Goal: Task Accomplishment & Management: Use online tool/utility

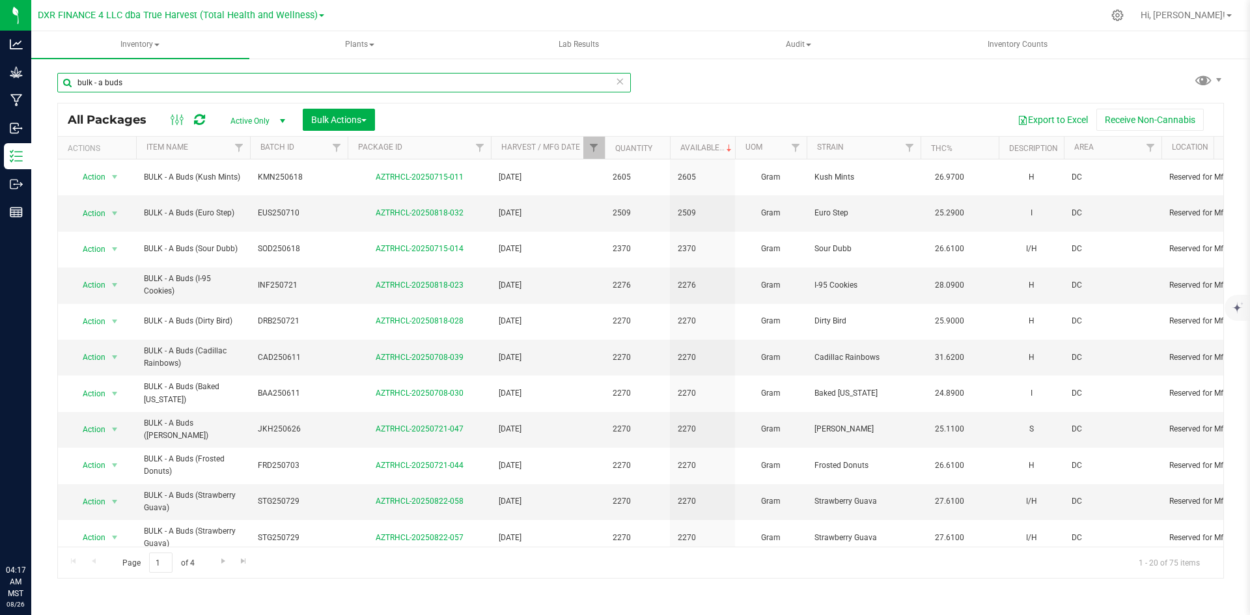
click at [242, 77] on input "bulk - a buds" at bounding box center [344, 83] width 574 height 20
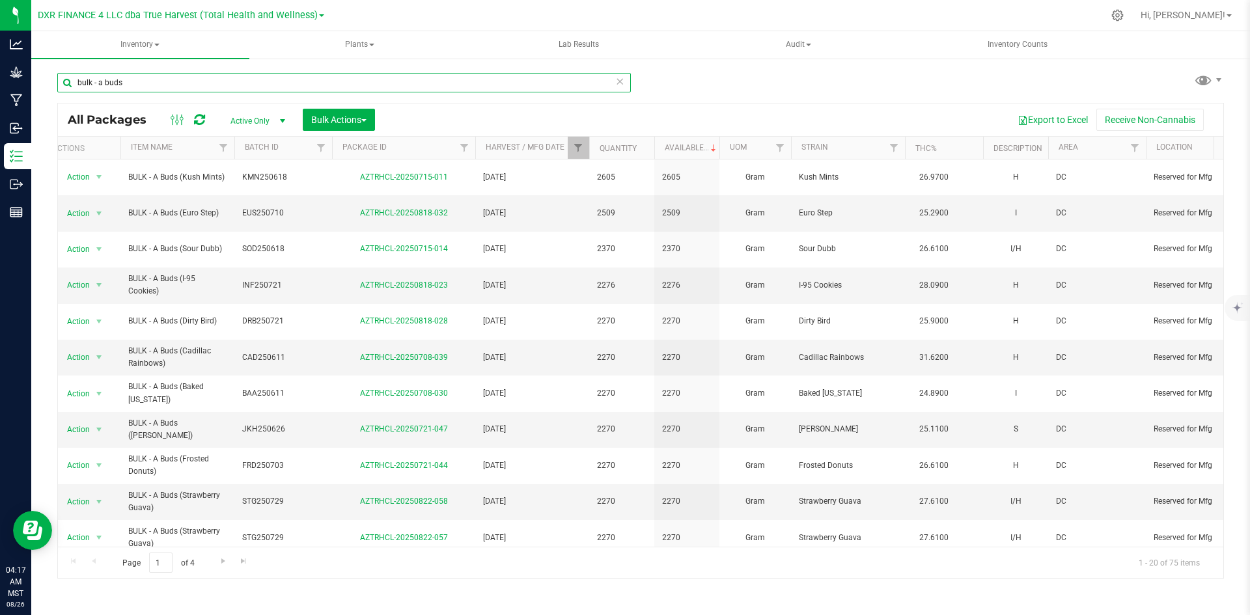
paste input "CBXB250527"
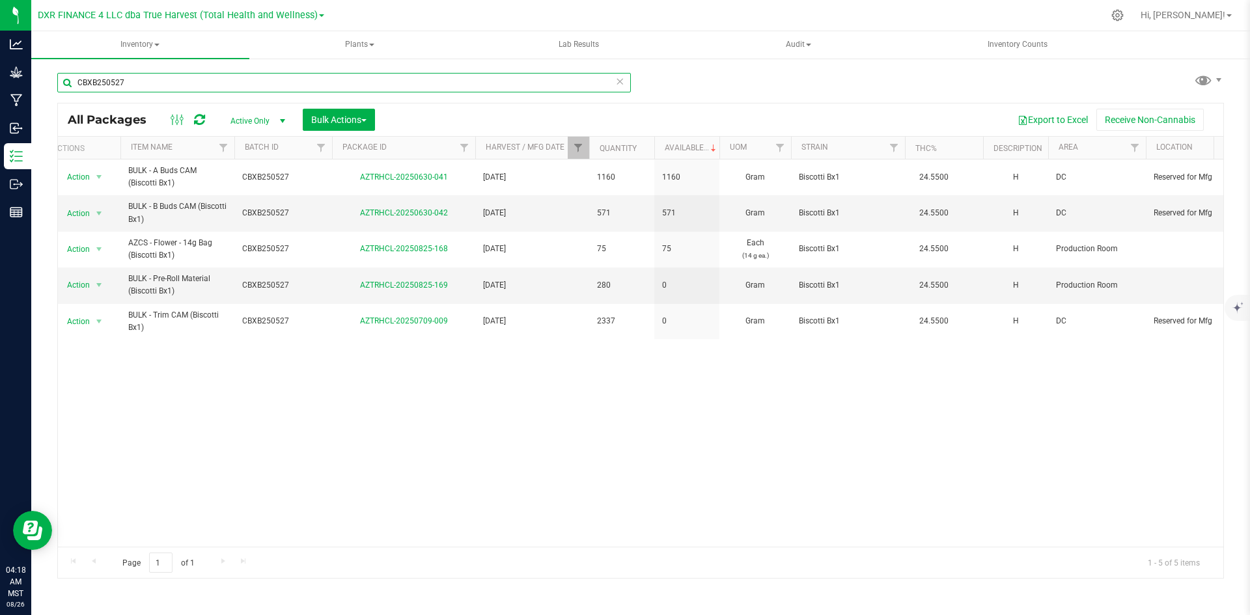
click at [281, 74] on input "CBXB250527" at bounding box center [344, 83] width 574 height 20
paste input "PMK"
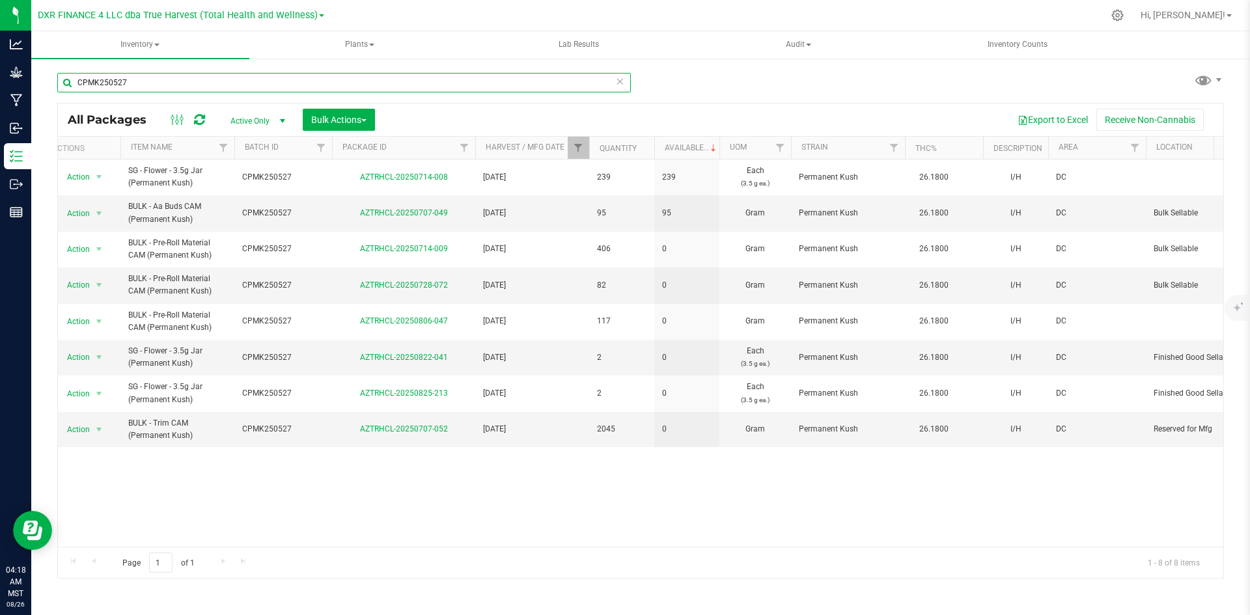
click at [488, 86] on input "CPMK250527" at bounding box center [344, 83] width 574 height 20
paste input "ALP250603"
click at [428, 77] on input "ALP250603" at bounding box center [344, 83] width 574 height 20
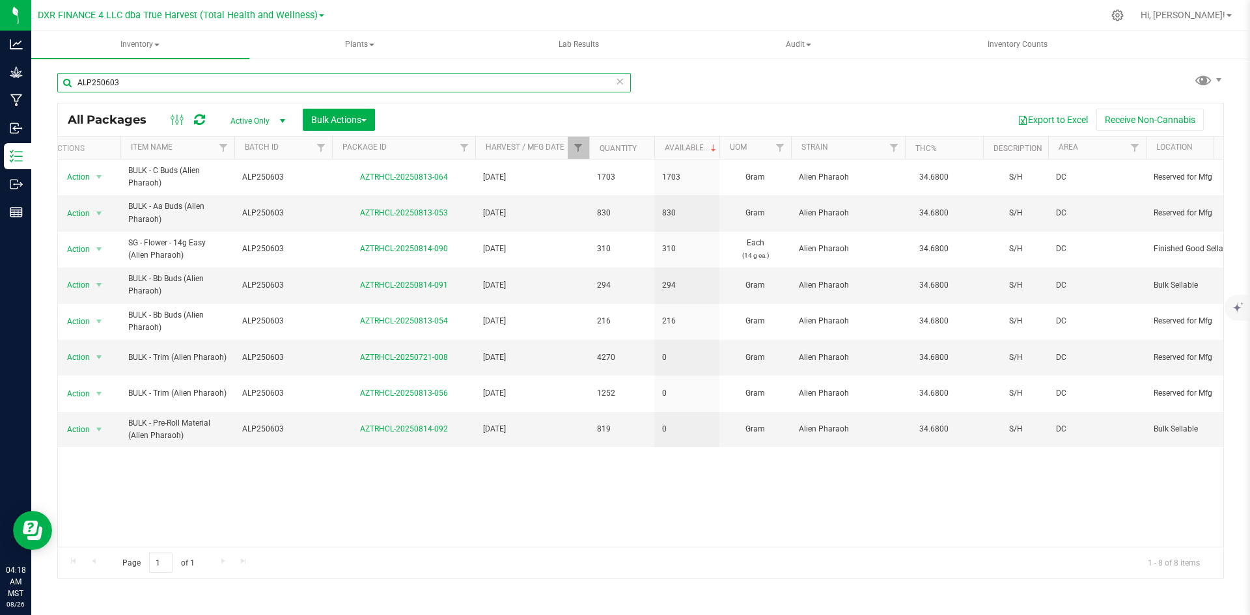
click at [428, 77] on input "ALP250603" at bounding box center [344, 83] width 574 height 20
paste input "MOB"
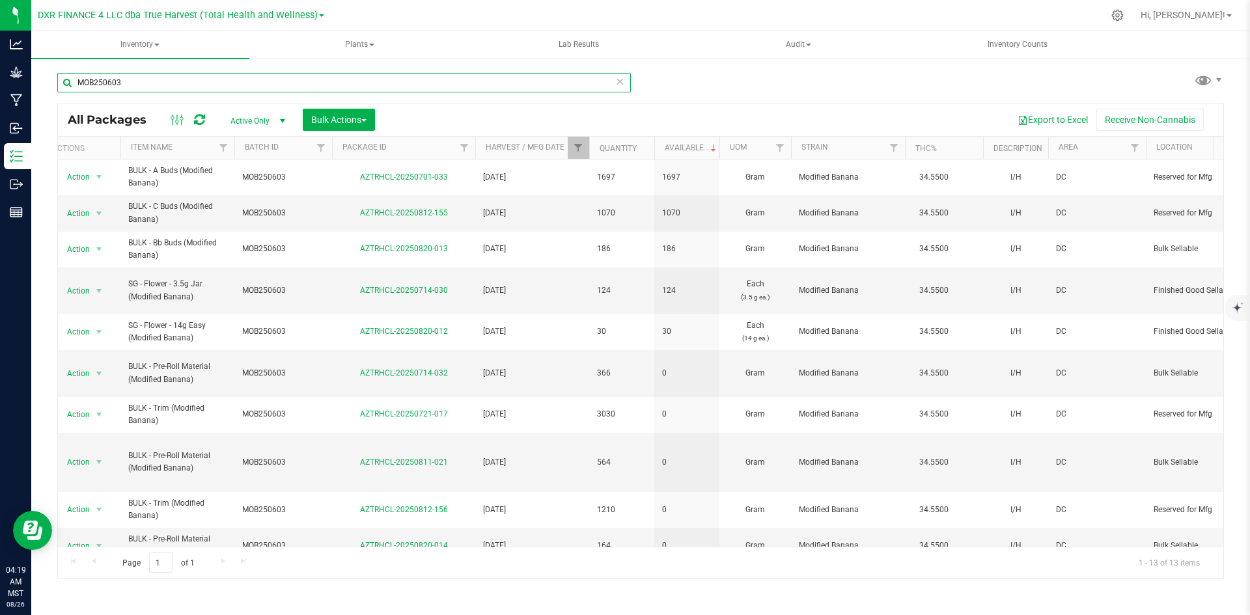
click at [408, 83] on input "MOB250603" at bounding box center [344, 83] width 574 height 20
paste input "JKH250611"
click at [408, 83] on input "MOB250603" at bounding box center [344, 83] width 574 height 20
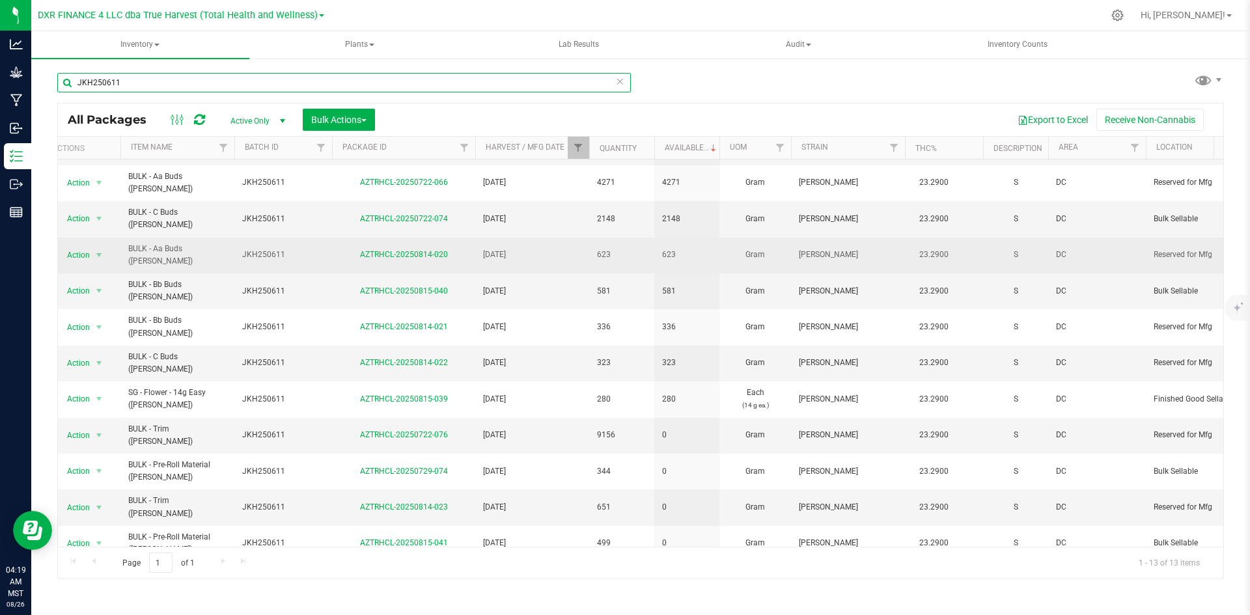
scroll to position [0, 16]
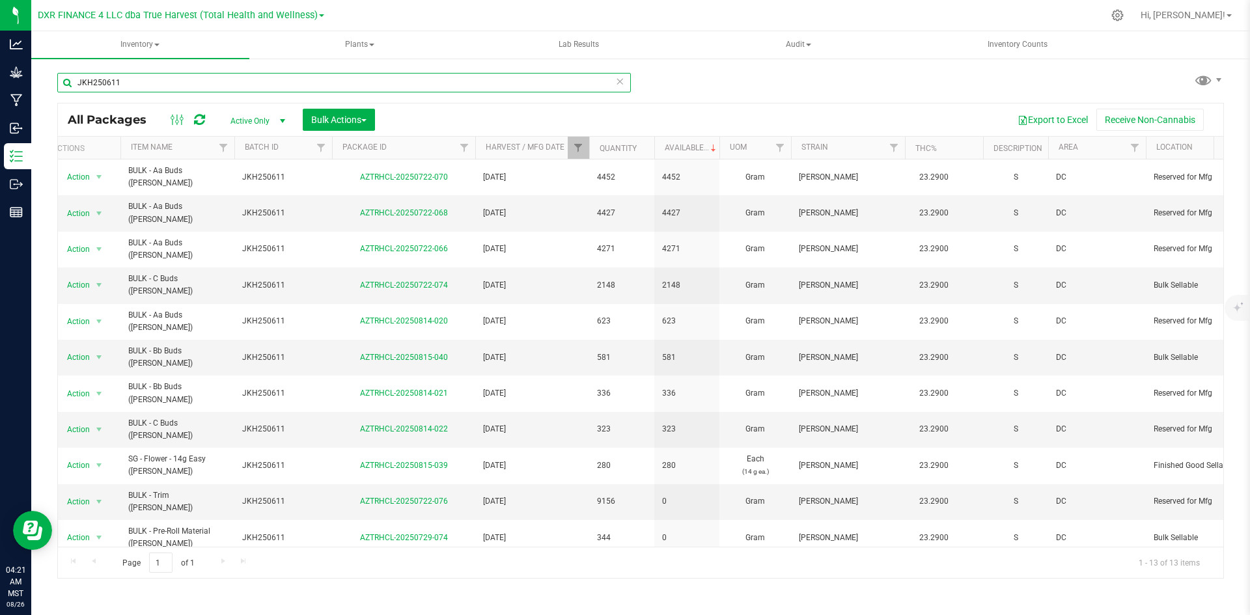
click at [484, 76] on input "JKH250611" at bounding box center [344, 83] width 574 height 20
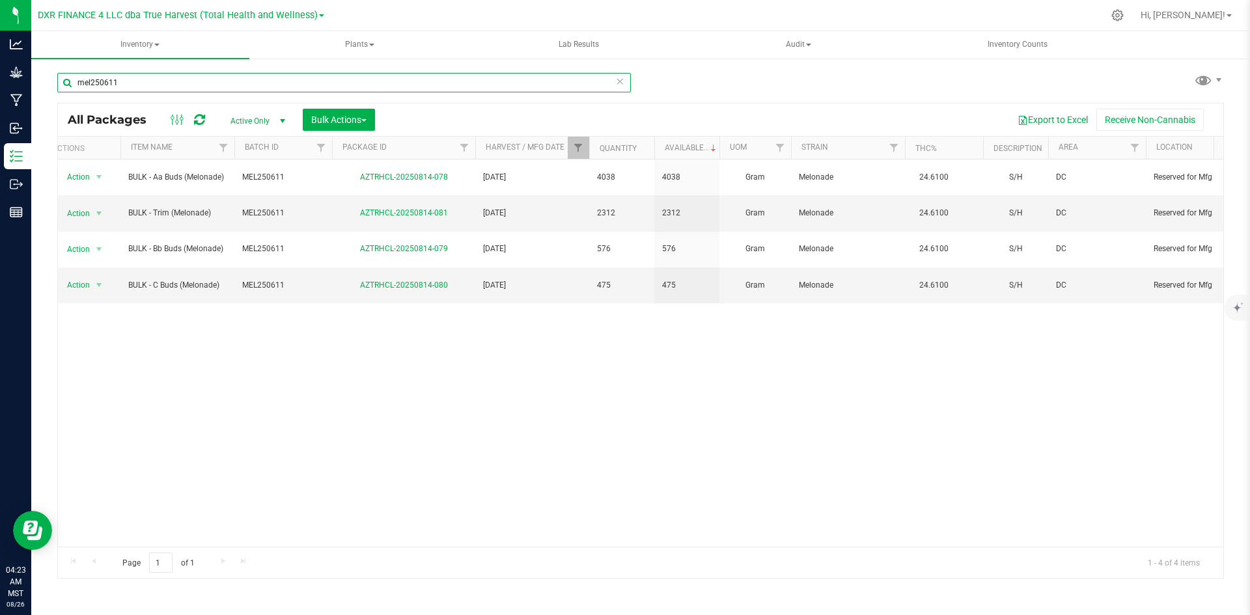
click at [321, 78] on input "mel250611" at bounding box center [344, 83] width 574 height 20
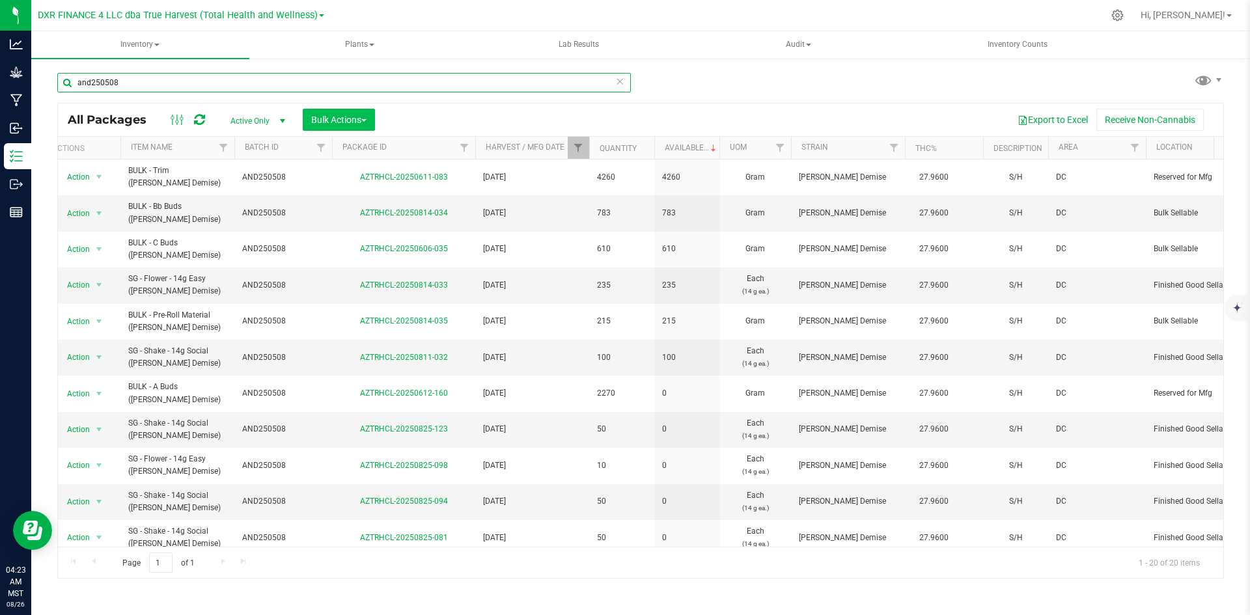
type input "and250508"
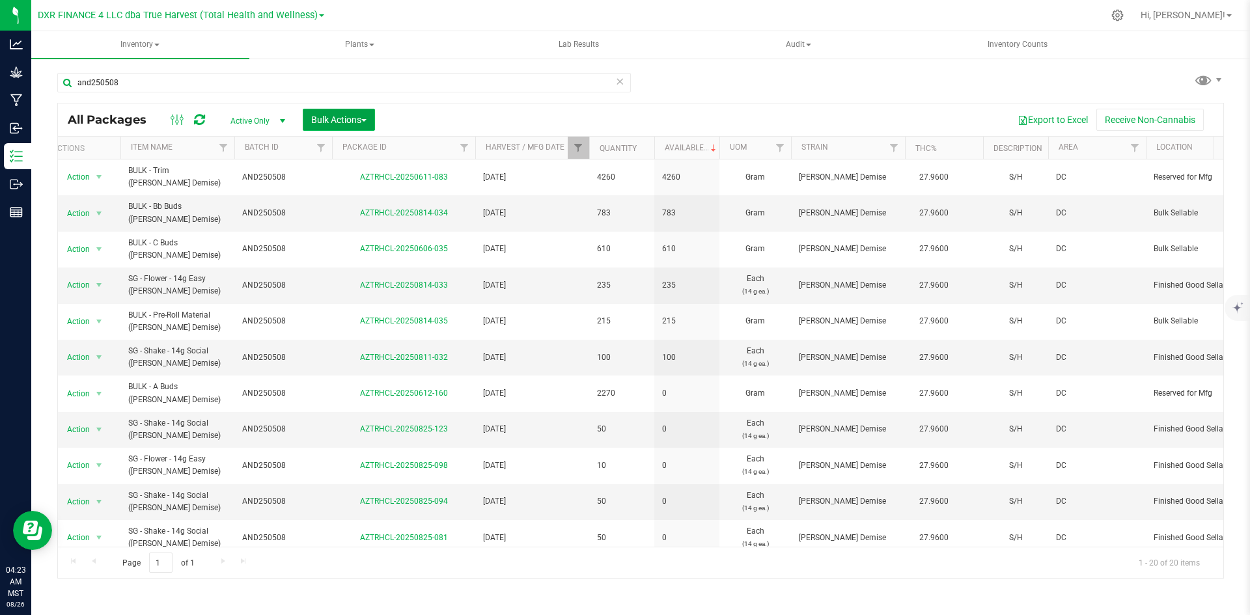
click at [326, 123] on span "Bulk Actions" at bounding box center [338, 120] width 55 height 10
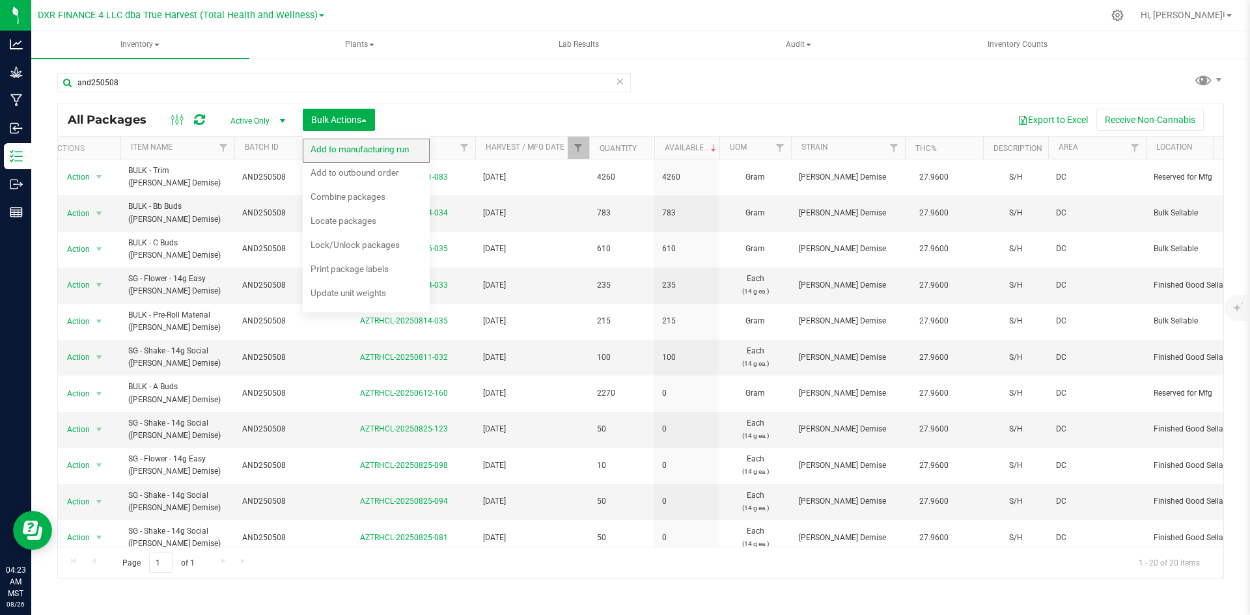
click at [326, 152] on span "Add to manufacturing run" at bounding box center [360, 149] width 98 height 10
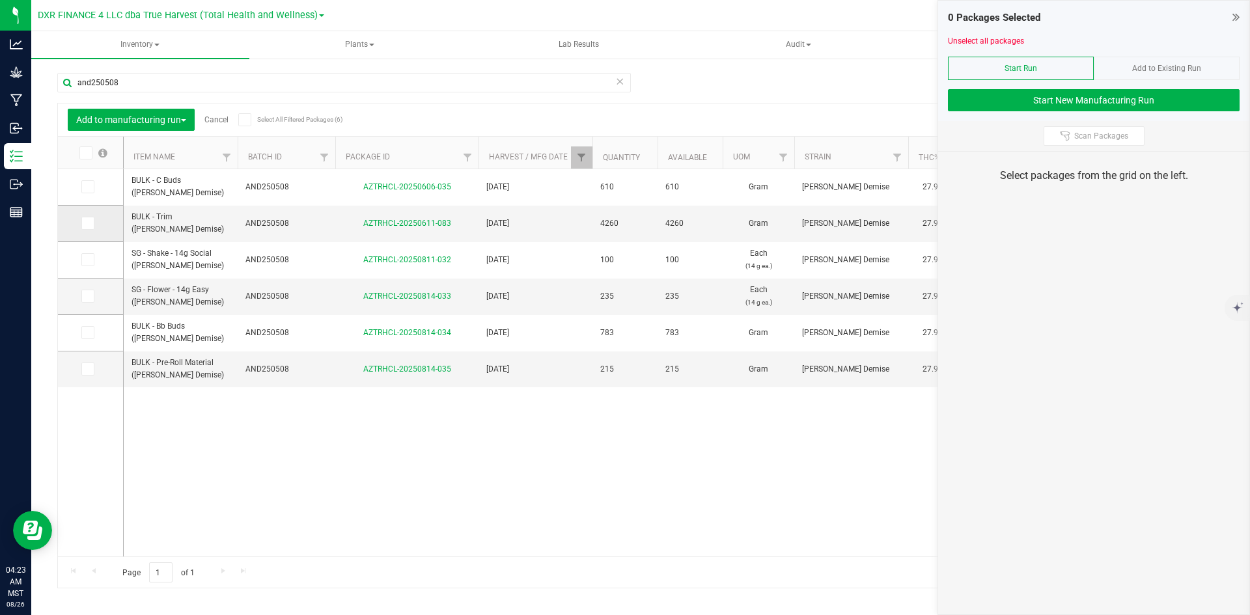
click at [87, 223] on icon at bounding box center [87, 223] width 8 height 0
click at [0, 0] on input "checkbox" at bounding box center [0, 0] width 0 height 0
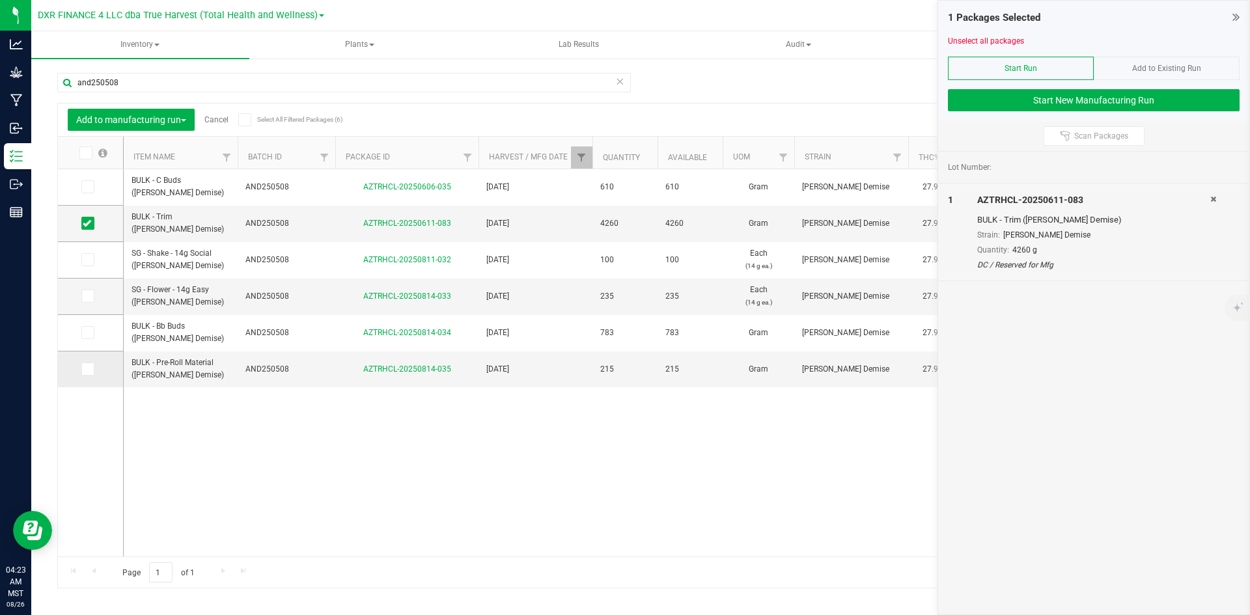
click at [85, 369] on icon at bounding box center [87, 369] width 8 height 0
click at [0, 0] on input "checkbox" at bounding box center [0, 0] width 0 height 0
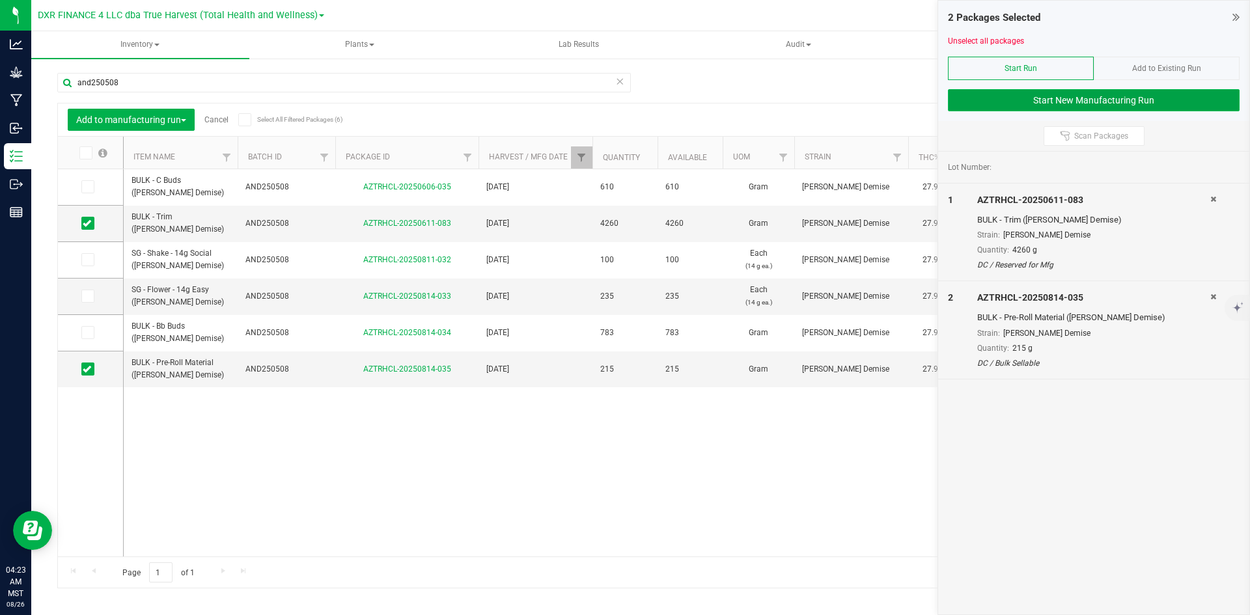
click at [1143, 95] on button "Start New Manufacturing Run" at bounding box center [1094, 100] width 292 height 22
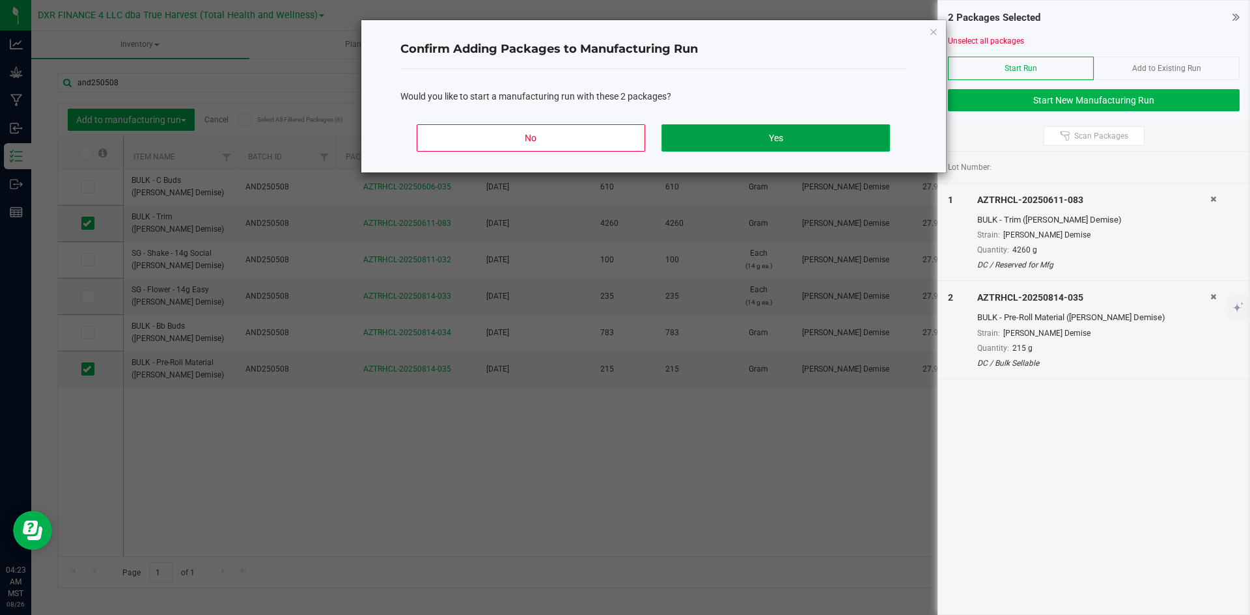
click at [702, 128] on button "Yes" at bounding box center [776, 137] width 228 height 27
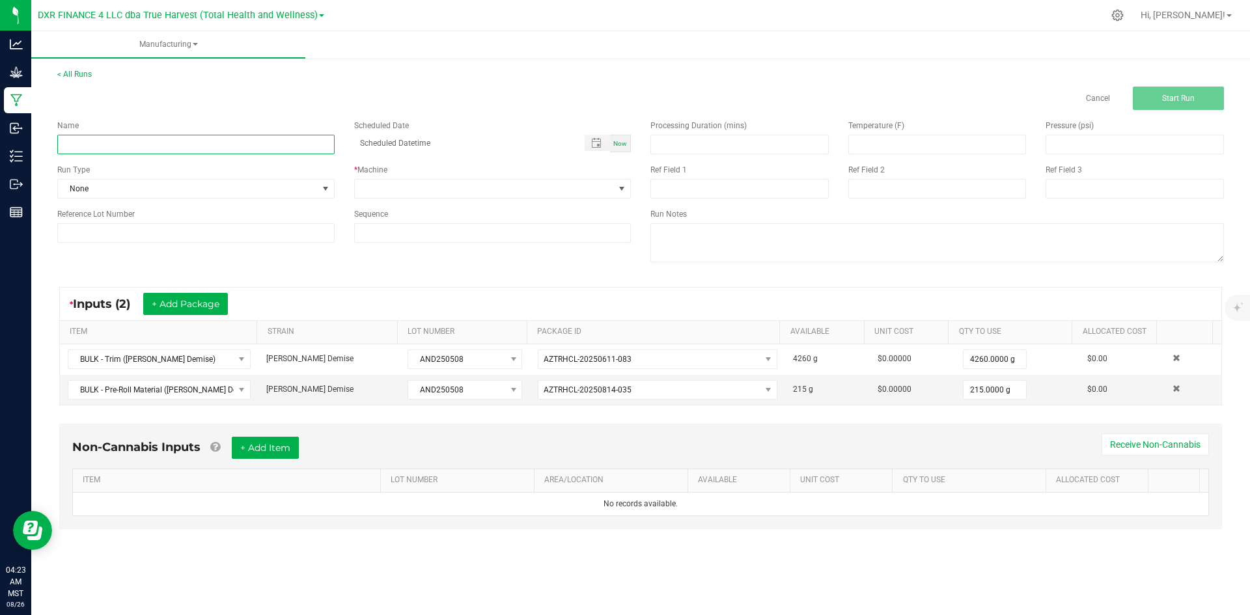
click at [305, 150] on input at bounding box center [195, 145] width 277 height 20
type input "[PERSON_NAME] Demise - 14G SOCIAL"
click at [402, 182] on span at bounding box center [485, 189] width 260 height 18
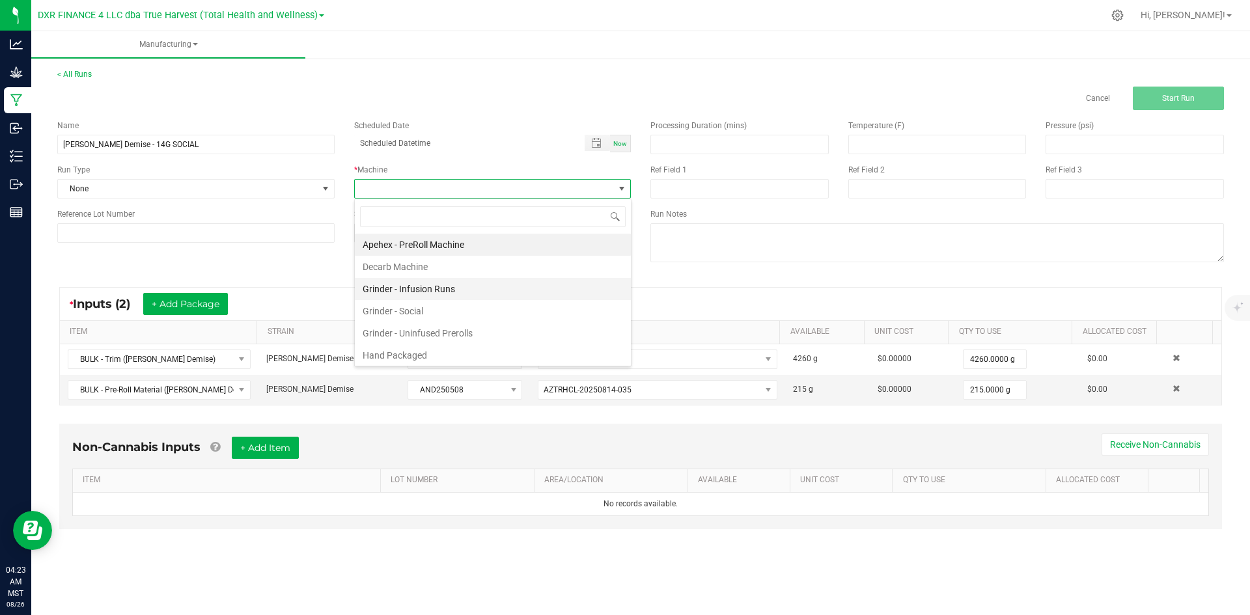
scroll to position [20, 277]
click at [389, 351] on li "Hand Packaged" at bounding box center [493, 355] width 276 height 22
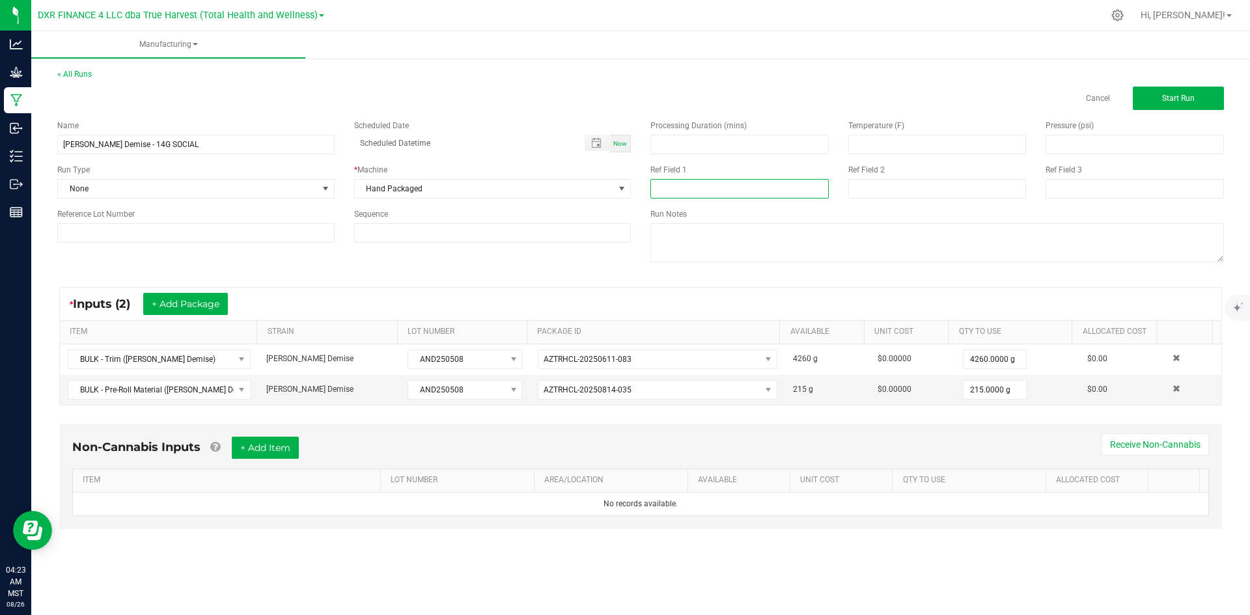
click at [671, 191] on input at bounding box center [739, 189] width 178 height 20
type input "14G SOCIAL"
click at [873, 183] on input at bounding box center [937, 189] width 178 height 20
type input "[DATE]"
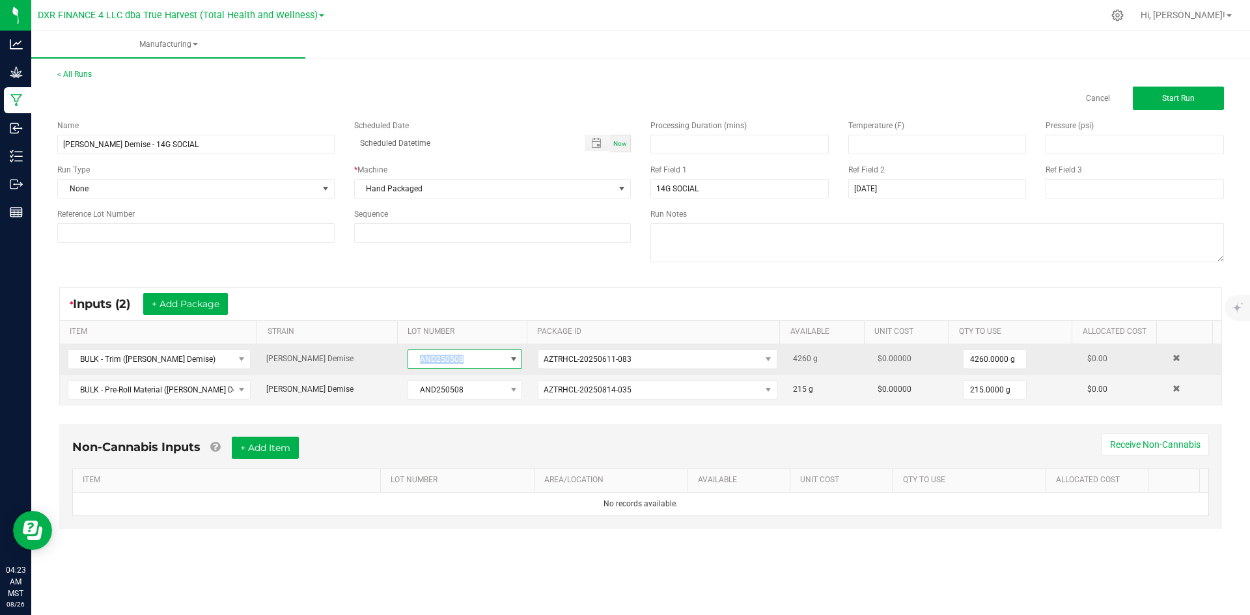
drag, startPoint x: 464, startPoint y: 362, endPoint x: 412, endPoint y: 356, distance: 52.4
click at [412, 356] on span "AND250508" at bounding box center [456, 359] width 97 height 18
drag, startPoint x: 412, startPoint y: 356, endPoint x: 487, endPoint y: 359, distance: 74.9
click at [487, 359] on span "AND250508" at bounding box center [456, 359] width 97 height 18
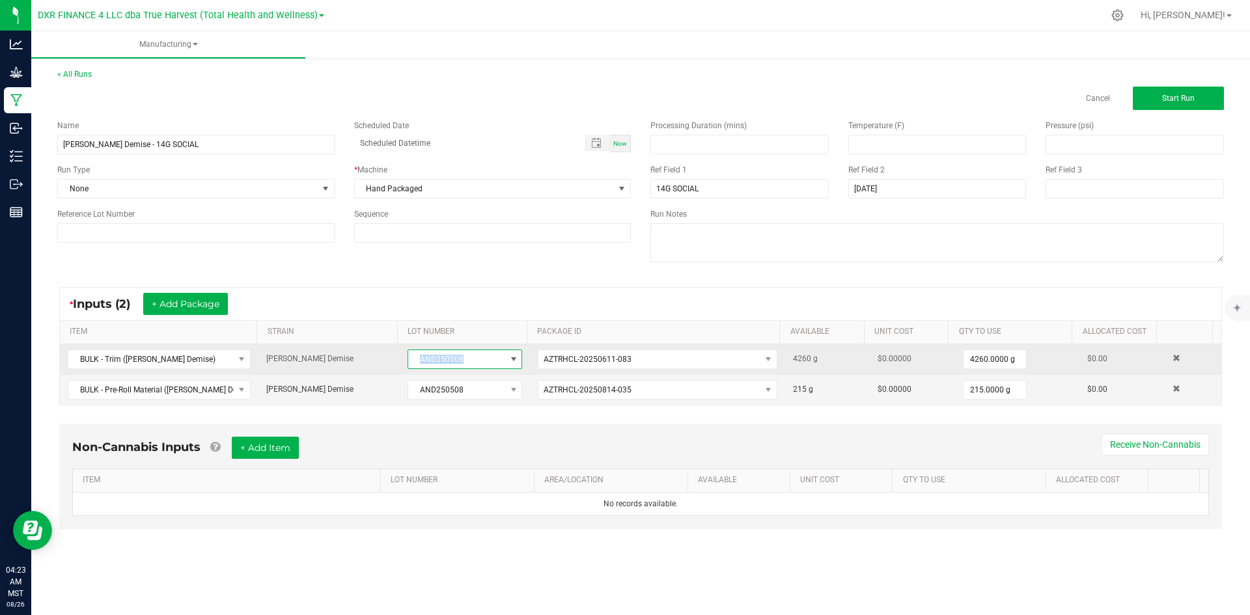
copy span "AND250508"
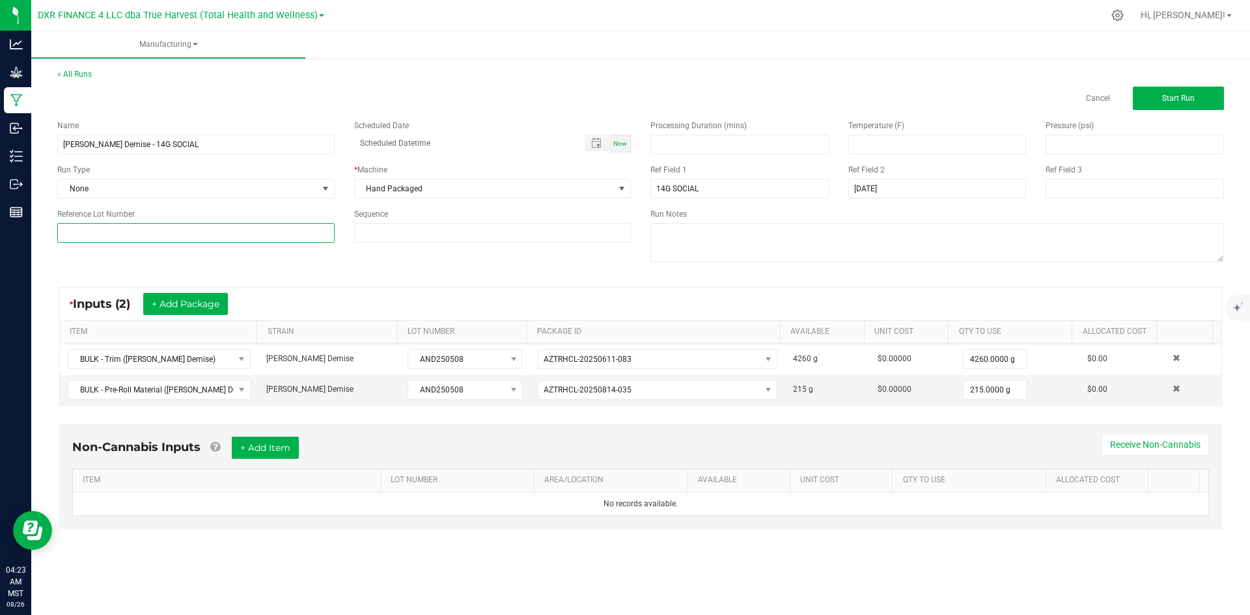
click at [167, 231] on input at bounding box center [195, 233] width 277 height 20
paste input "AND250508"
type input "AND250508"
click at [164, 143] on input "[PERSON_NAME] Demise - 14G SOCIAL" at bounding box center [195, 145] width 277 height 20
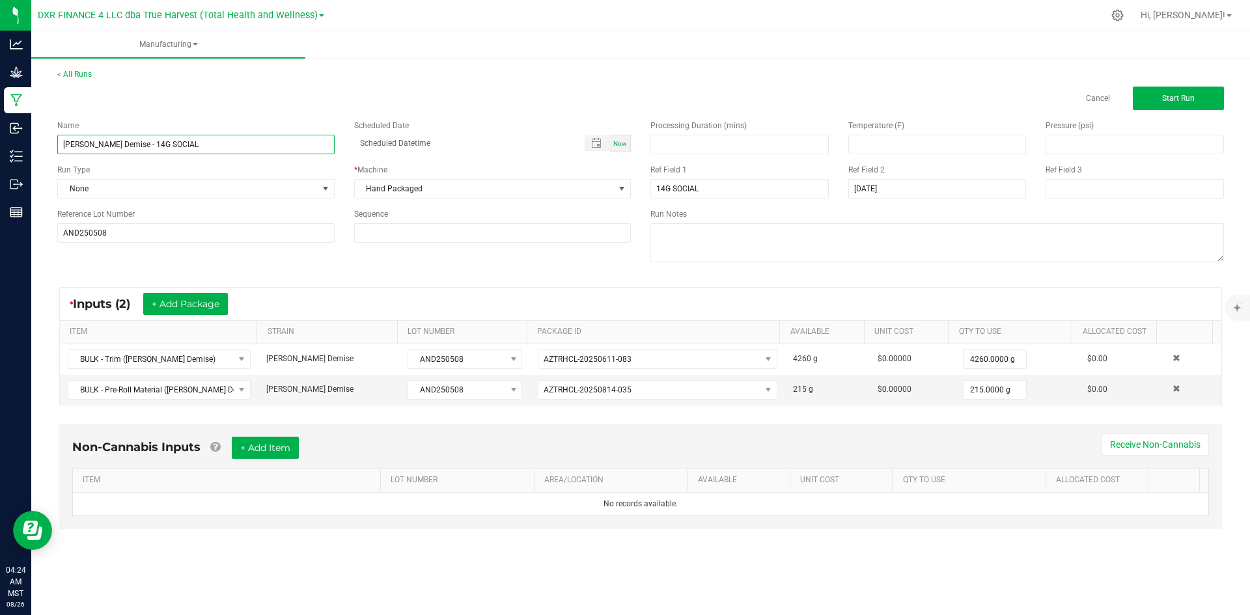
click at [164, 143] on input "[PERSON_NAME] Demise - 14G SOCIAL" at bounding box center [195, 145] width 277 height 20
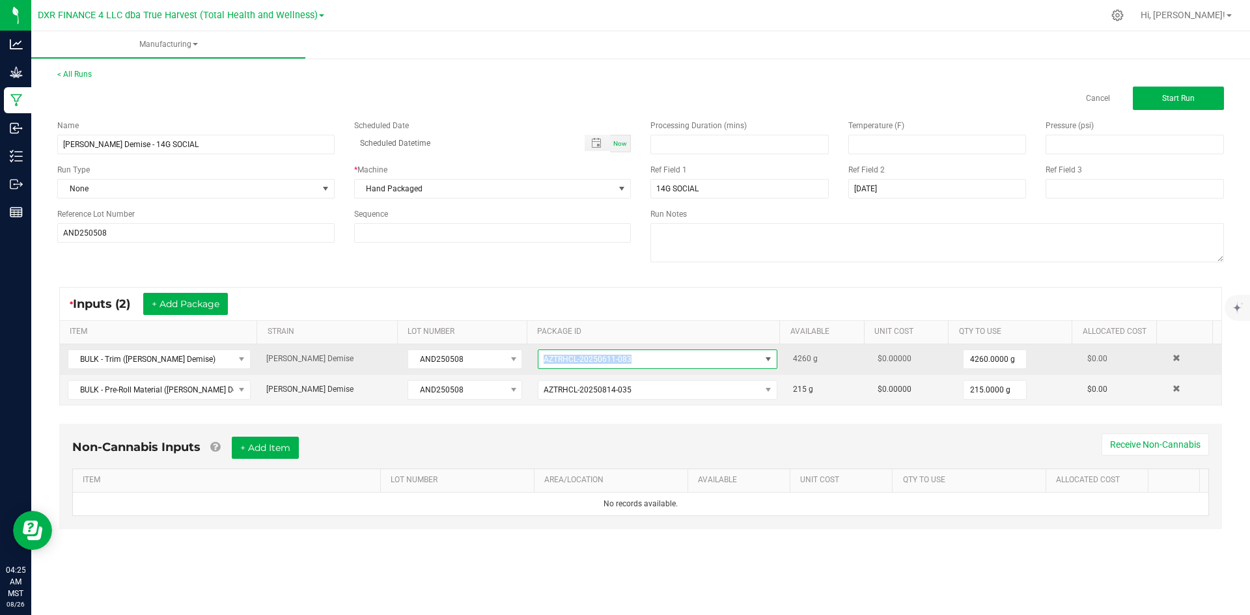
drag, startPoint x: 648, startPoint y: 364, endPoint x: 533, endPoint y: 359, distance: 115.4
click at [533, 359] on td "AZTRHCL-20250611-083" at bounding box center [657, 359] width 255 height 31
copy span "AZTRHCL-20250611-083"
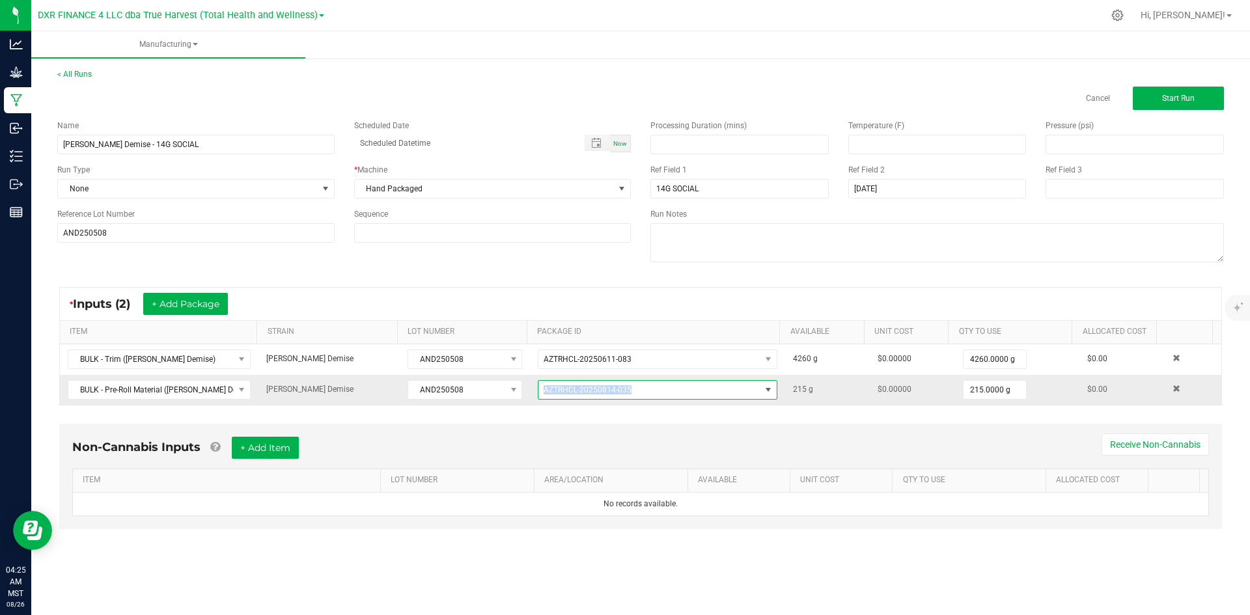
drag, startPoint x: 651, startPoint y: 391, endPoint x: 540, endPoint y: 389, distance: 110.7
click at [540, 389] on span "AZTRHCL-20250814-035" at bounding box center [649, 390] width 222 height 18
drag, startPoint x: 540, startPoint y: 389, endPoint x: 668, endPoint y: 390, distance: 127.6
click at [668, 390] on span "AZTRHCL-20250814-035" at bounding box center [649, 390] width 222 height 18
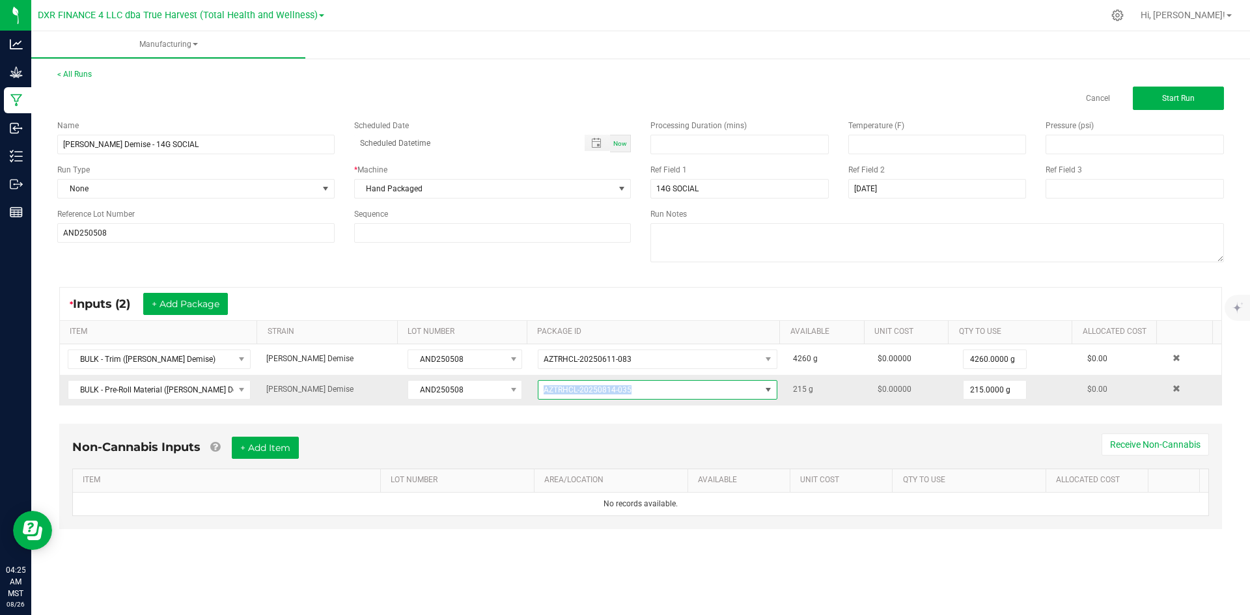
copy span "AZTRHCL-20250814-035"
click at [1158, 96] on button "Start Run" at bounding box center [1178, 98] width 91 height 23
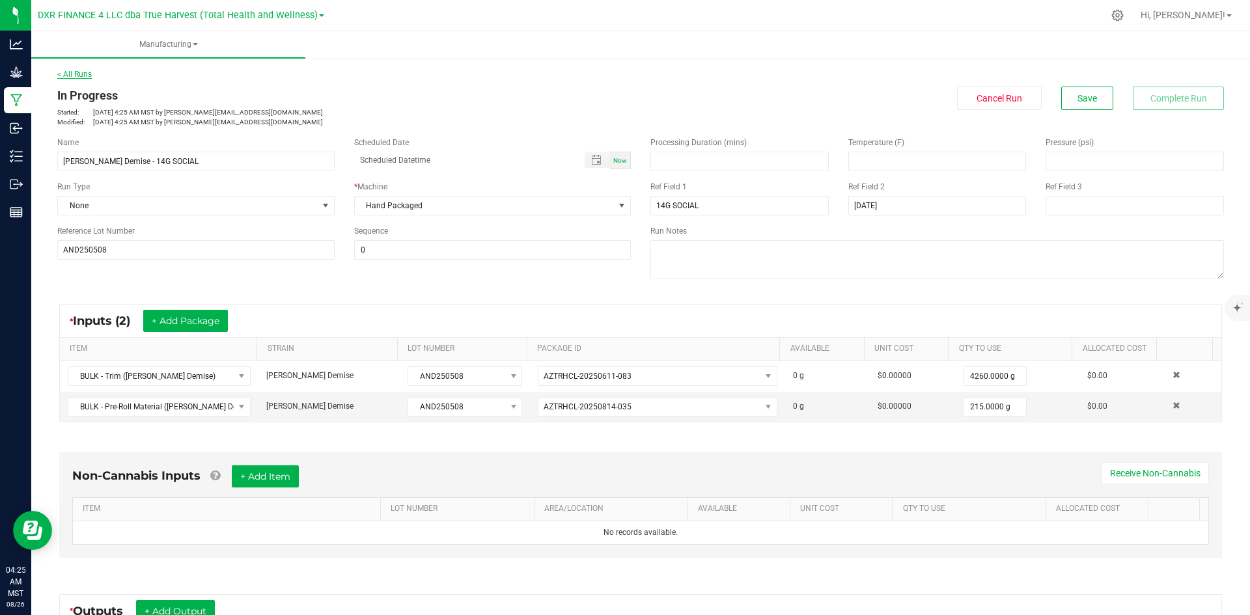
click at [84, 77] on link "< All Runs" at bounding box center [74, 74] width 35 height 9
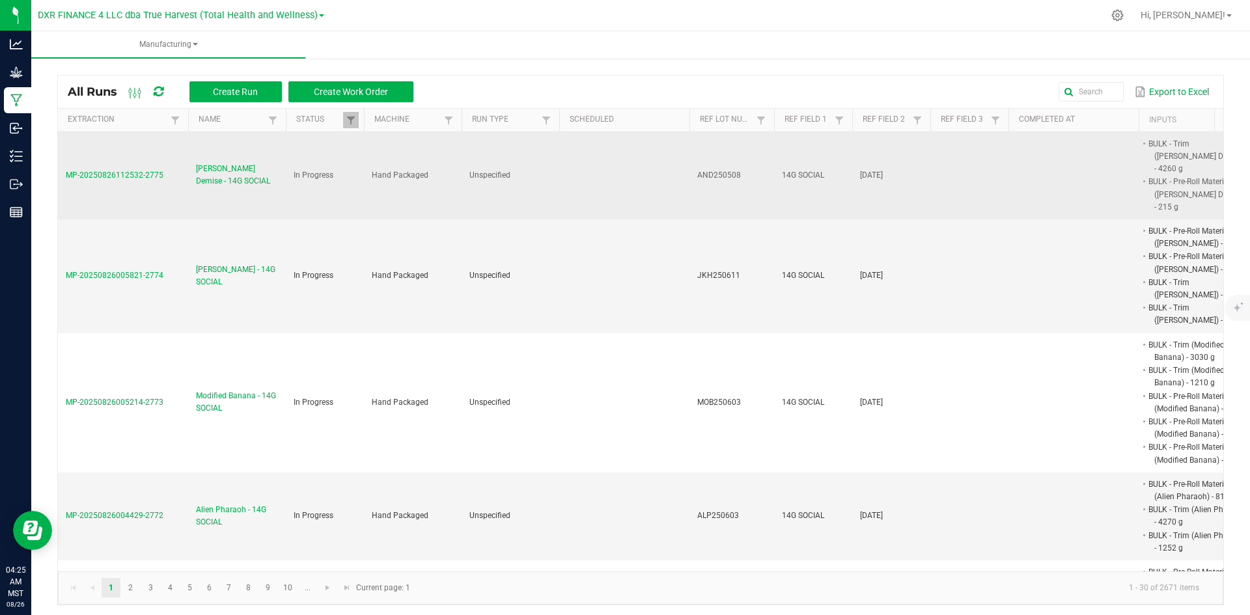
drag, startPoint x: 173, startPoint y: 167, endPoint x: 68, endPoint y: 173, distance: 104.3
click at [68, 173] on td "MP-20250826112532-2775" at bounding box center [123, 175] width 130 height 87
copy span "MP-20250826112532-2775"
click at [225, 165] on span "[PERSON_NAME] Demise - 14G SOCIAL" at bounding box center [237, 175] width 82 height 25
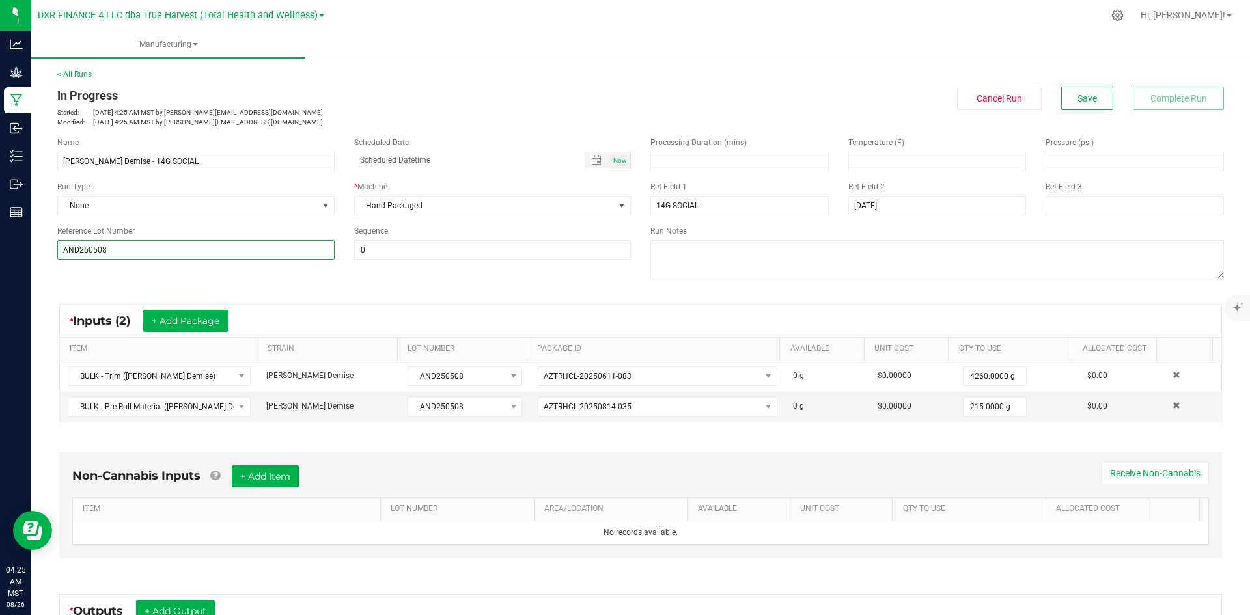
click at [210, 255] on input "AND250508" at bounding box center [195, 250] width 277 height 20
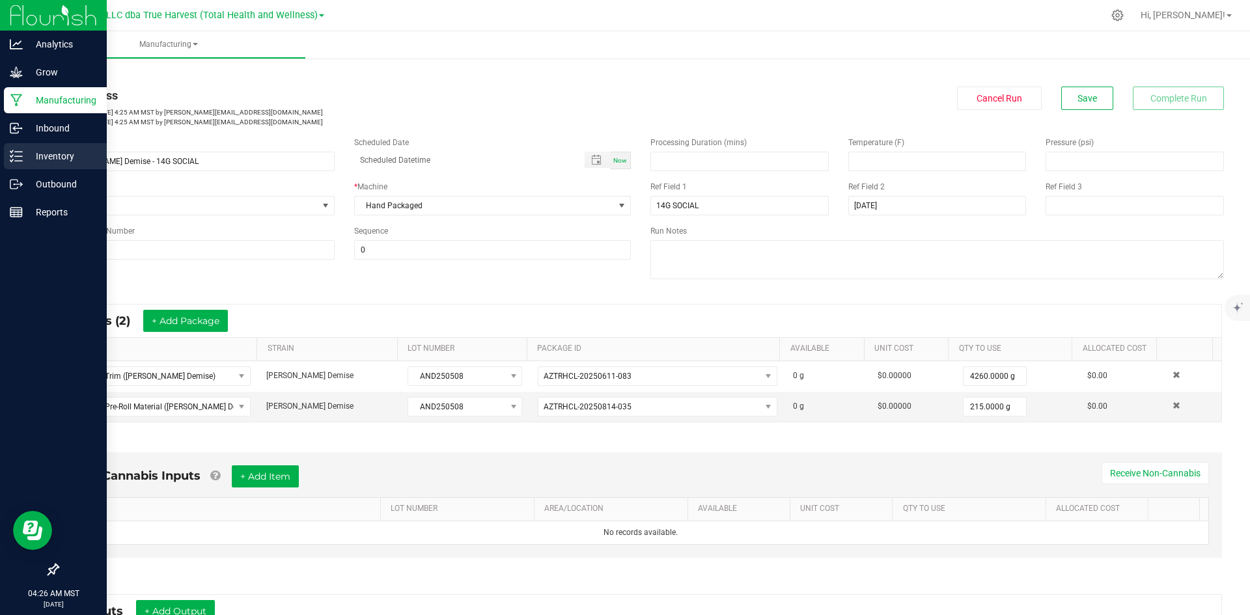
click at [31, 163] on p "Inventory" at bounding box center [62, 156] width 78 height 16
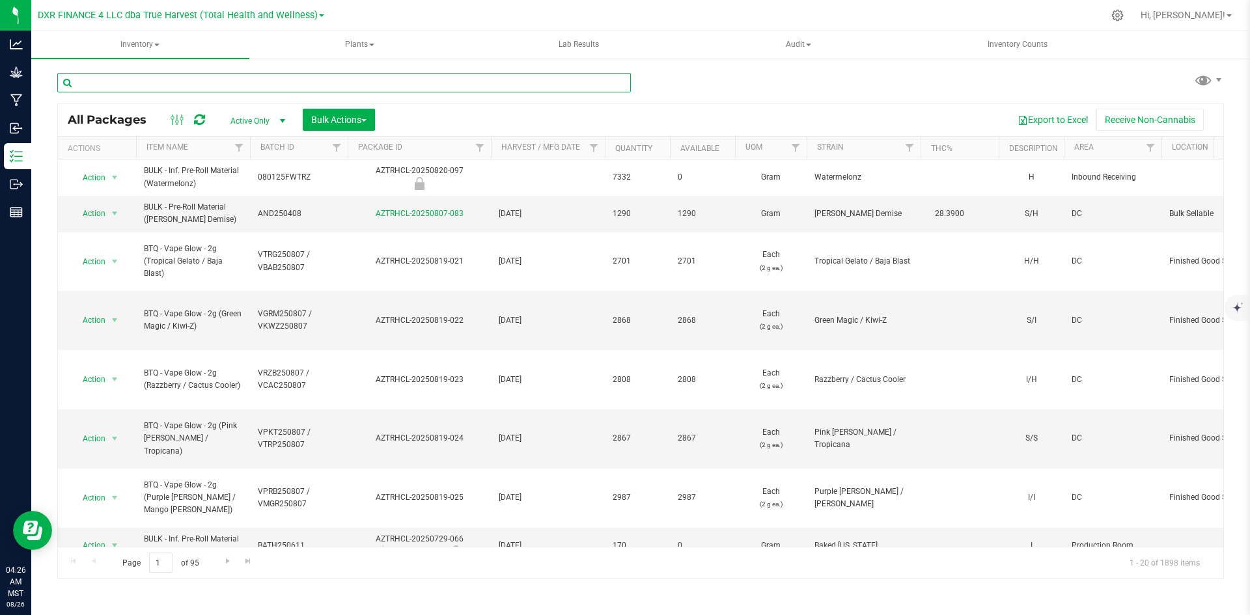
click at [308, 85] on input "text" at bounding box center [344, 83] width 574 height 20
paste input "AND250508"
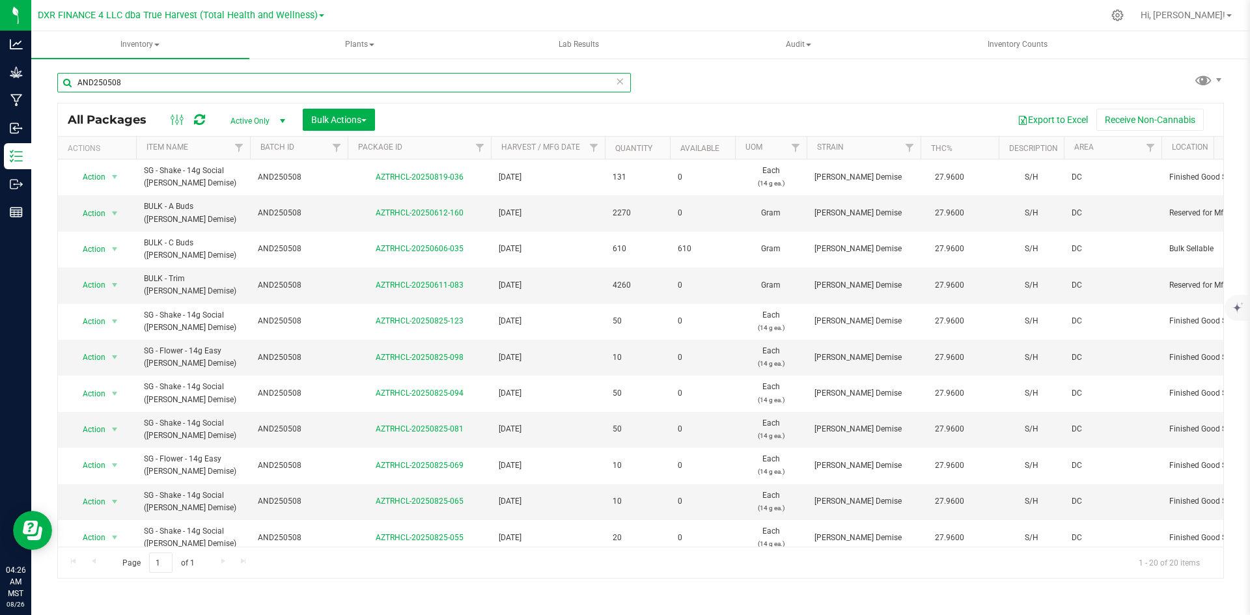
click at [367, 87] on input "AND250508" at bounding box center [344, 83] width 574 height 20
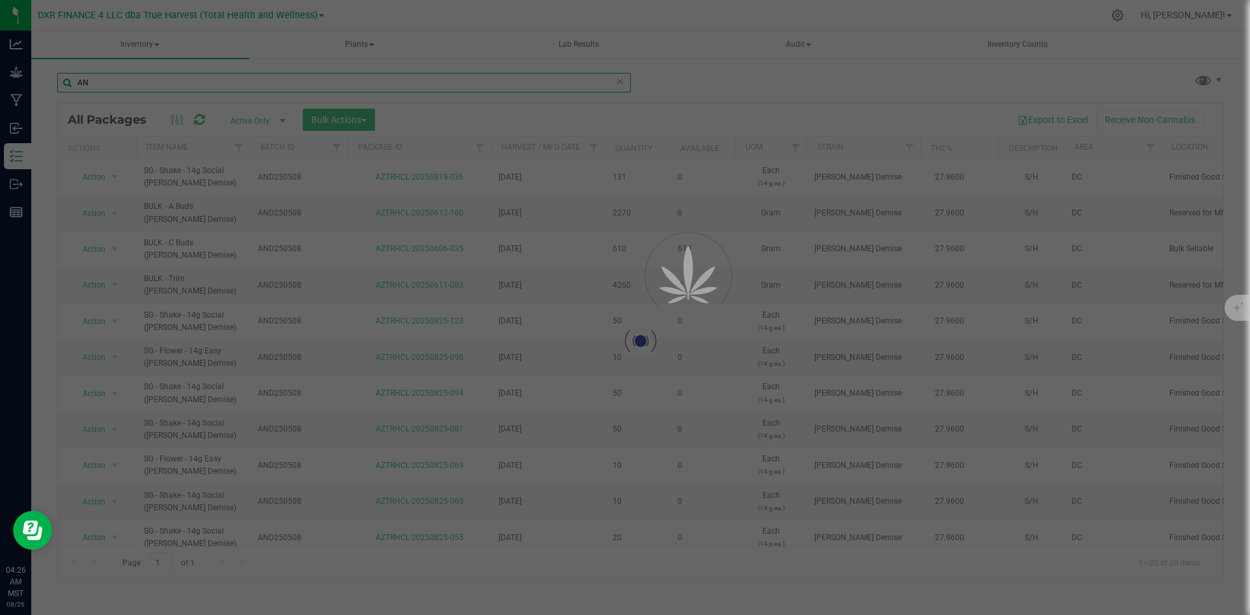
type input "A"
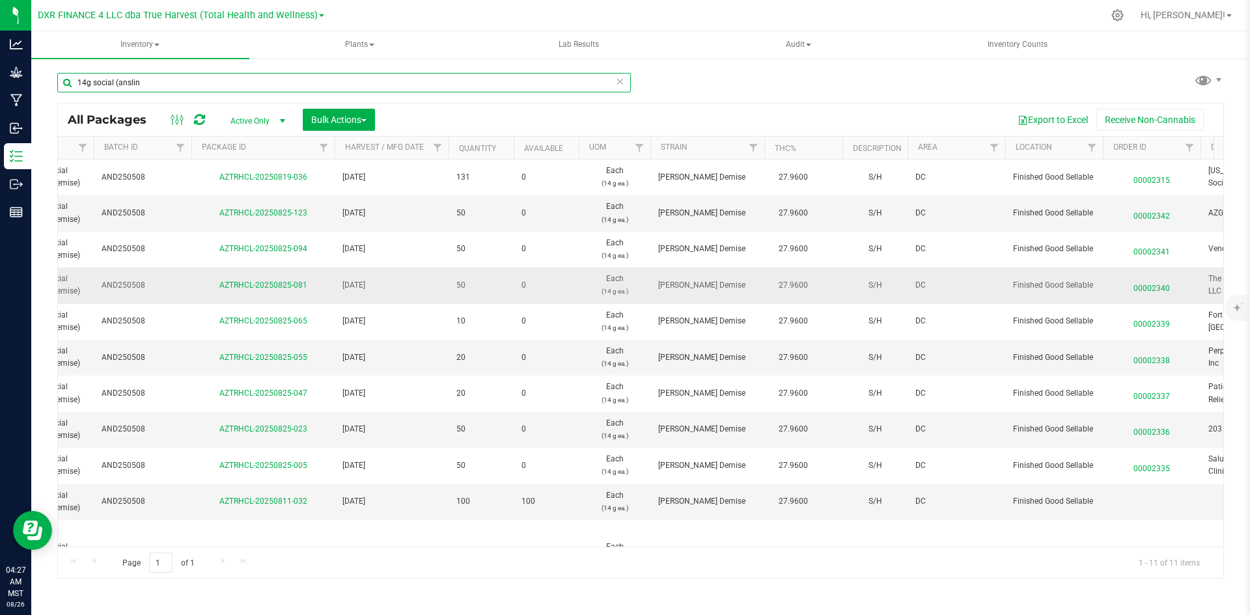
scroll to position [0, 156]
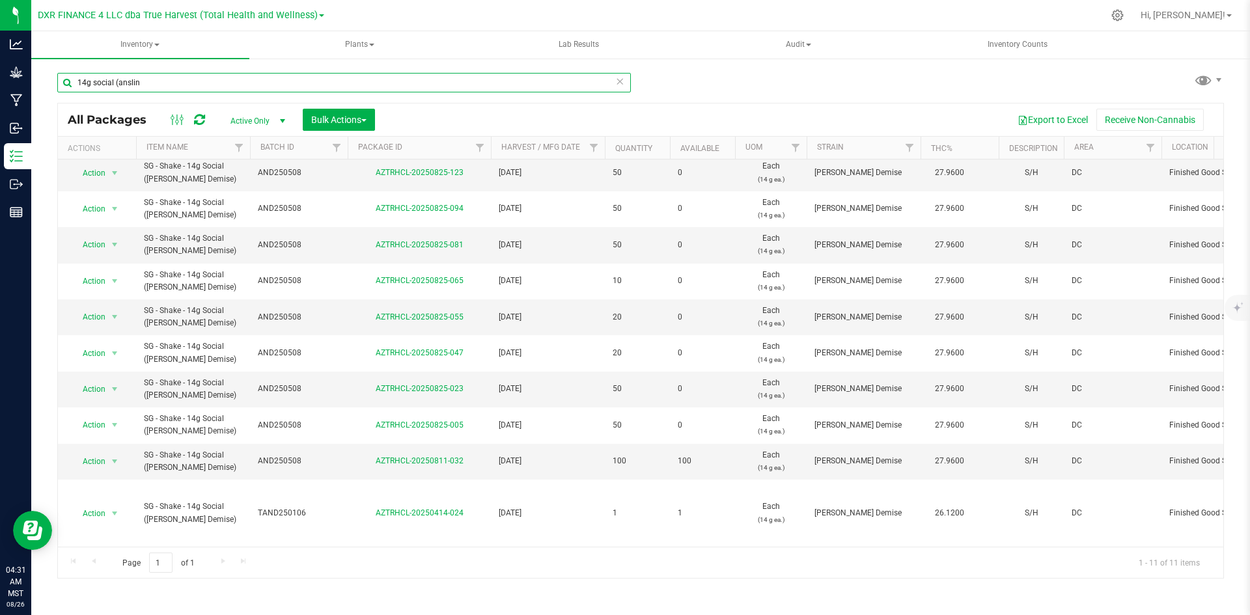
click at [267, 83] on input "14g social (anslin" at bounding box center [344, 83] width 574 height 20
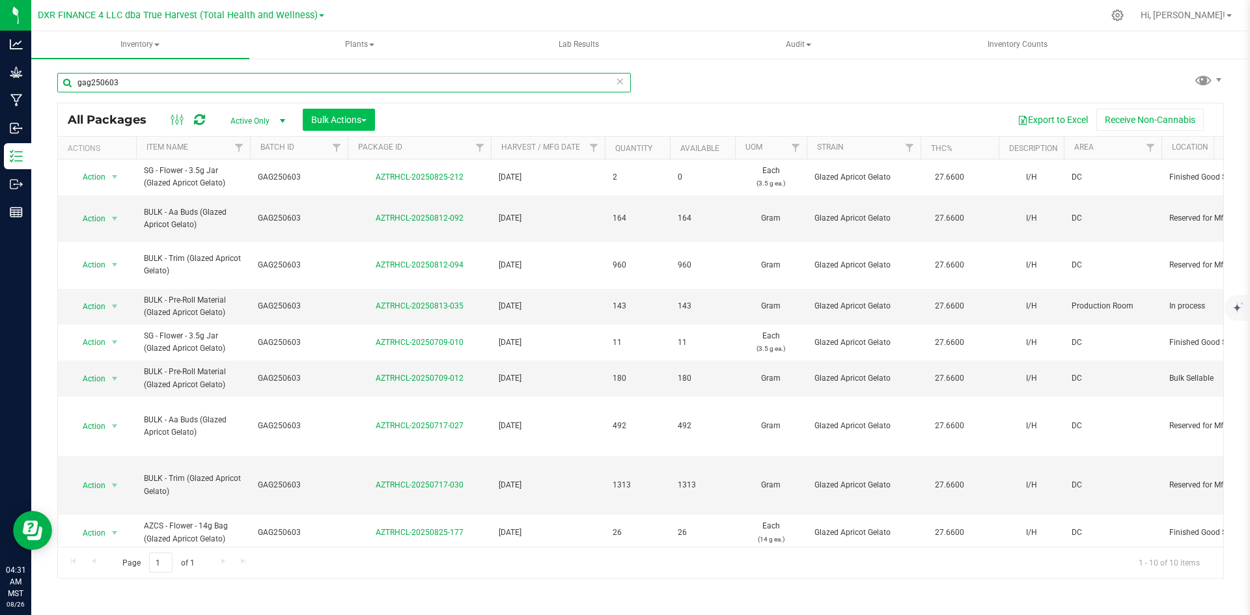
type input "gag250603"
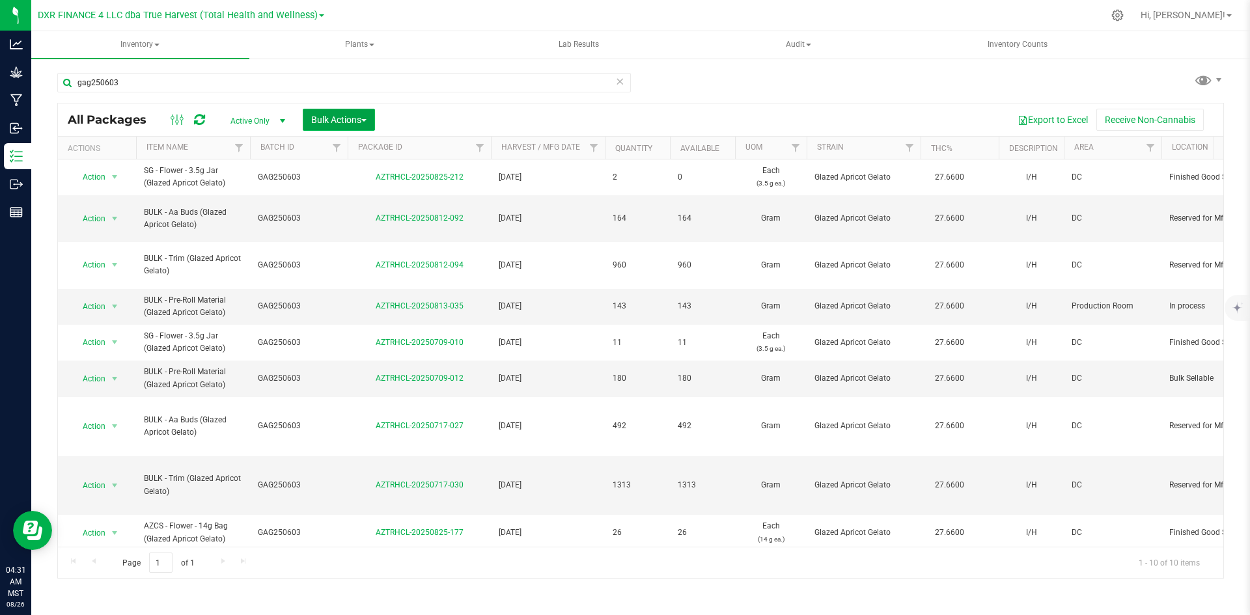
click at [331, 119] on span "Bulk Actions" at bounding box center [338, 120] width 55 height 10
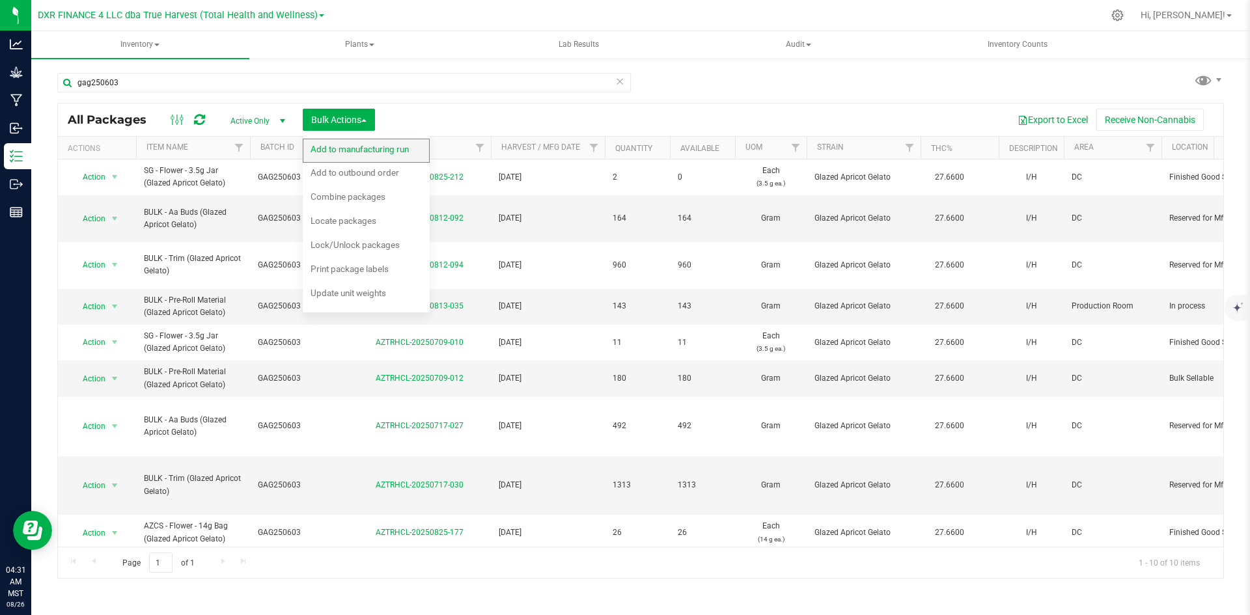
click at [331, 154] on div "Add to manufacturing run" at bounding box center [369, 151] width 116 height 21
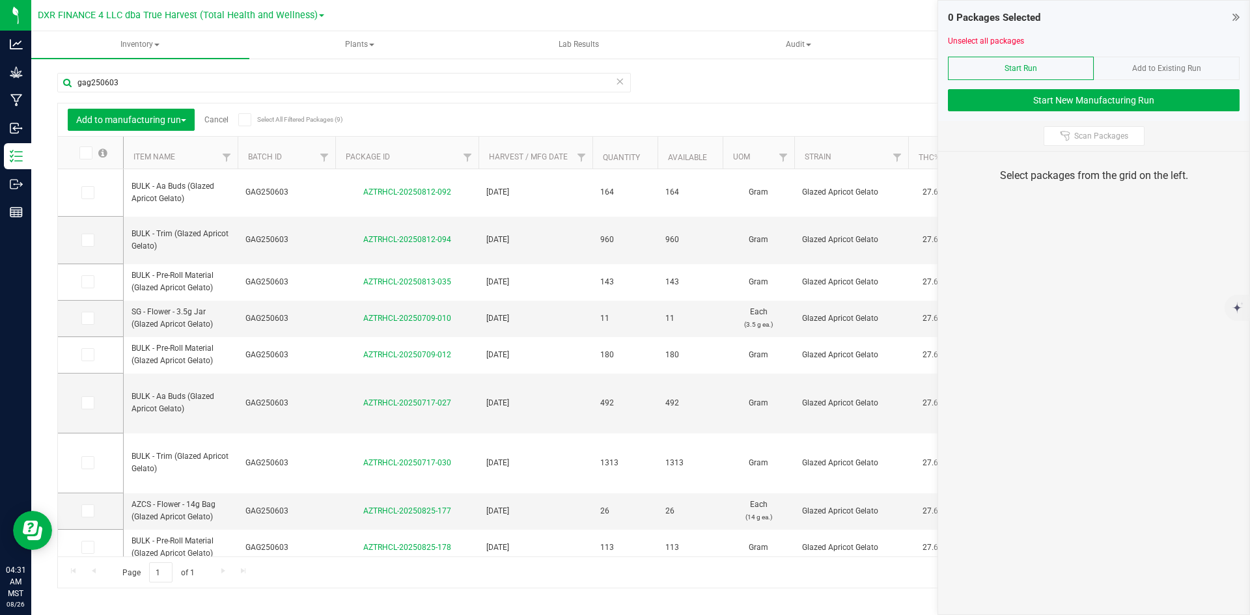
click at [182, 162] on th "Item Name" at bounding box center [181, 153] width 114 height 33
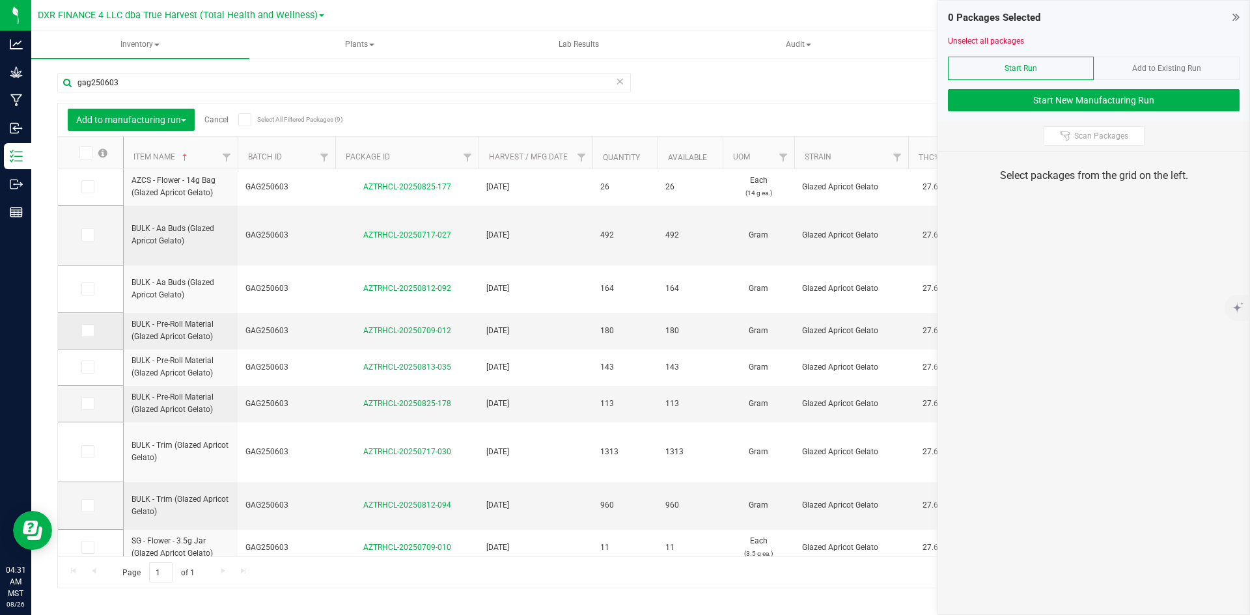
click at [89, 331] on icon at bounding box center [87, 331] width 8 height 0
click at [0, 0] on input "checkbox" at bounding box center [0, 0] width 0 height 0
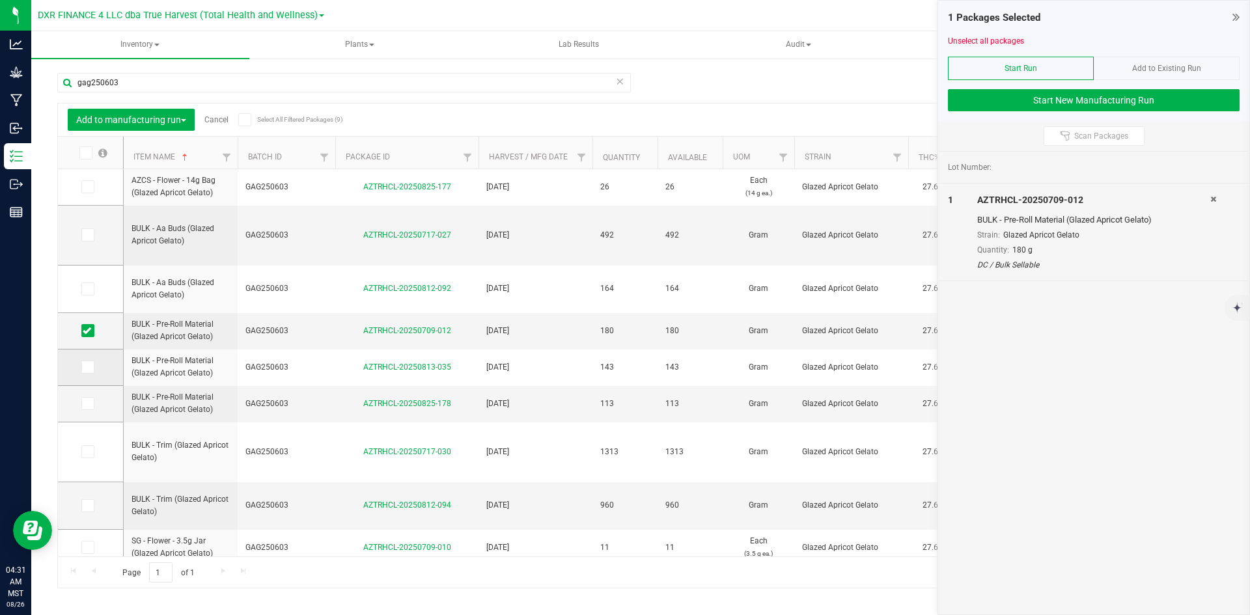
click at [87, 361] on span at bounding box center [87, 367] width 13 height 13
click at [0, 0] on input "checkbox" at bounding box center [0, 0] width 0 height 0
click at [87, 404] on icon at bounding box center [87, 404] width 8 height 0
click at [0, 0] on input "checkbox" at bounding box center [0, 0] width 0 height 0
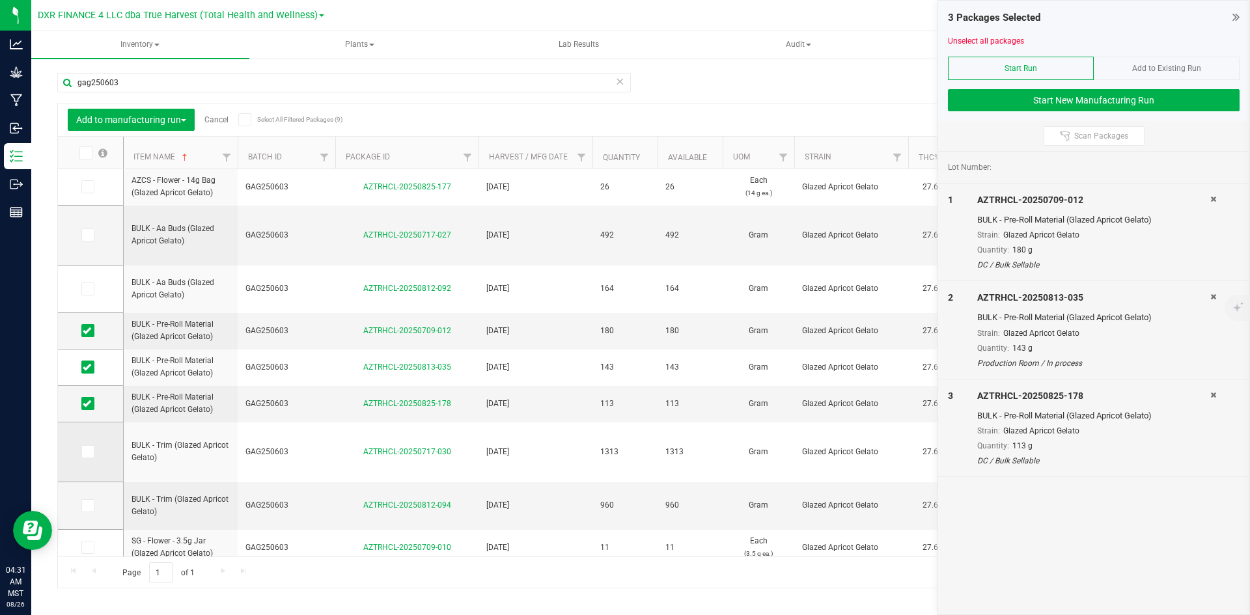
click at [87, 452] on icon at bounding box center [87, 452] width 8 height 0
click at [0, 0] on input "checkbox" at bounding box center [0, 0] width 0 height 0
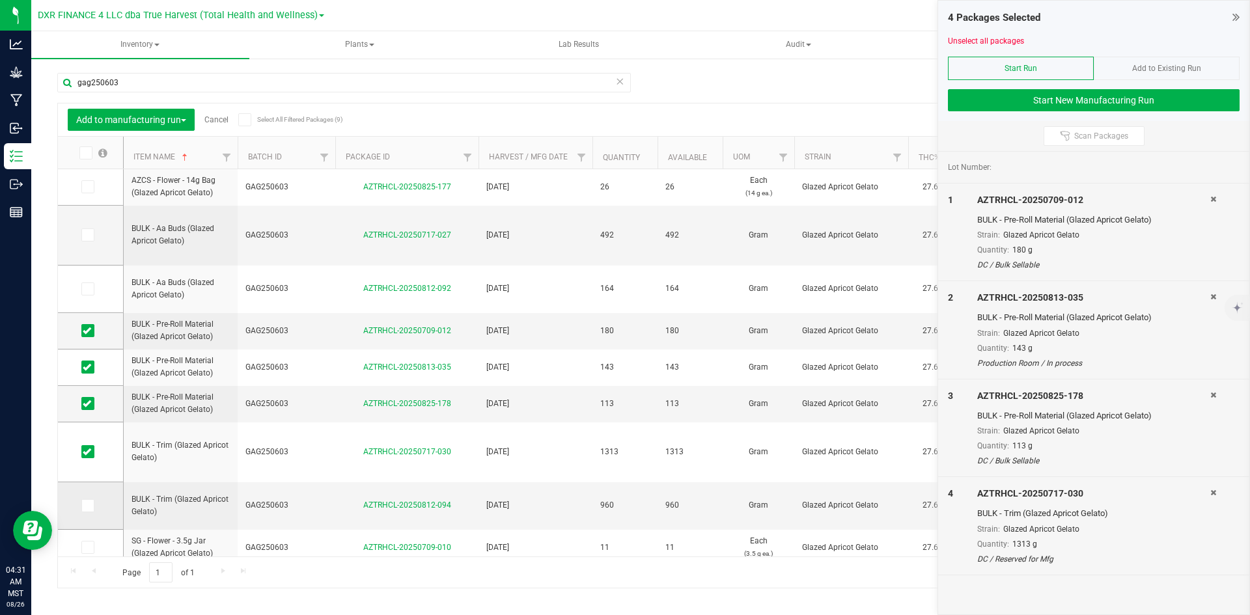
click at [87, 506] on icon at bounding box center [87, 506] width 8 height 0
click at [0, 0] on input "checkbox" at bounding box center [0, 0] width 0 height 0
click at [1039, 98] on button "Start New Manufacturing Run" at bounding box center [1094, 100] width 292 height 22
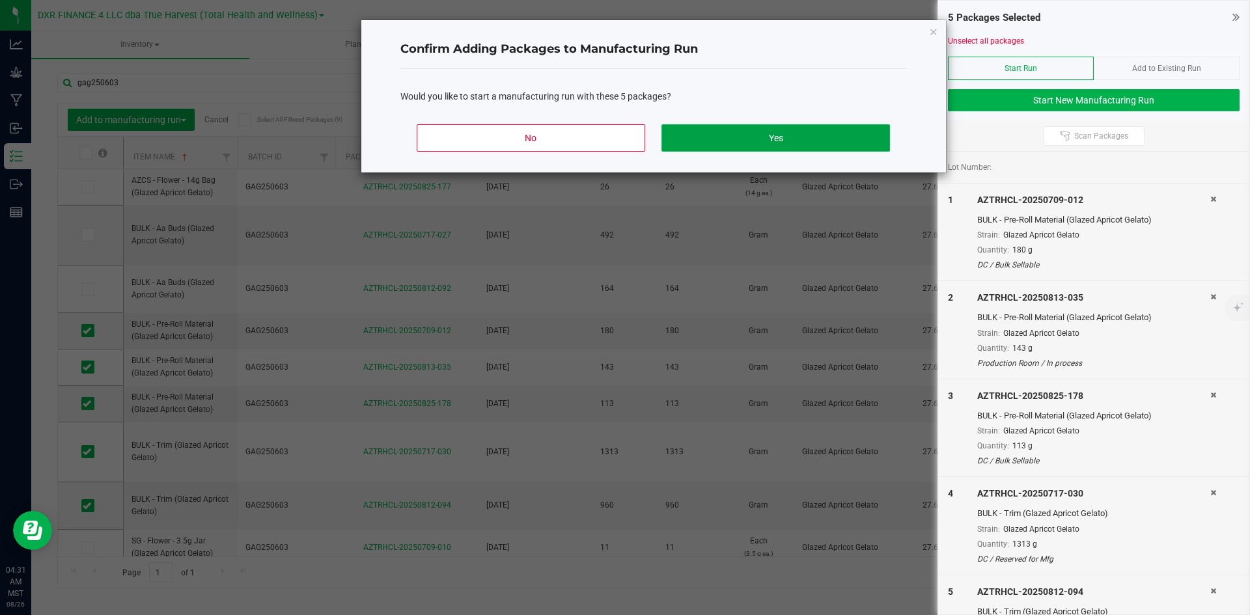
click at [833, 141] on button "Yes" at bounding box center [776, 137] width 228 height 27
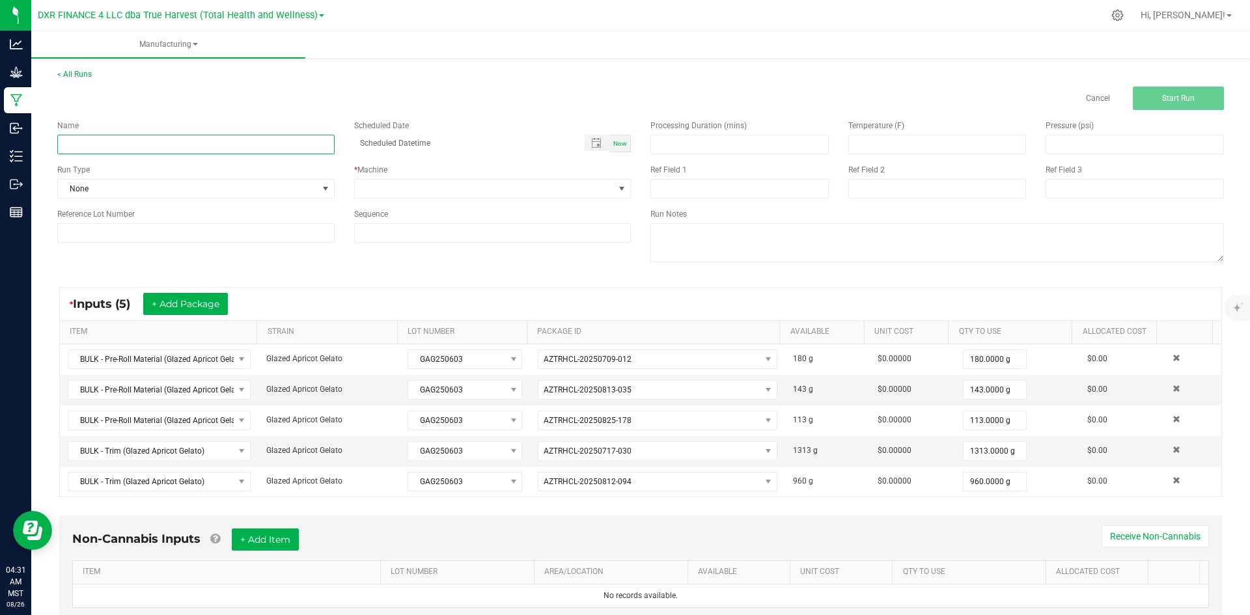
click at [212, 147] on input at bounding box center [195, 145] width 277 height 20
type input "Glazed Apricot Gelato - 14G SOCIAL"
click at [377, 195] on span at bounding box center [485, 189] width 260 height 18
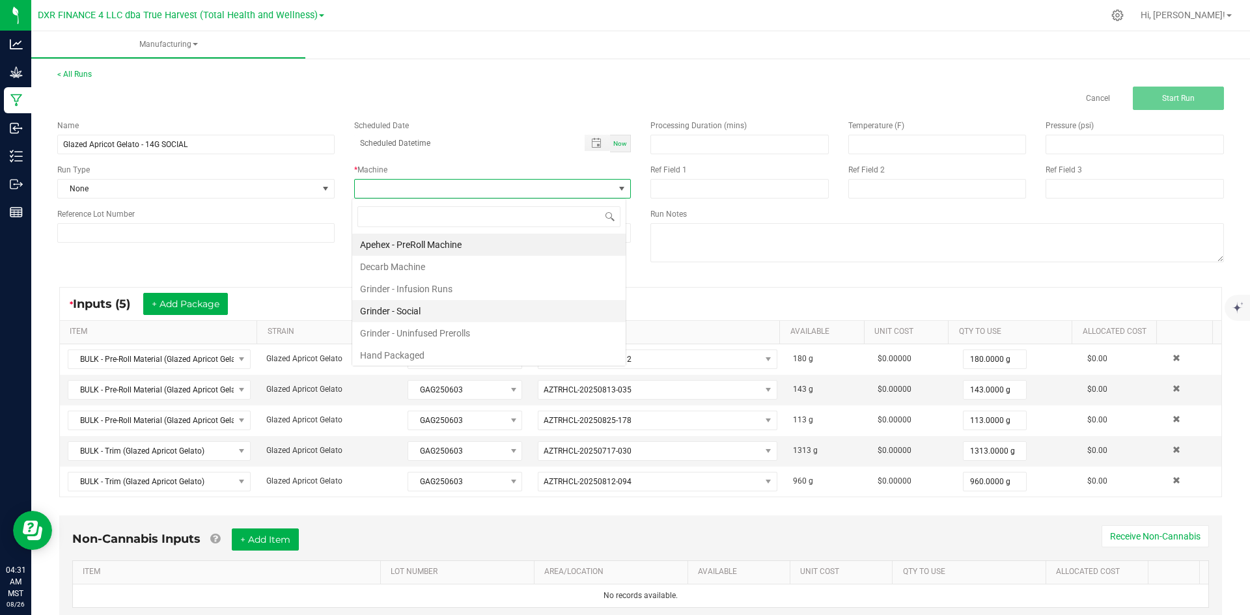
scroll to position [20, 275]
click at [396, 356] on li "Hand Packaged" at bounding box center [488, 355] width 273 height 22
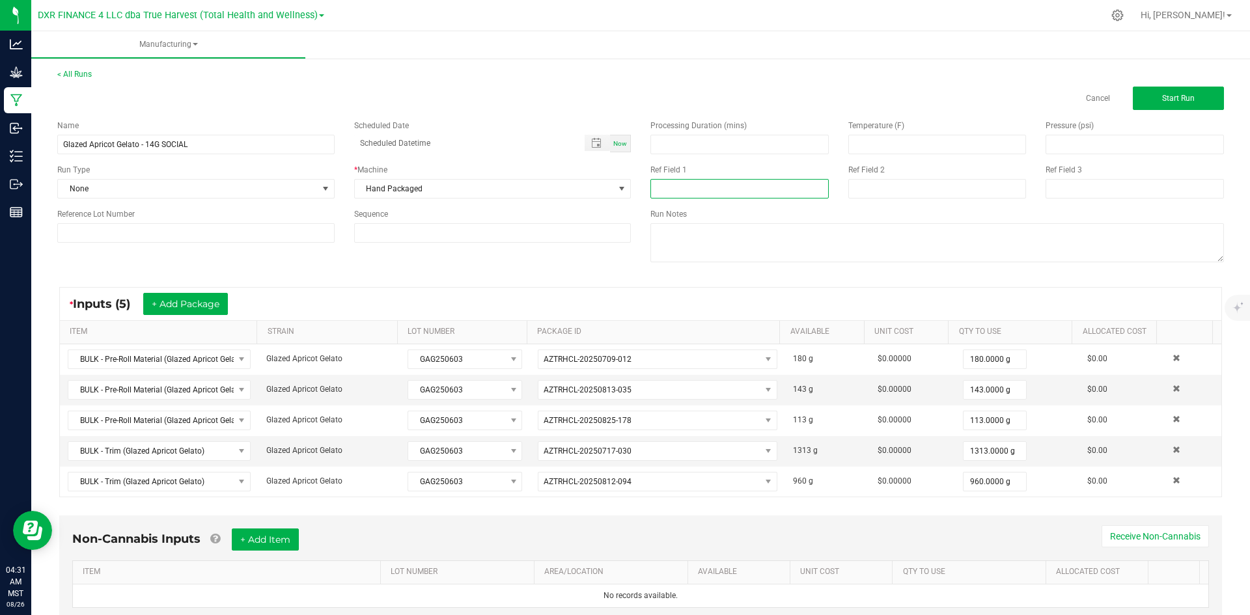
click at [681, 191] on input at bounding box center [739, 189] width 178 height 20
type input "14G SOCIAL"
click at [878, 194] on input at bounding box center [937, 189] width 178 height 20
type input "[DATE]"
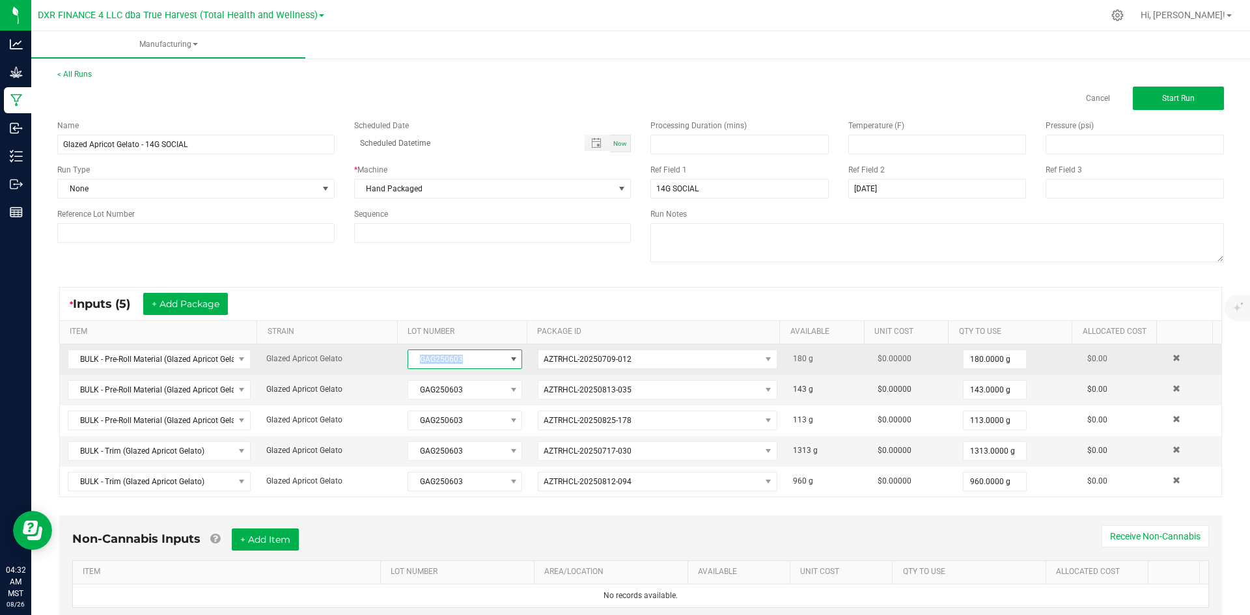
drag, startPoint x: 473, startPoint y: 365, endPoint x: 415, endPoint y: 363, distance: 58.6
click at [415, 363] on span "GAG250603" at bounding box center [456, 359] width 97 height 18
drag, startPoint x: 415, startPoint y: 363, endPoint x: 469, endPoint y: 356, distance: 54.5
click at [469, 356] on span "GAG250603" at bounding box center [456, 359] width 97 height 18
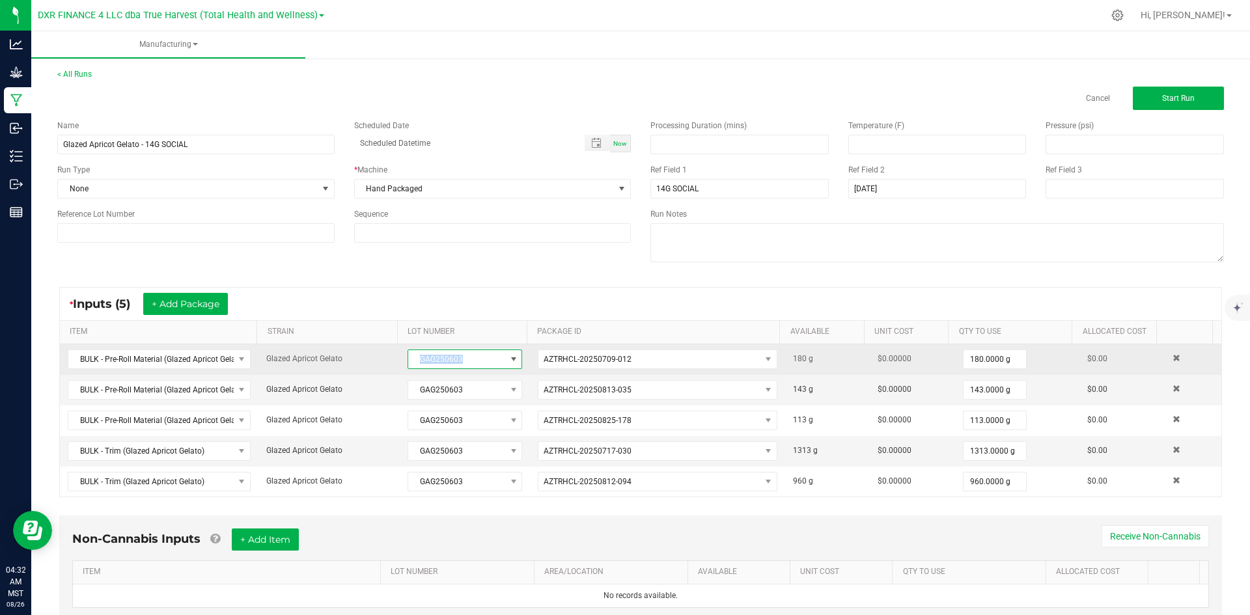
copy span "GAG250603"
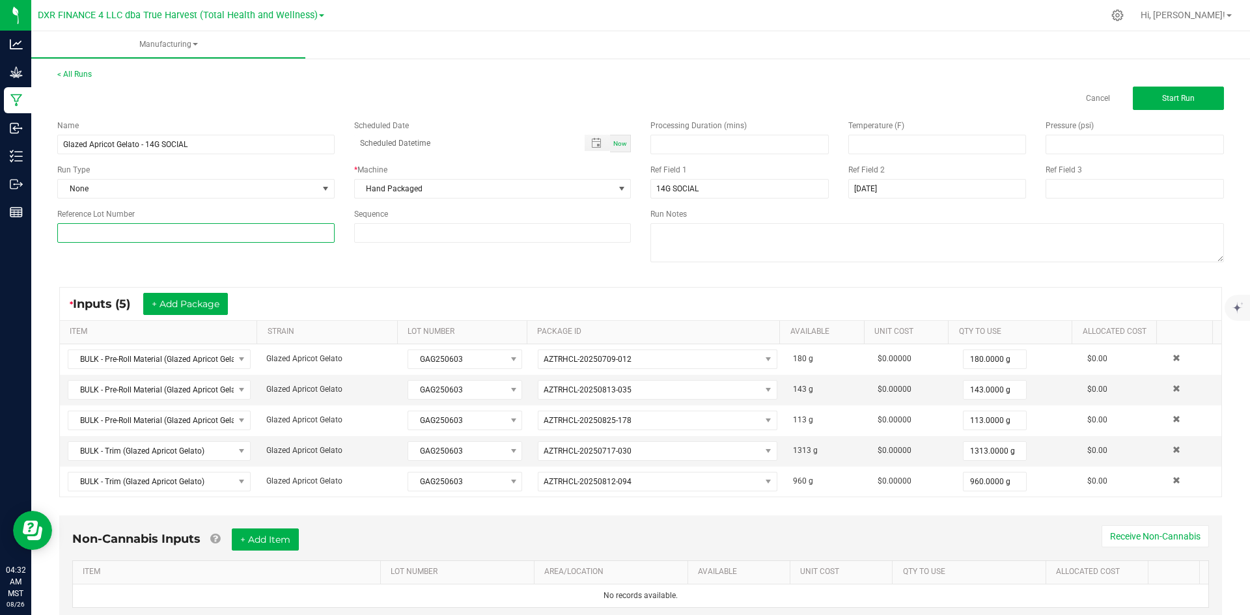
click at [258, 239] on input at bounding box center [195, 233] width 277 height 20
paste input "GAG250603"
type input "GAG250603"
click at [464, 260] on div "Name Glazed Apricot Gelato - 14G SOCIAL Scheduled Date Now Run Type None * Mach…" at bounding box center [641, 192] width 1186 height 165
click at [247, 151] on input "Glazed Apricot Gelato - 14G SOCIAL" at bounding box center [195, 145] width 277 height 20
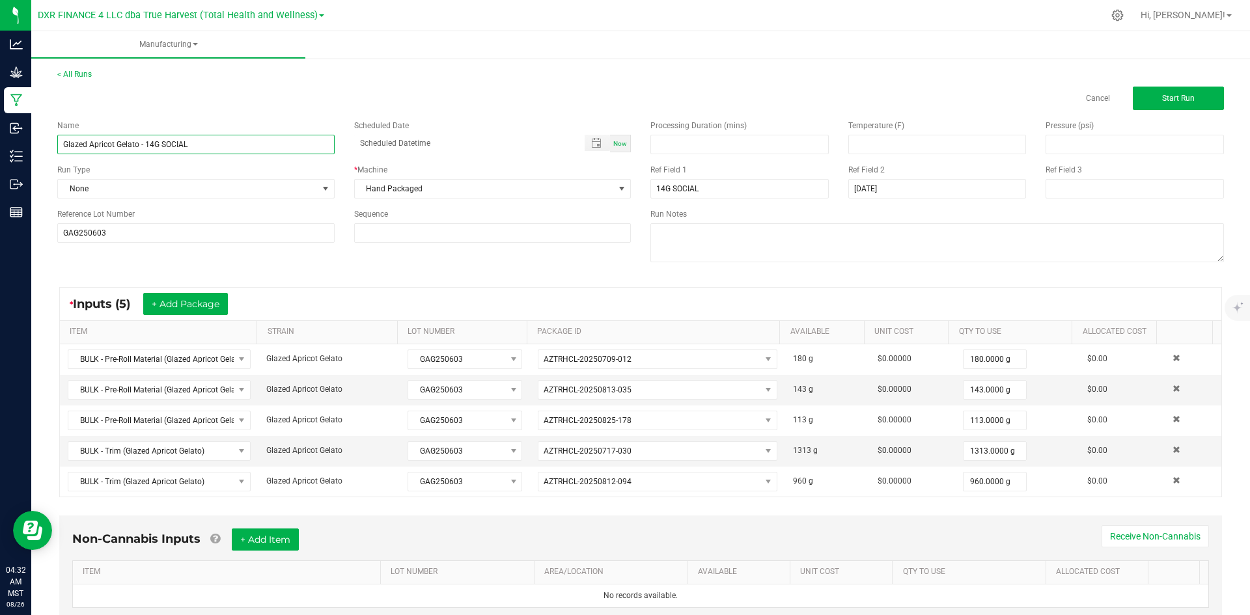
click at [247, 151] on input "Glazed Apricot Gelato - 14G SOCIAL" at bounding box center [195, 145] width 277 height 20
click at [1162, 101] on span "Start Run" at bounding box center [1178, 98] width 33 height 9
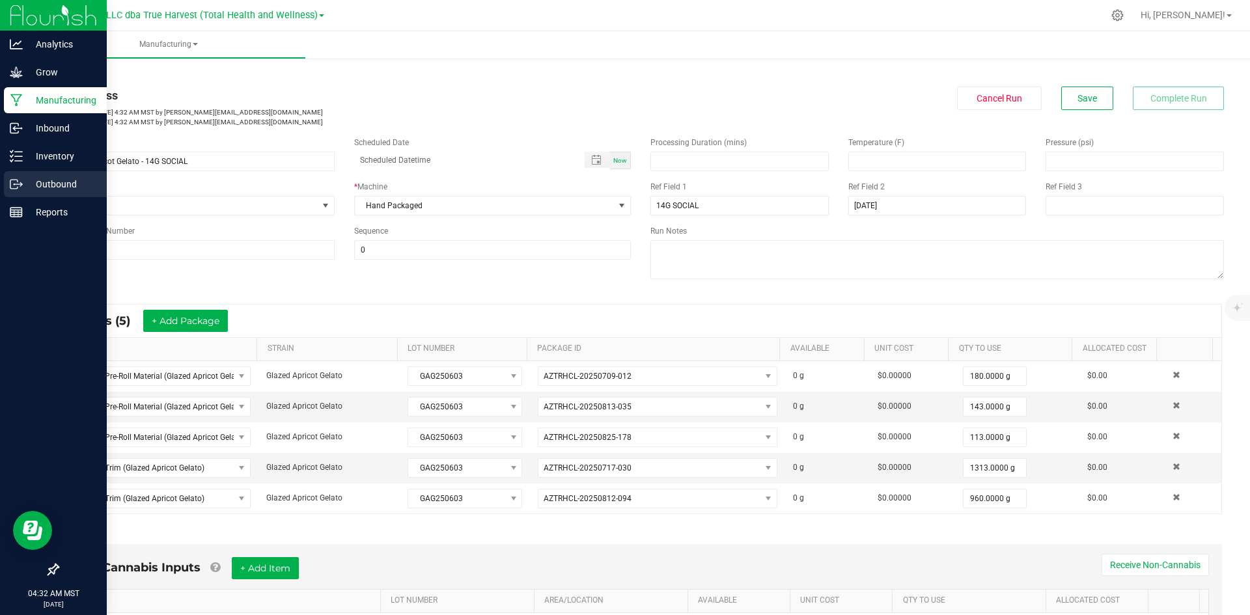
click at [20, 183] on icon at bounding box center [16, 184] width 13 height 13
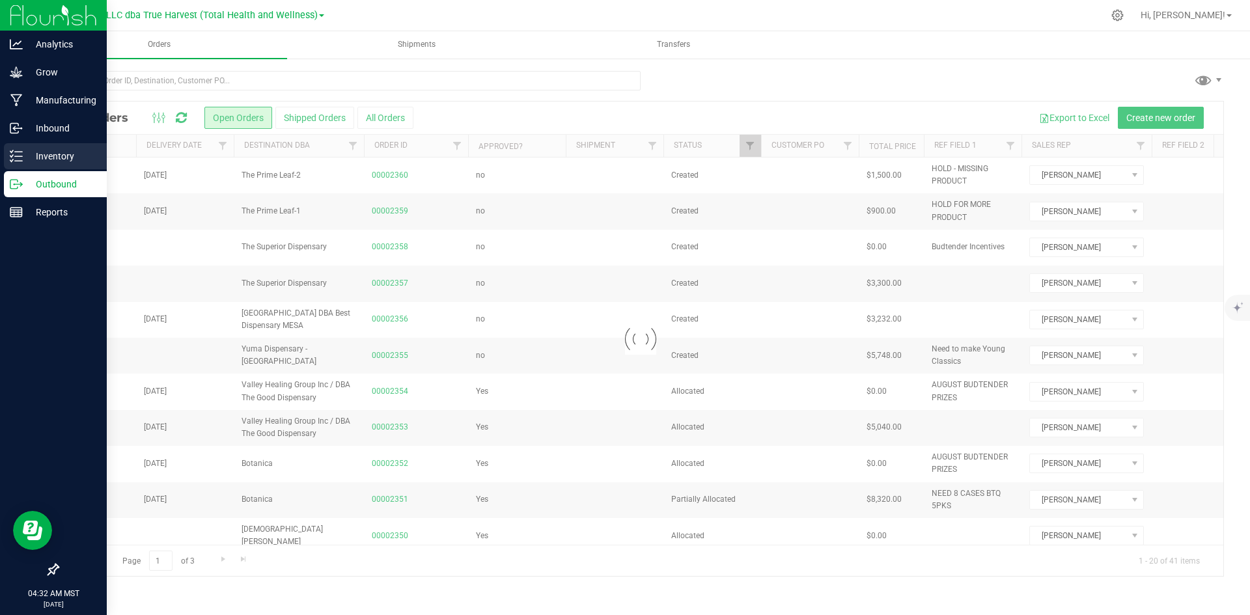
click at [38, 155] on p "Inventory" at bounding box center [62, 156] width 78 height 16
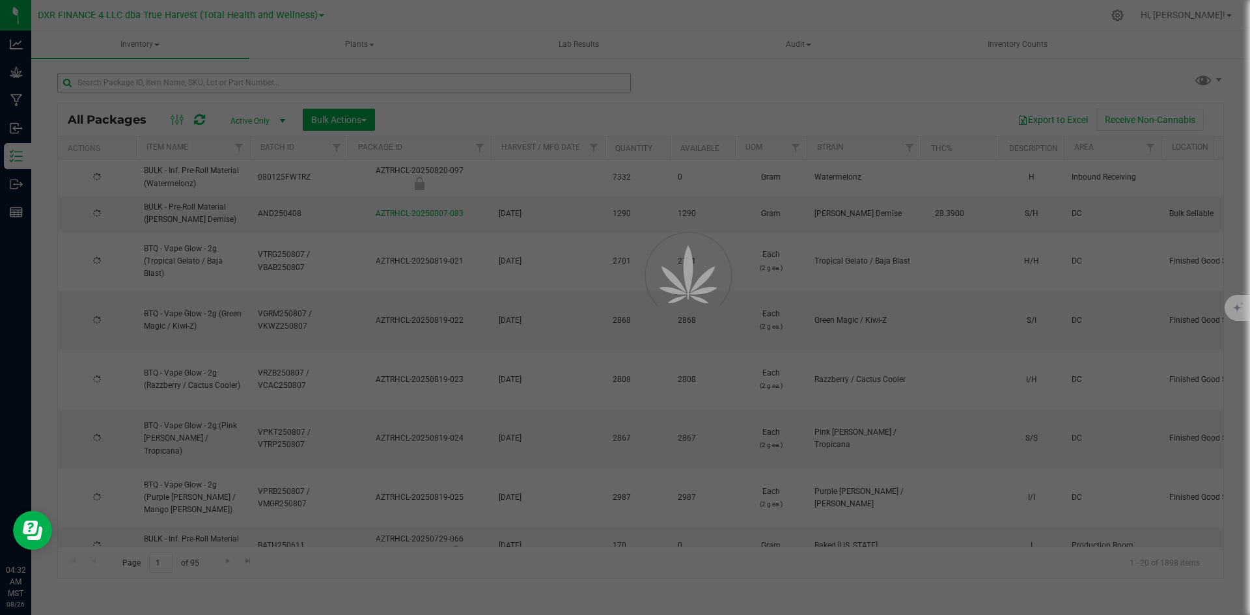
click at [180, 83] on div at bounding box center [625, 307] width 1250 height 615
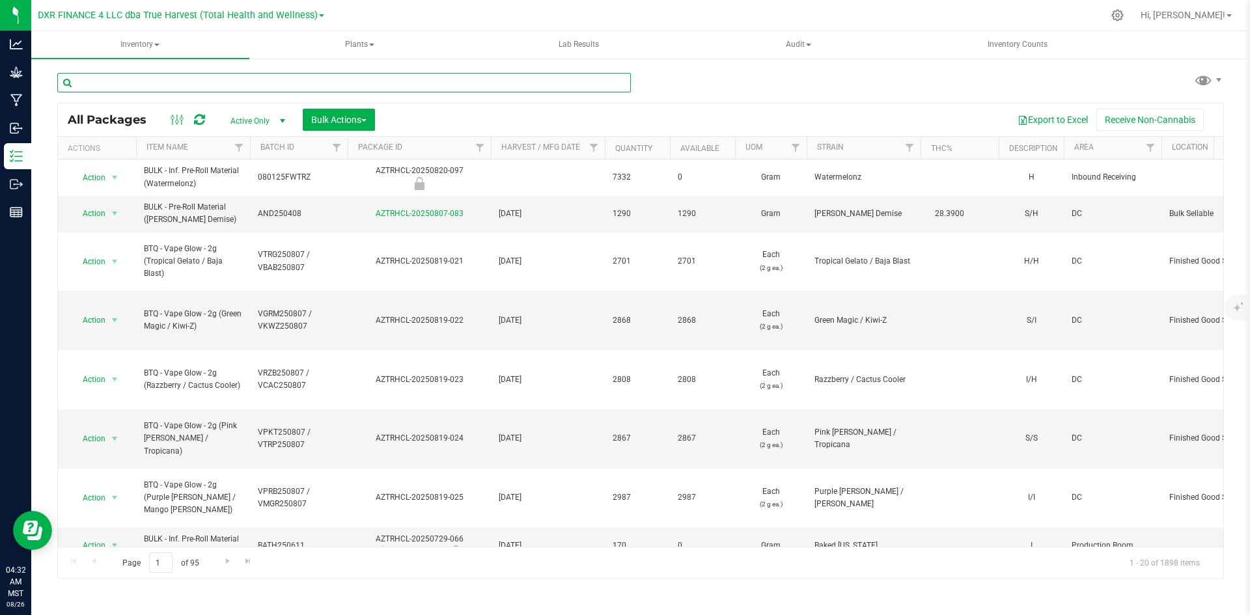
click at [180, 83] on input "text" at bounding box center [344, 83] width 574 height 20
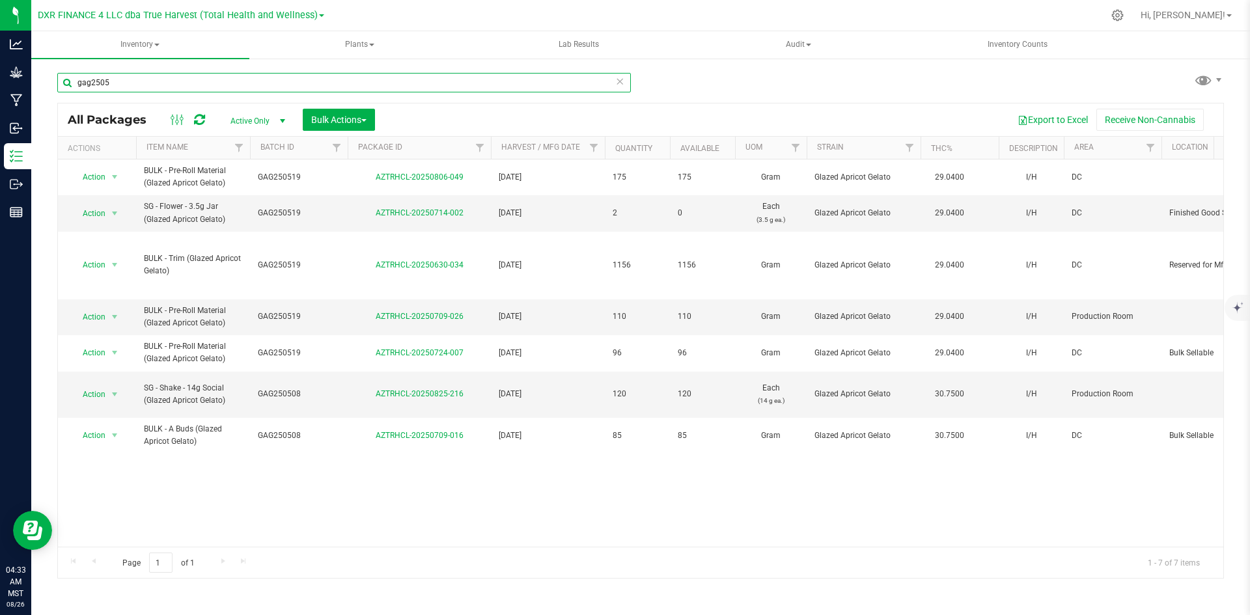
type input "gag2505"
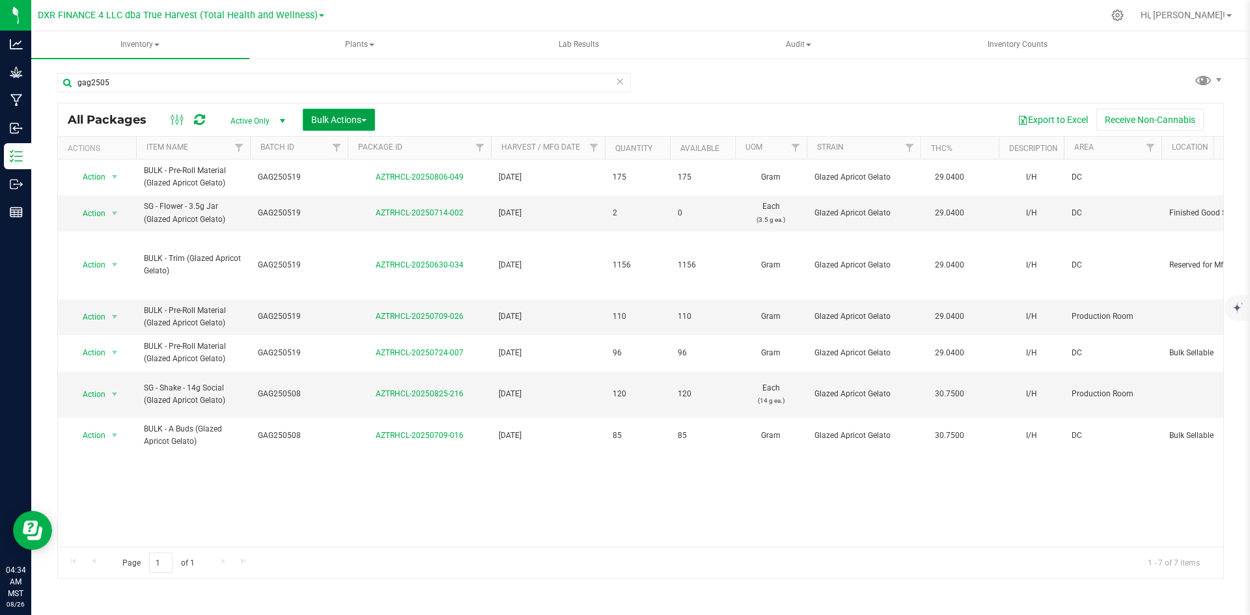
click at [337, 120] on span "Bulk Actions" at bounding box center [338, 120] width 55 height 10
click at [361, 148] on span "Add to manufacturing run" at bounding box center [360, 149] width 98 height 10
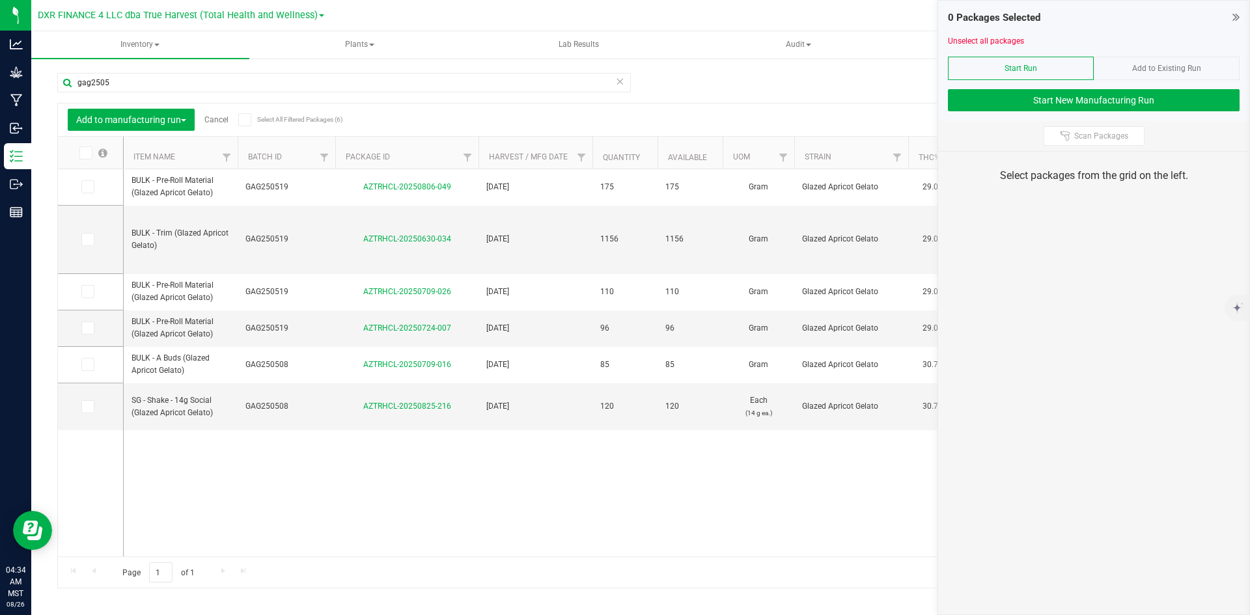
click at [193, 156] on th "Item Name" at bounding box center [181, 153] width 114 height 33
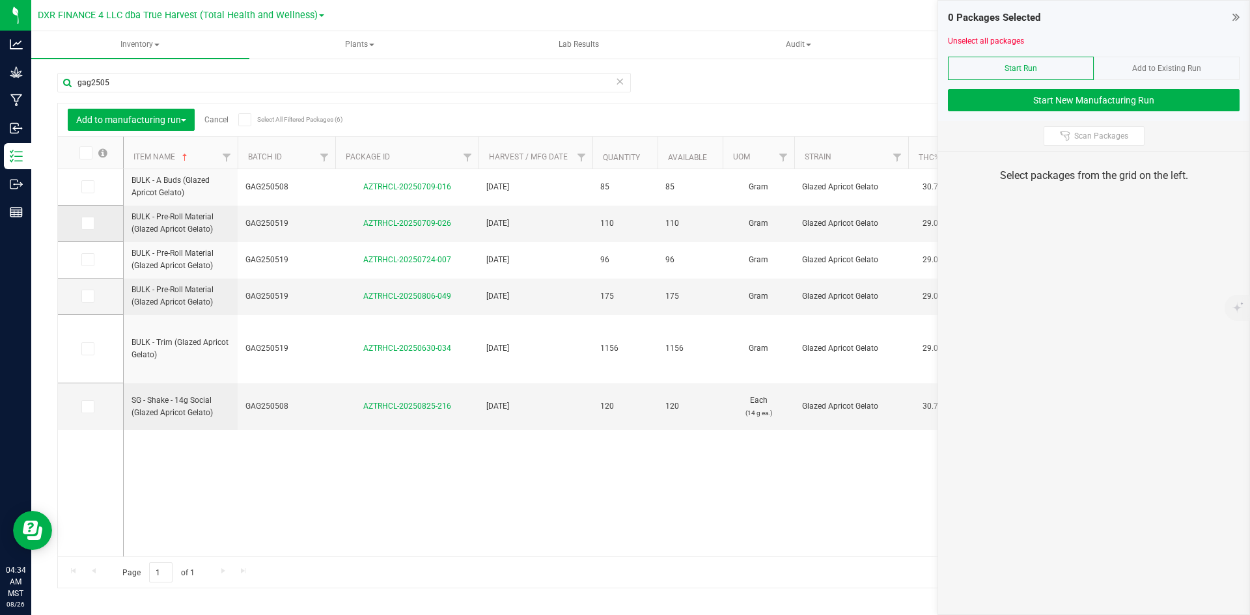
click at [81, 227] on span at bounding box center [87, 223] width 13 height 13
click at [0, 0] on input "checkbox" at bounding box center [0, 0] width 0 height 0
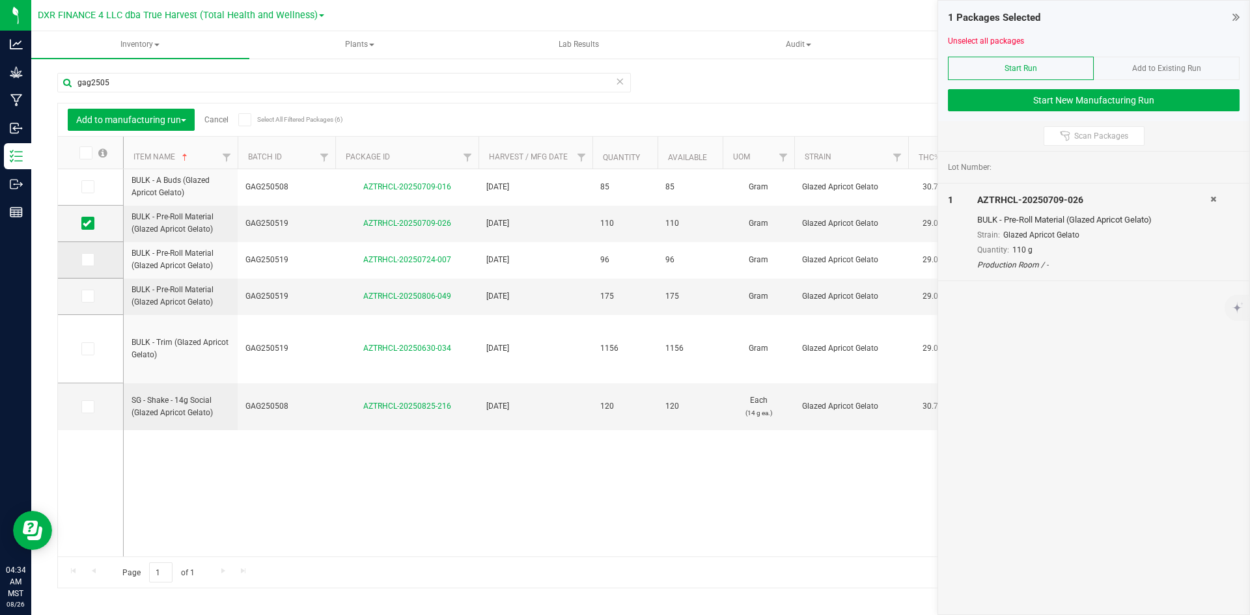
click at [81, 258] on span at bounding box center [87, 259] width 13 height 13
click at [0, 0] on input "checkbox" at bounding box center [0, 0] width 0 height 0
click at [85, 290] on span at bounding box center [87, 296] width 13 height 13
click at [0, 0] on input "checkbox" at bounding box center [0, 0] width 0 height 0
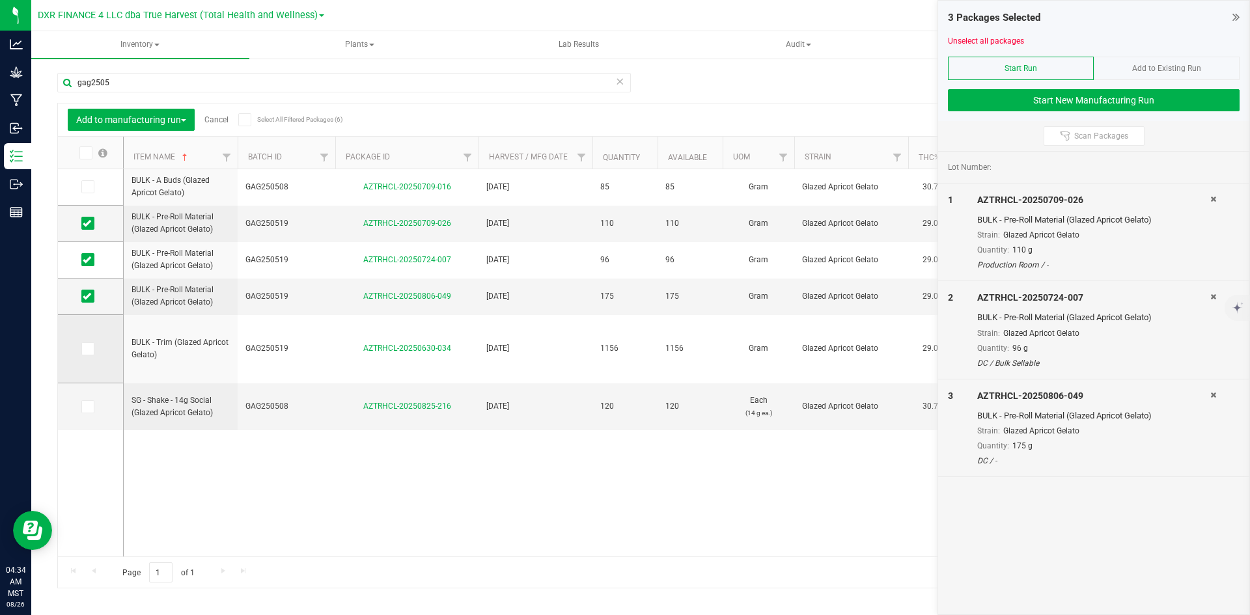
click at [91, 349] on icon at bounding box center [87, 349] width 8 height 0
click at [0, 0] on input "checkbox" at bounding box center [0, 0] width 0 height 0
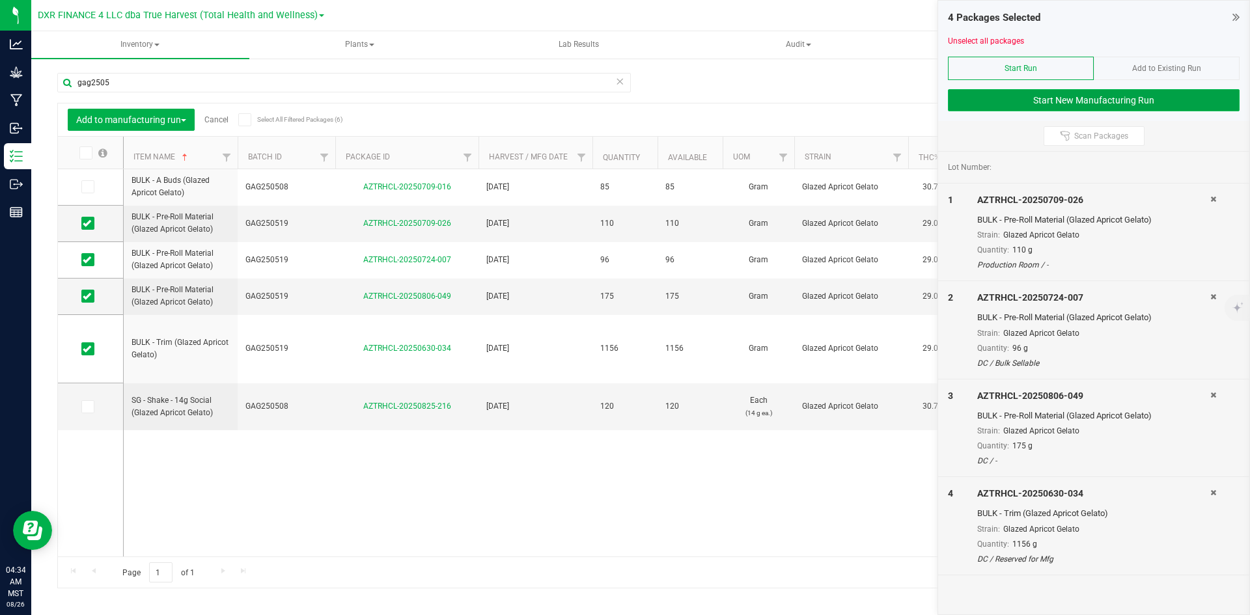
click at [1074, 100] on button "Start New Manufacturing Run" at bounding box center [1094, 100] width 292 height 22
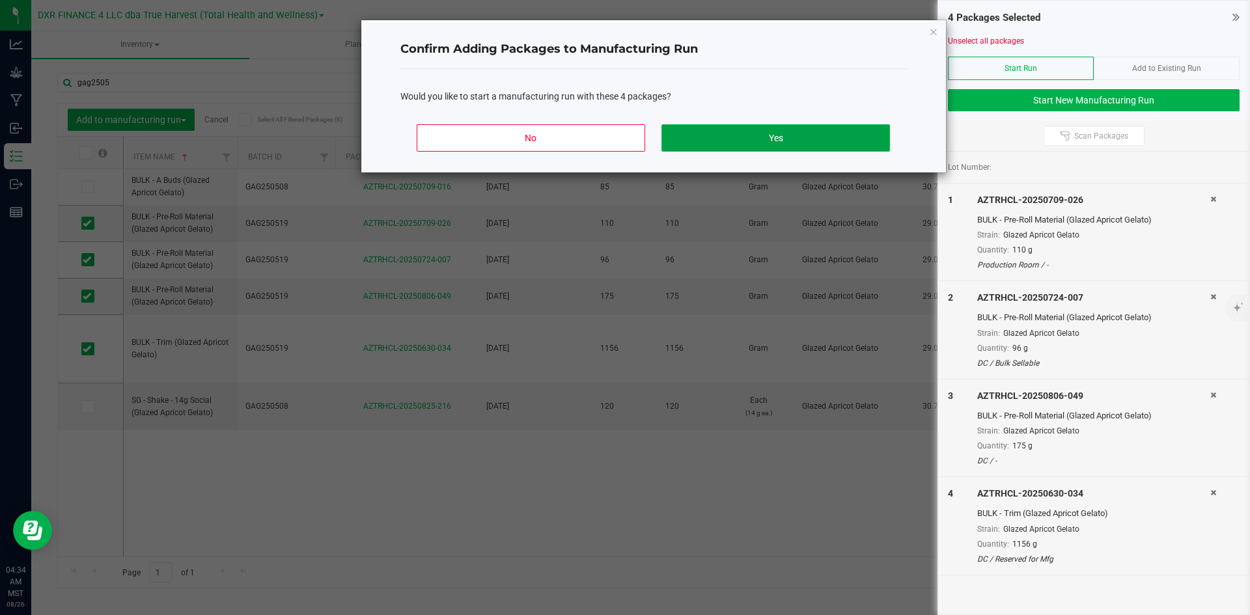
click at [870, 131] on button "Yes" at bounding box center [776, 137] width 228 height 27
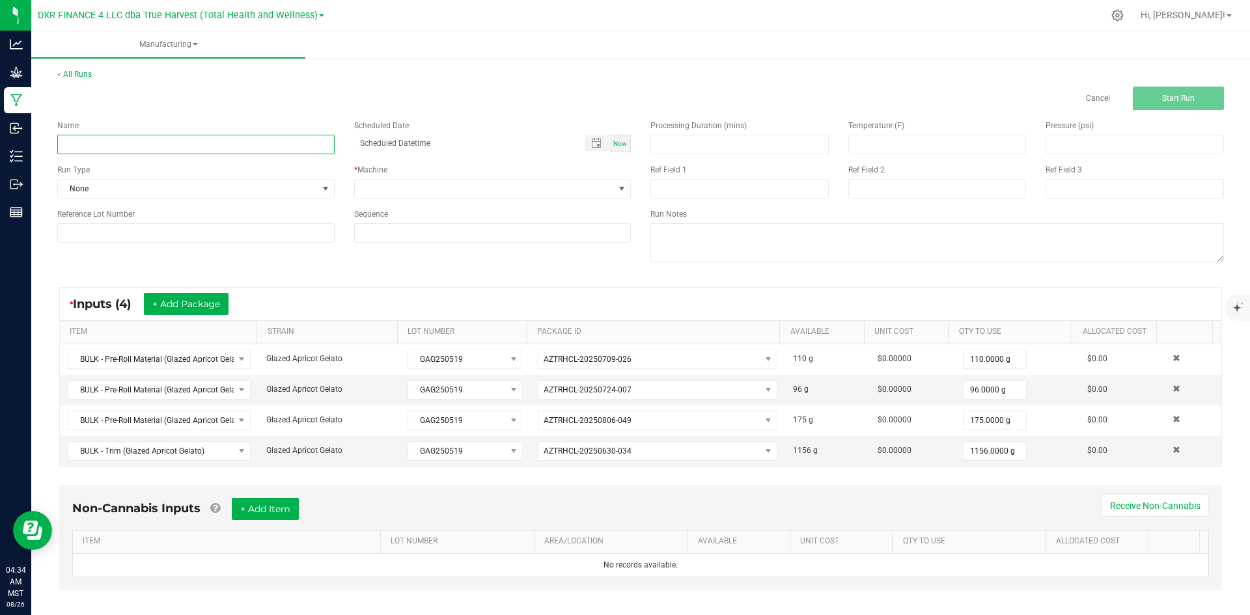
click at [250, 150] on input at bounding box center [195, 145] width 277 height 20
paste input "Glazed Apricot Gelato - 14G SOCIAL"
click at [291, 141] on input at bounding box center [195, 145] width 277 height 20
type input "Glazed Apricot Gelato - 14G SOCIAL"
click at [364, 184] on span at bounding box center [485, 189] width 260 height 18
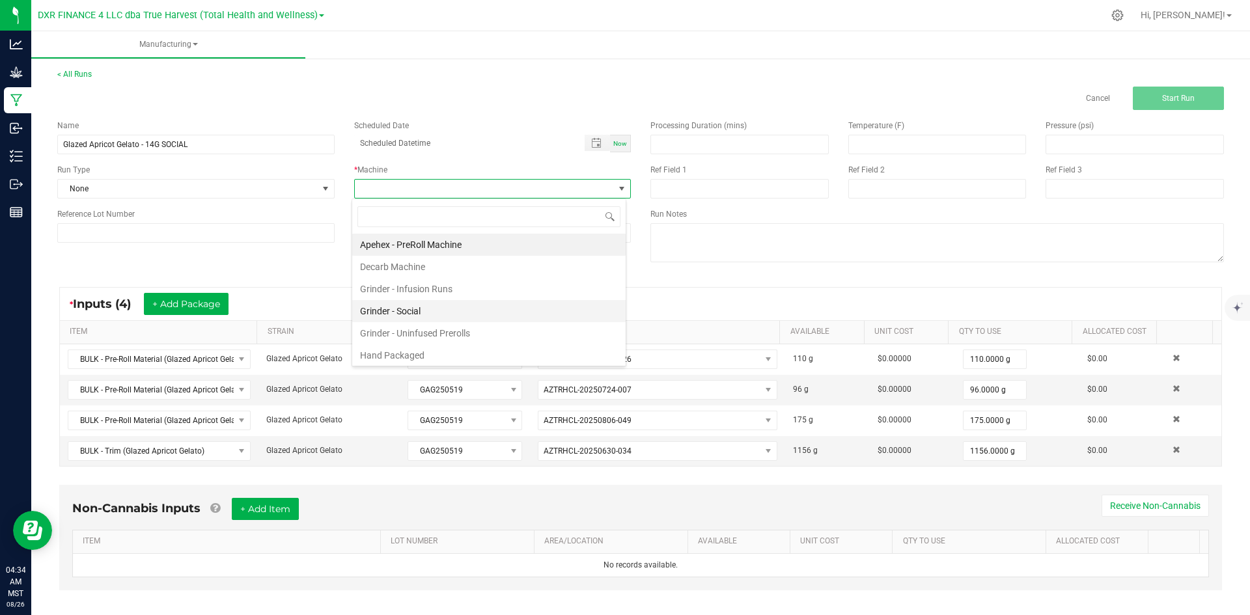
scroll to position [20, 275]
click at [399, 352] on li "Hand Packaged" at bounding box center [488, 355] width 273 height 22
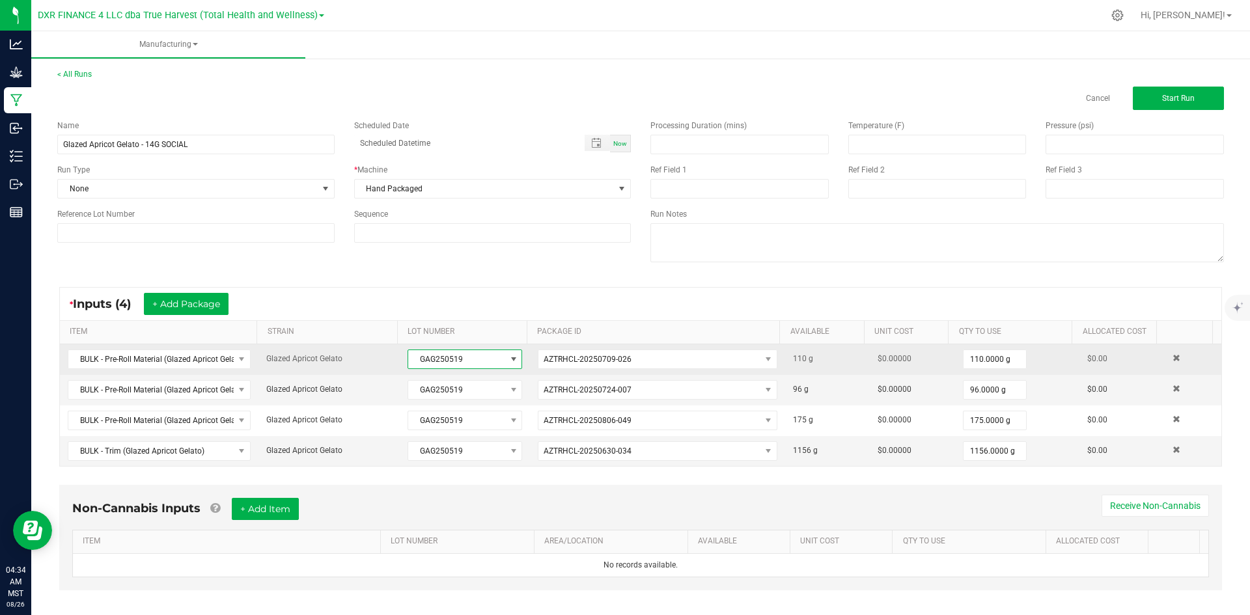
drag, startPoint x: 475, startPoint y: 358, endPoint x: 387, endPoint y: 363, distance: 88.7
click at [387, 363] on tr "BULK - Pre-Roll Material (Glazed Apricot Gelato) Glazed Apricot Gelato GAG25051…" at bounding box center [641, 359] width 1162 height 31
copy tr "GAG250519"
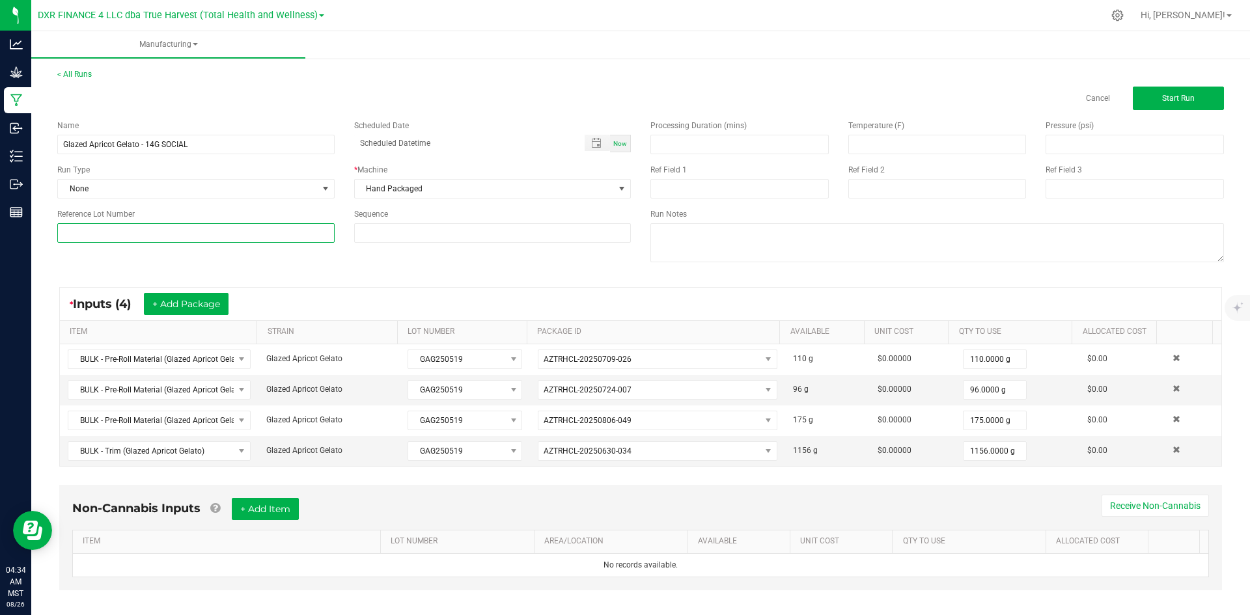
click at [297, 227] on input at bounding box center [195, 233] width 277 height 20
paste input "GAG250519"
click at [75, 234] on input "GAG250519" at bounding box center [195, 233] width 277 height 20
type input "GAG250519"
click at [694, 184] on input at bounding box center [739, 189] width 178 height 20
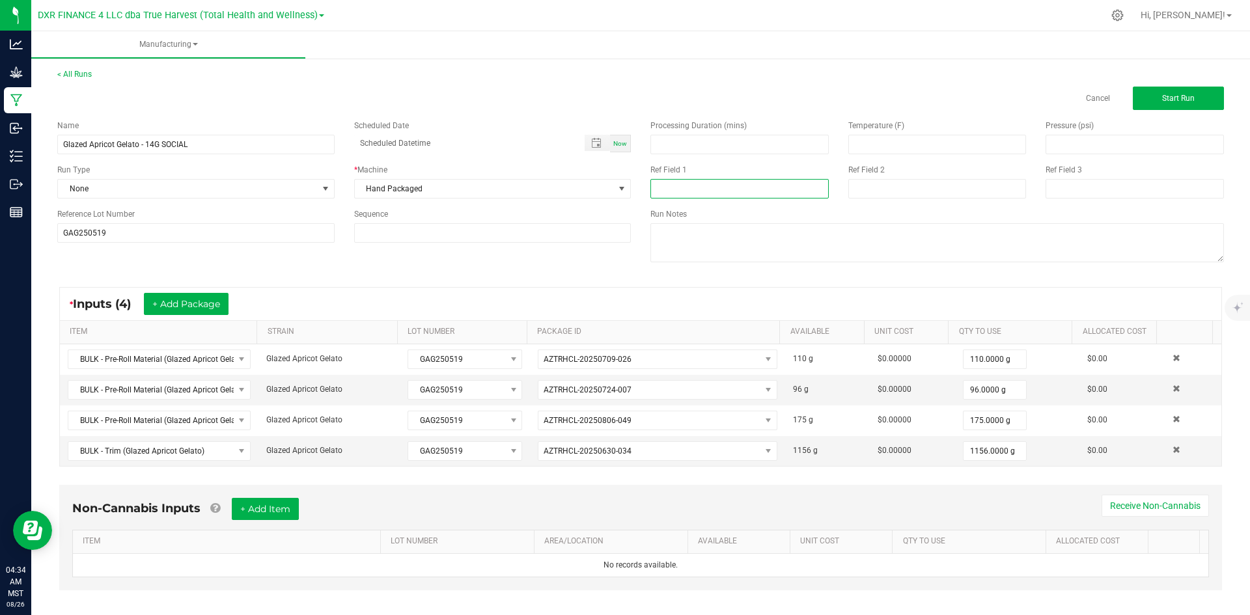
type input "14G SOCIAL"
click at [875, 189] on input at bounding box center [937, 189] width 178 height 20
type input "[DATE]"
click at [213, 236] on input "GAG250519" at bounding box center [195, 233] width 277 height 20
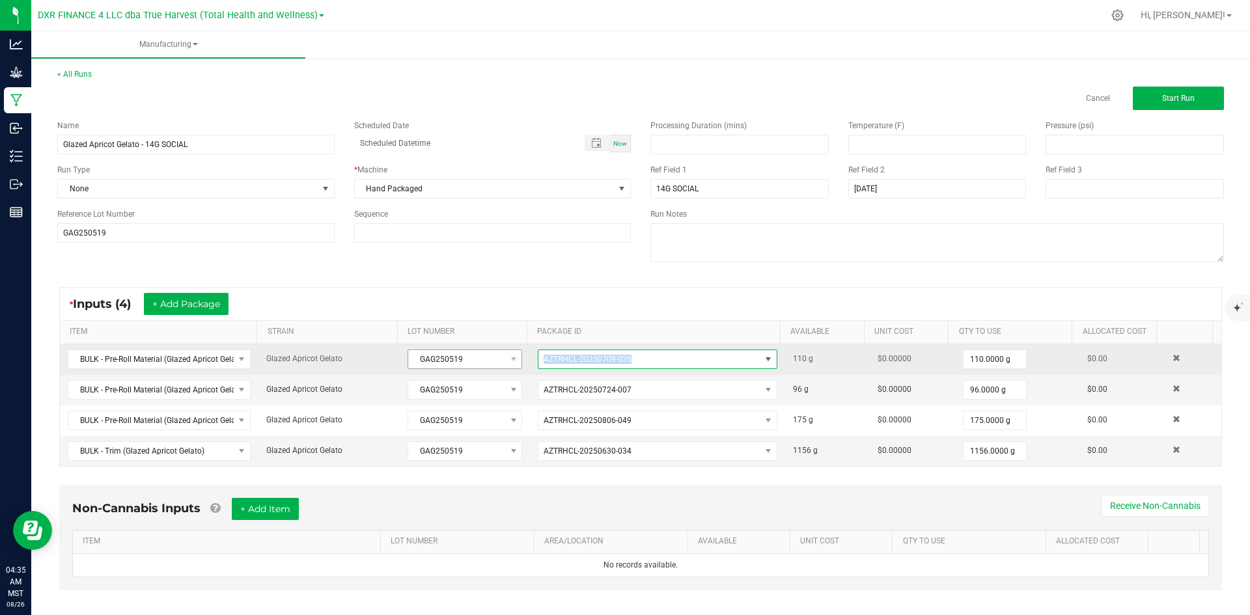
drag, startPoint x: 643, startPoint y: 350, endPoint x: 513, endPoint y: 351, distance: 130.2
click at [513, 351] on tr "BULK - Pre-Roll Material (Glazed Apricot Gelato) Glazed Apricot Gelato GAG25051…" at bounding box center [641, 359] width 1162 height 31
copy tr "AZTRHCL-20250709-026"
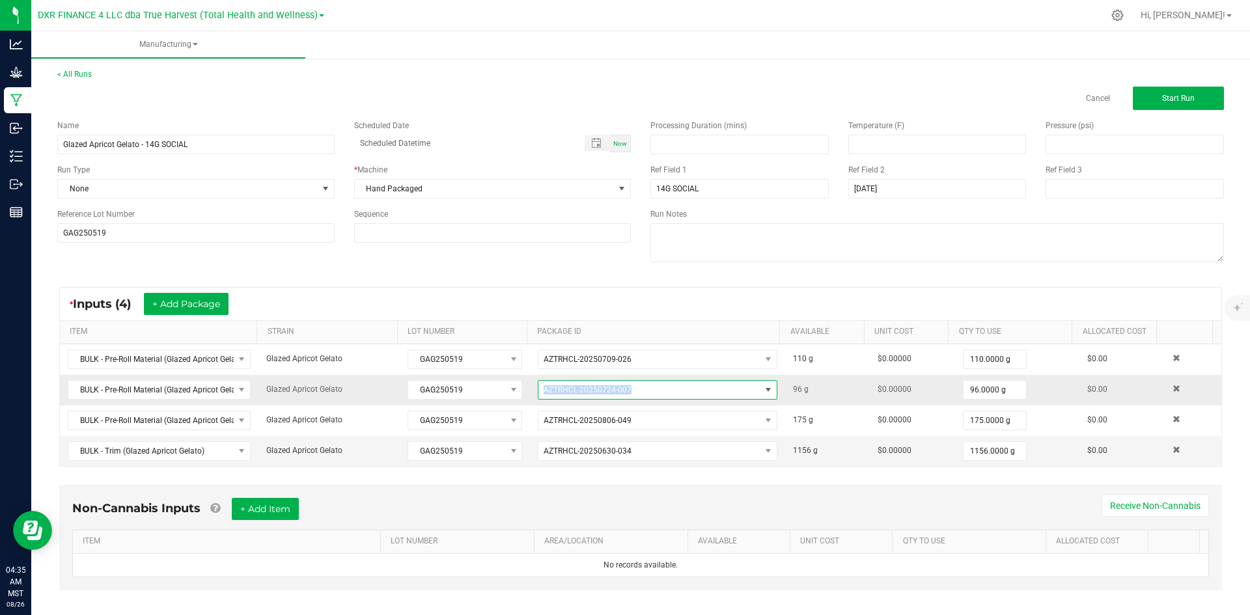
drag, startPoint x: 635, startPoint y: 386, endPoint x: 522, endPoint y: 388, distance: 113.3
click at [530, 388] on td "AZTRHCL-20250724-007" at bounding box center [657, 390] width 255 height 31
copy span "AZTRHCL-20250724-007"
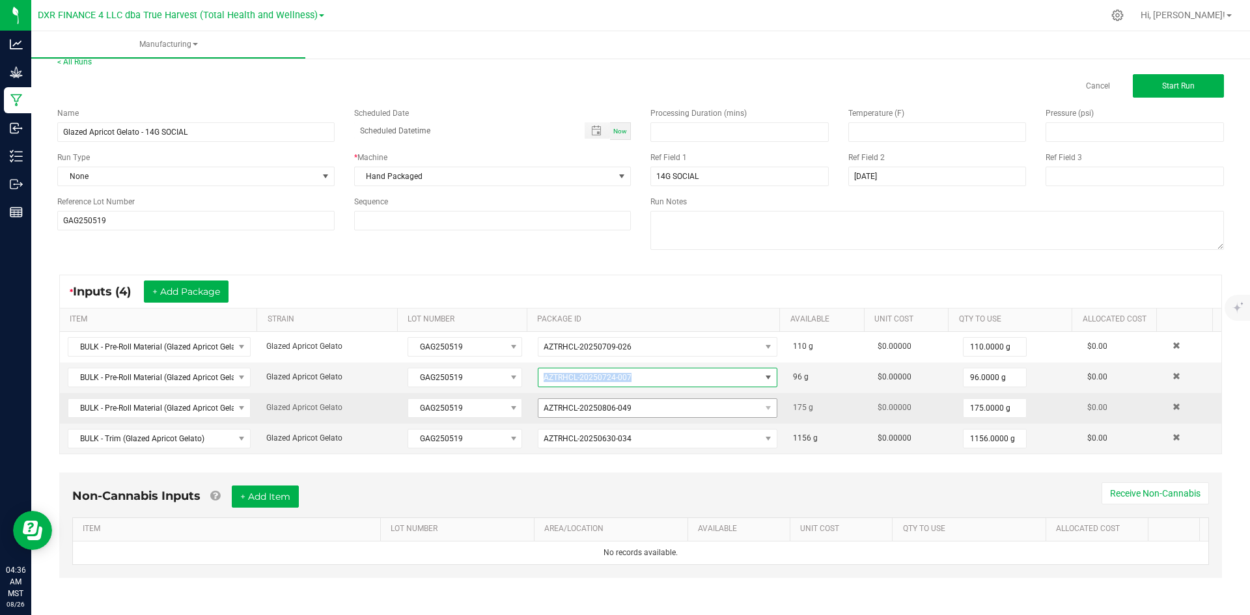
scroll to position [13, 0]
drag, startPoint x: 636, startPoint y: 411, endPoint x: 518, endPoint y: 398, distance: 119.1
click at [518, 398] on tr "BULK - Pre-Roll Material (Glazed Apricot Gelato) Glazed Apricot Gelato GAG25051…" at bounding box center [641, 408] width 1162 height 31
copy tr "AZTRHCL-20250806-049"
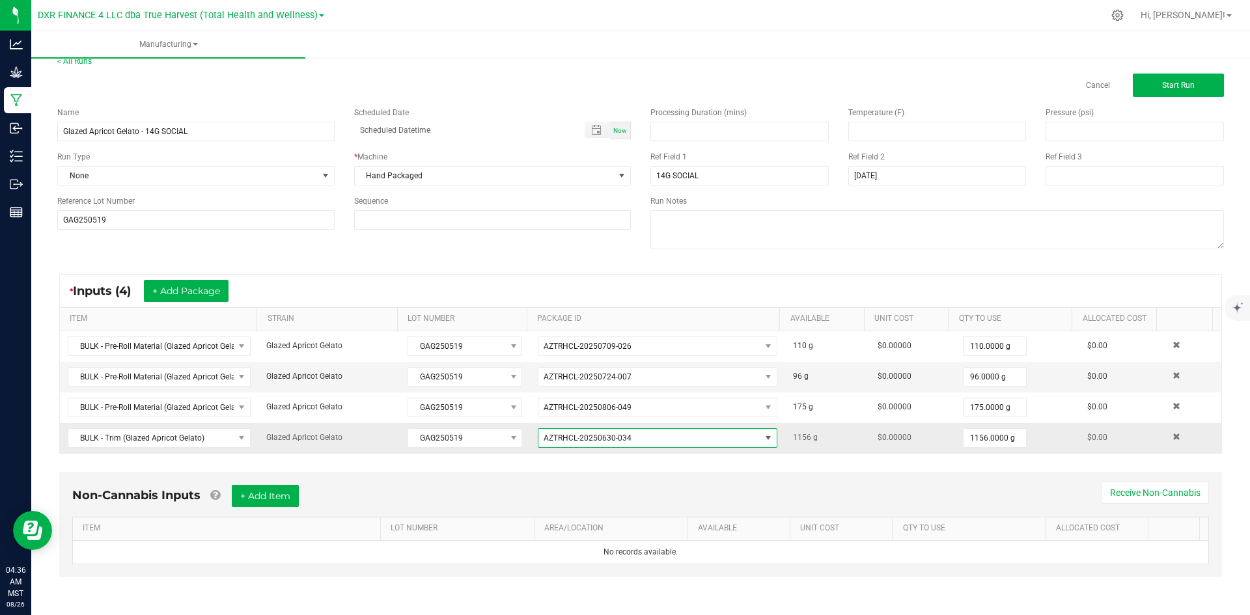
click at [634, 442] on span "AZTRHCL-20250630-034" at bounding box center [649, 438] width 222 height 18
drag, startPoint x: 634, startPoint y: 442, endPoint x: 531, endPoint y: 429, distance: 104.3
click at [538, 429] on span "AZTRHCL-20250630-034" at bounding box center [649, 438] width 222 height 18
copy span "AZTRHCL-20250630-034"
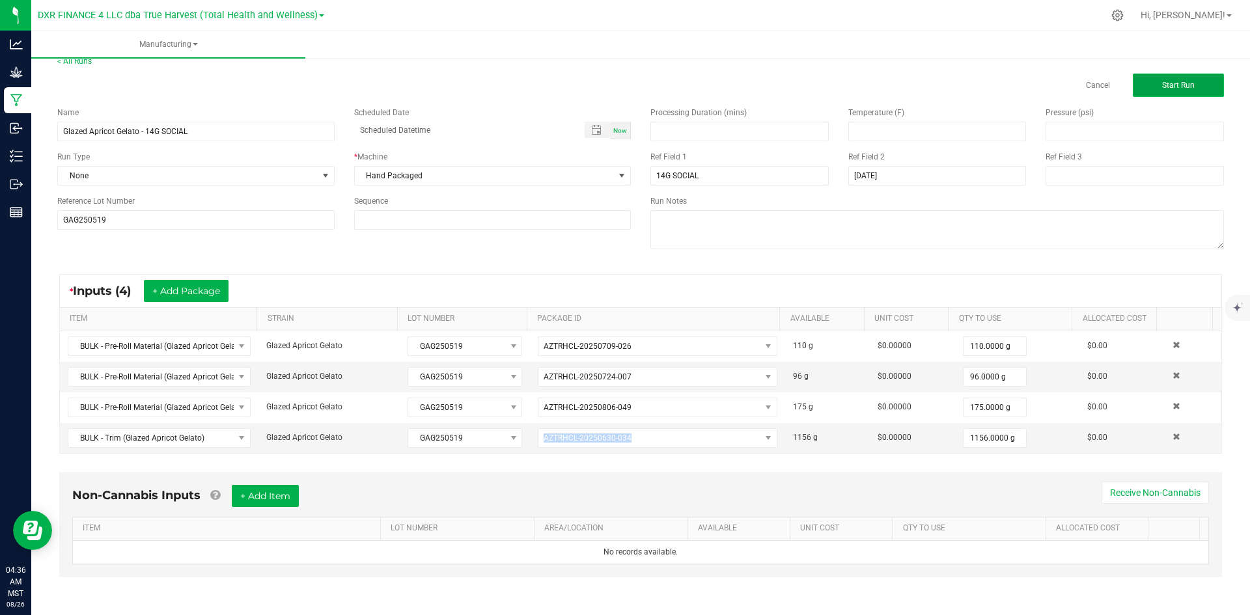
click at [1190, 94] on button "Start Run" at bounding box center [1178, 85] width 91 height 23
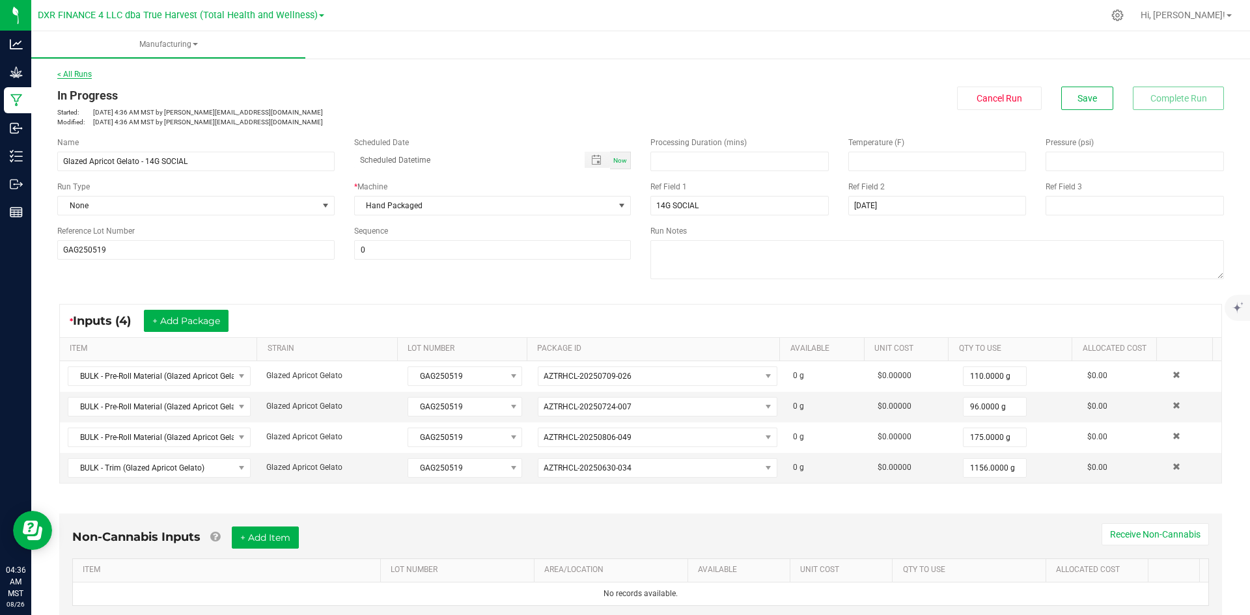
click at [68, 76] on link "< All Runs" at bounding box center [74, 74] width 35 height 9
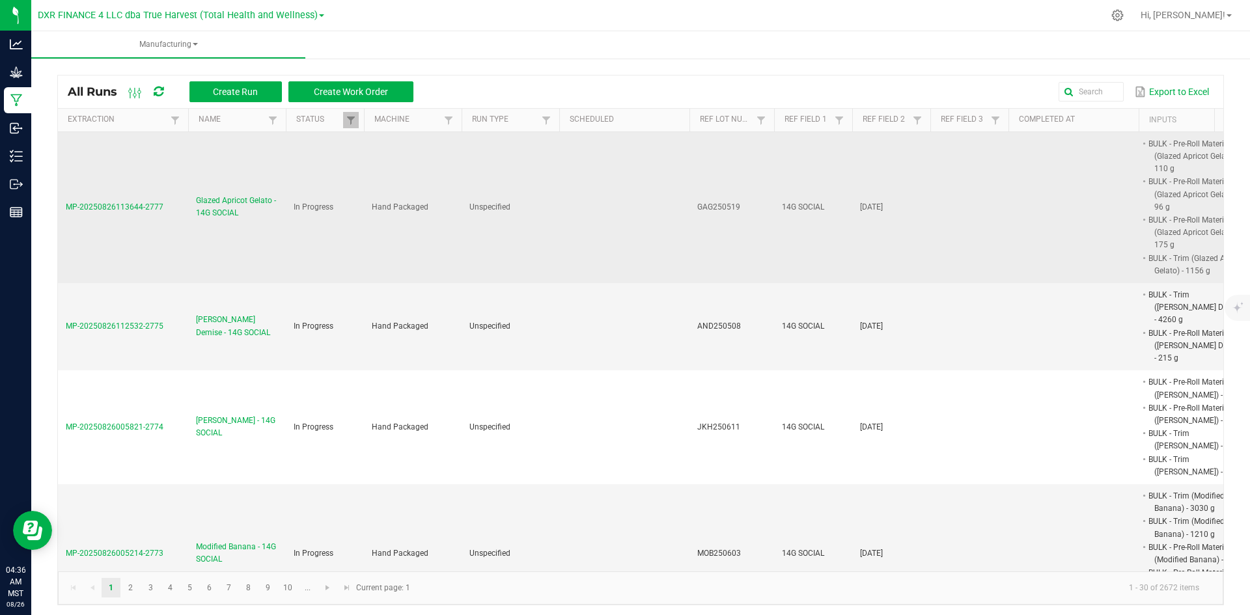
drag, startPoint x: 169, startPoint y: 209, endPoint x: 61, endPoint y: 208, distance: 108.1
click at [61, 208] on td "MP-20250826113644-2777" at bounding box center [123, 207] width 130 height 151
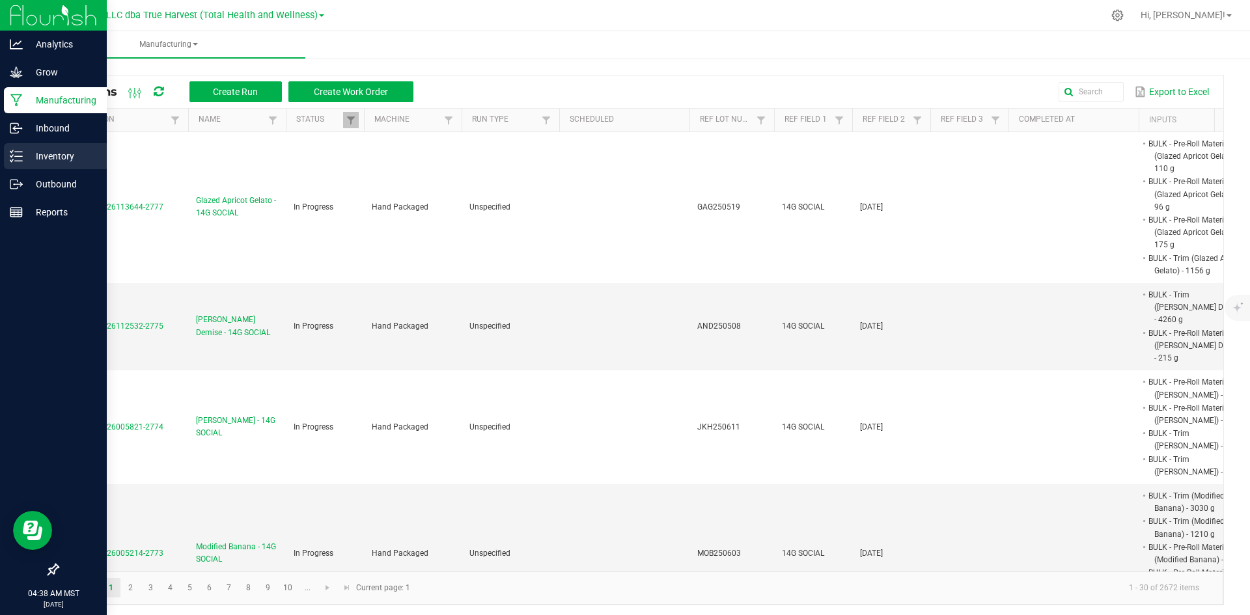
click at [14, 159] on icon at bounding box center [16, 156] width 13 height 13
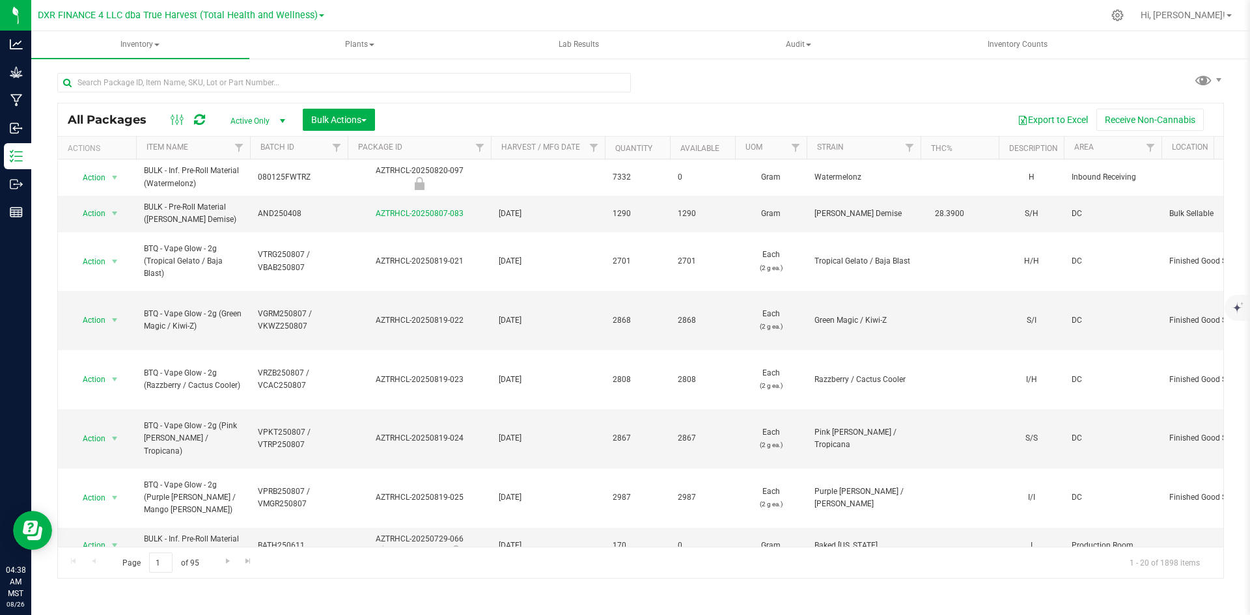
click at [247, 122] on span "Active Only" at bounding box center [255, 121] width 72 height 18
click at [262, 199] on li "All" at bounding box center [254, 200] width 70 height 20
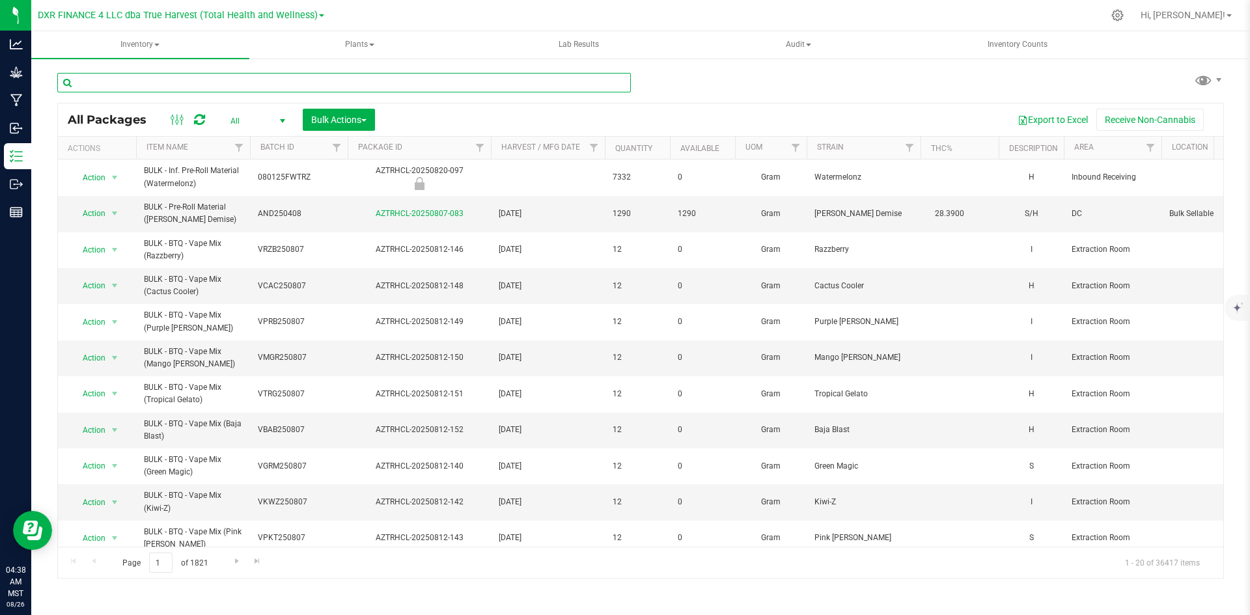
click at [268, 84] on input "text" at bounding box center [344, 83] width 574 height 20
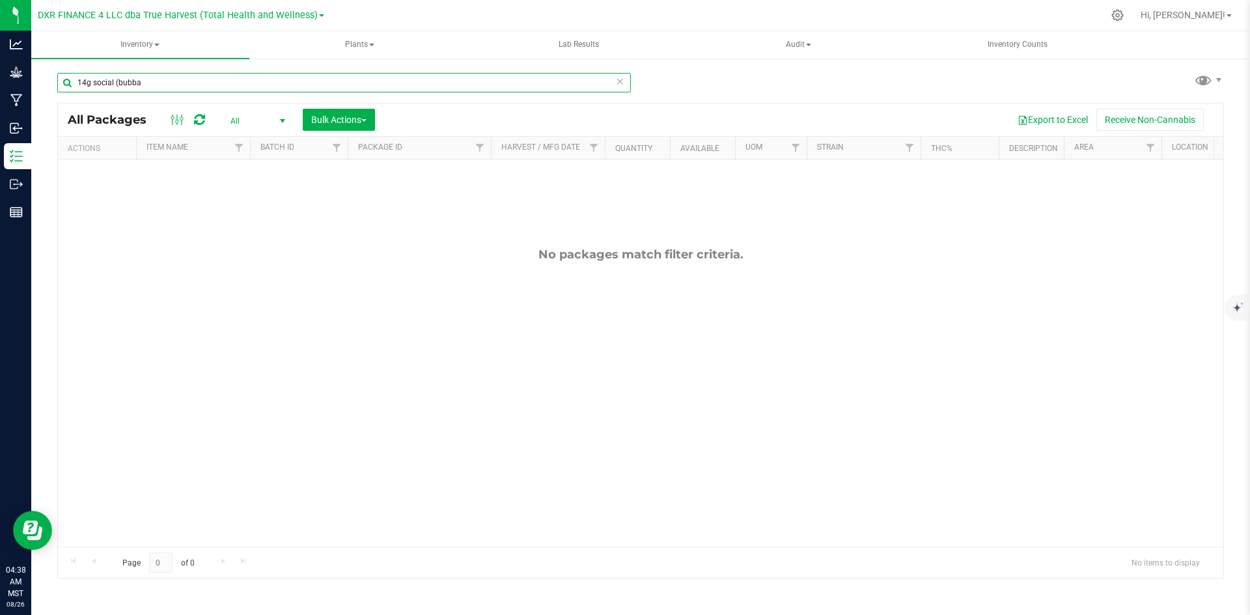
click at [268, 84] on input "14g social (bubba" at bounding box center [344, 83] width 574 height 20
click at [276, 78] on input "14g social (blue" at bounding box center [344, 83] width 574 height 20
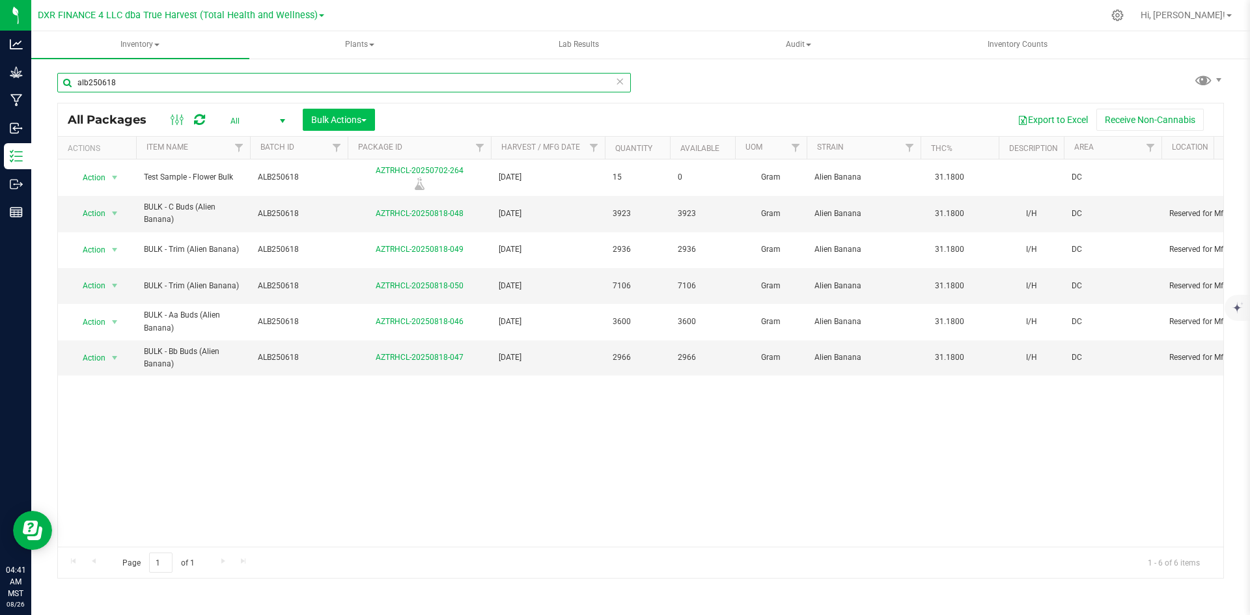
type input "alb250618"
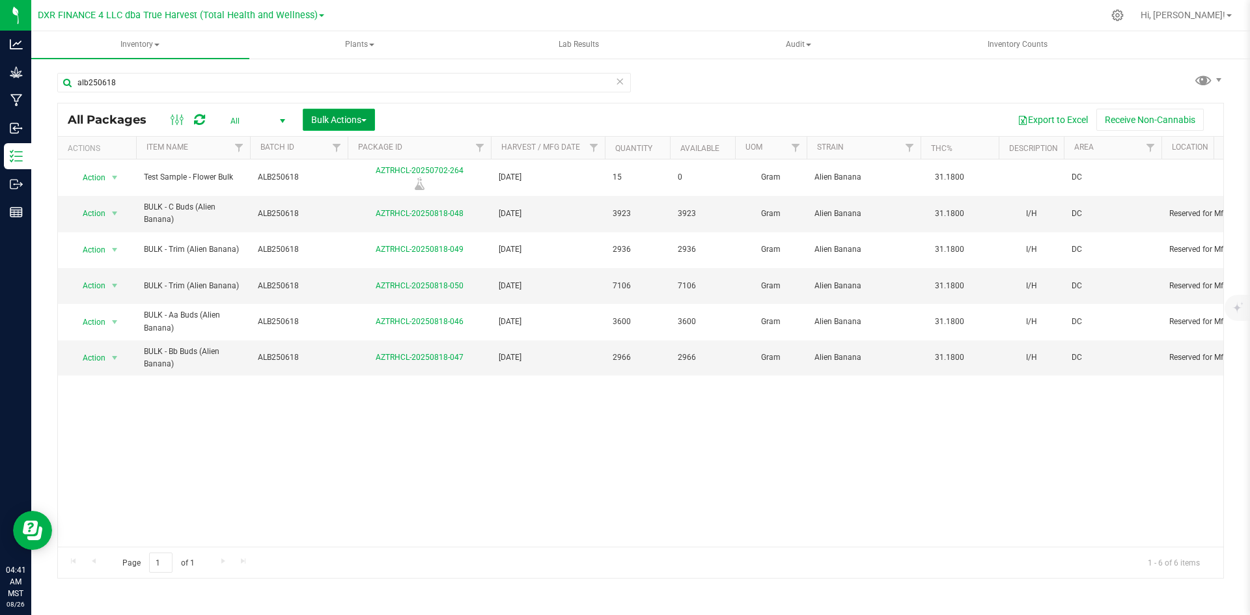
click at [318, 122] on span "Bulk Actions" at bounding box center [338, 120] width 55 height 10
click at [318, 148] on span "Add to manufacturing run" at bounding box center [360, 149] width 98 height 10
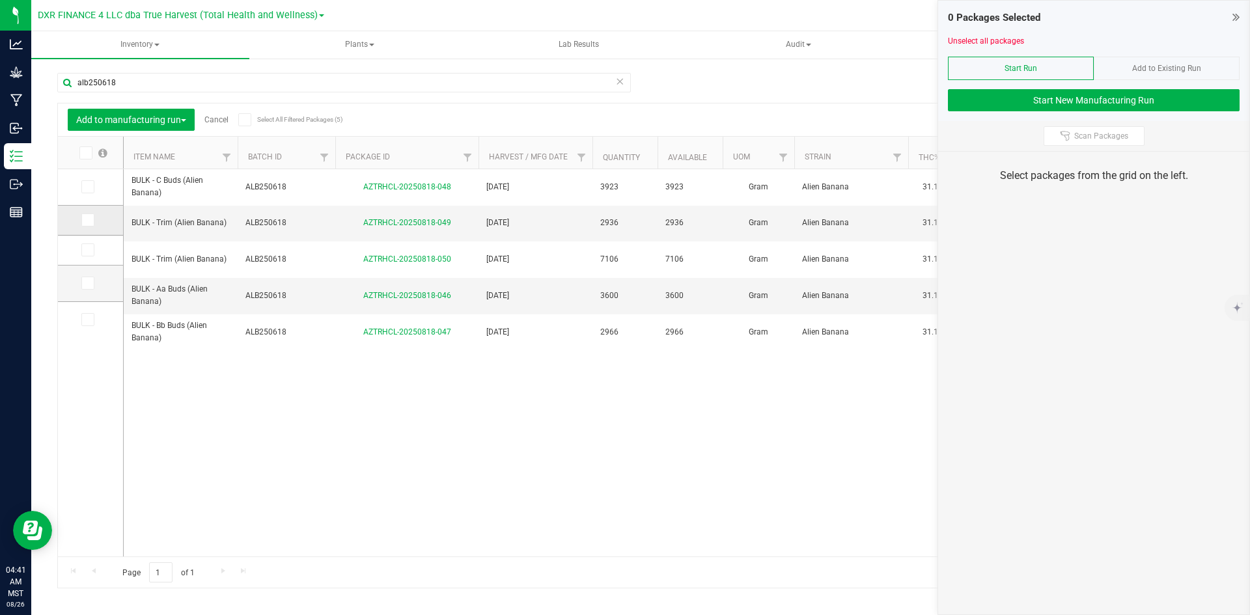
click at [89, 220] on icon at bounding box center [87, 220] width 8 height 0
click at [0, 0] on input "checkbox" at bounding box center [0, 0] width 0 height 0
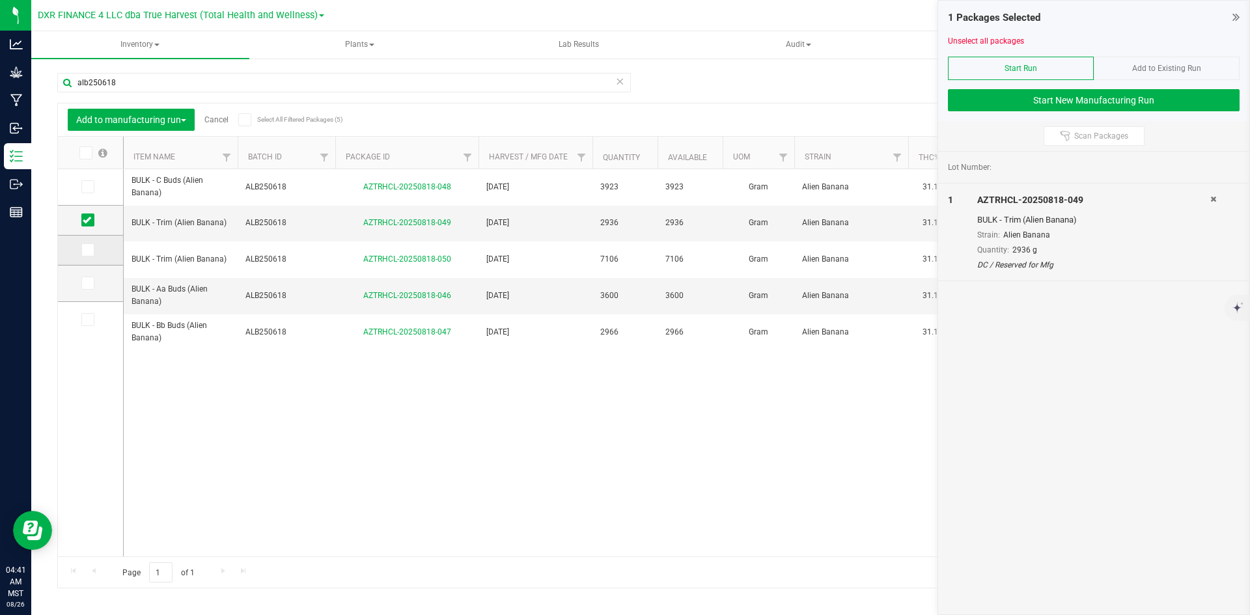
click at [89, 255] on span at bounding box center [87, 250] width 13 height 13
click at [0, 0] on input "checkbox" at bounding box center [0, 0] width 0 height 0
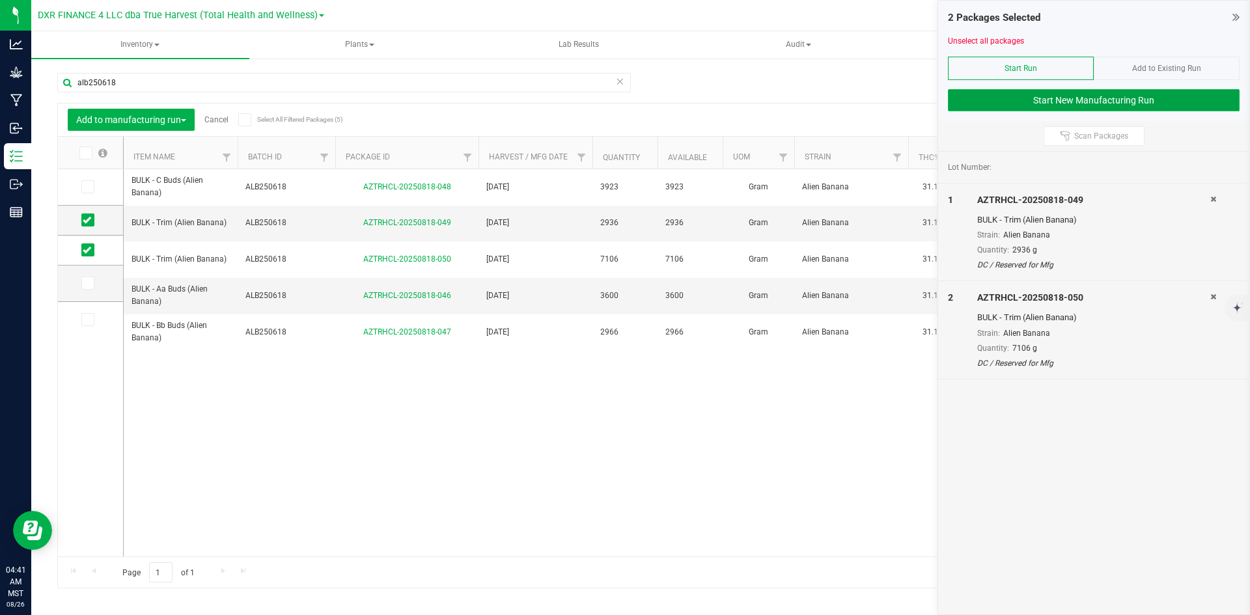
click at [1061, 94] on button "Start New Manufacturing Run" at bounding box center [1094, 100] width 292 height 22
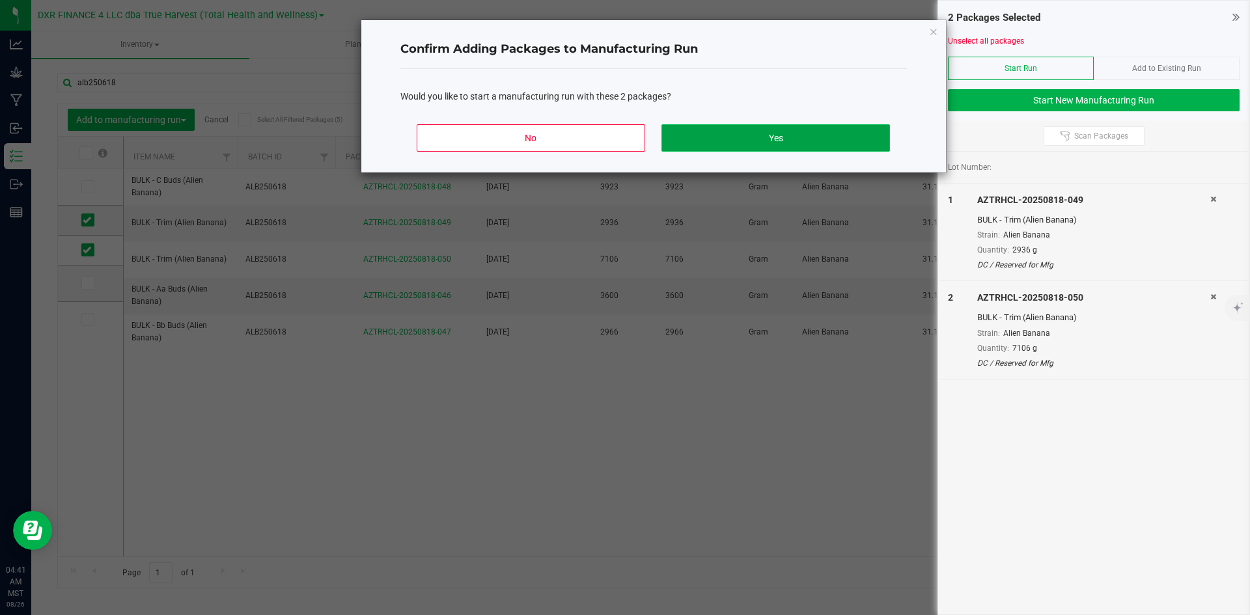
click at [749, 130] on button "Yes" at bounding box center [776, 137] width 228 height 27
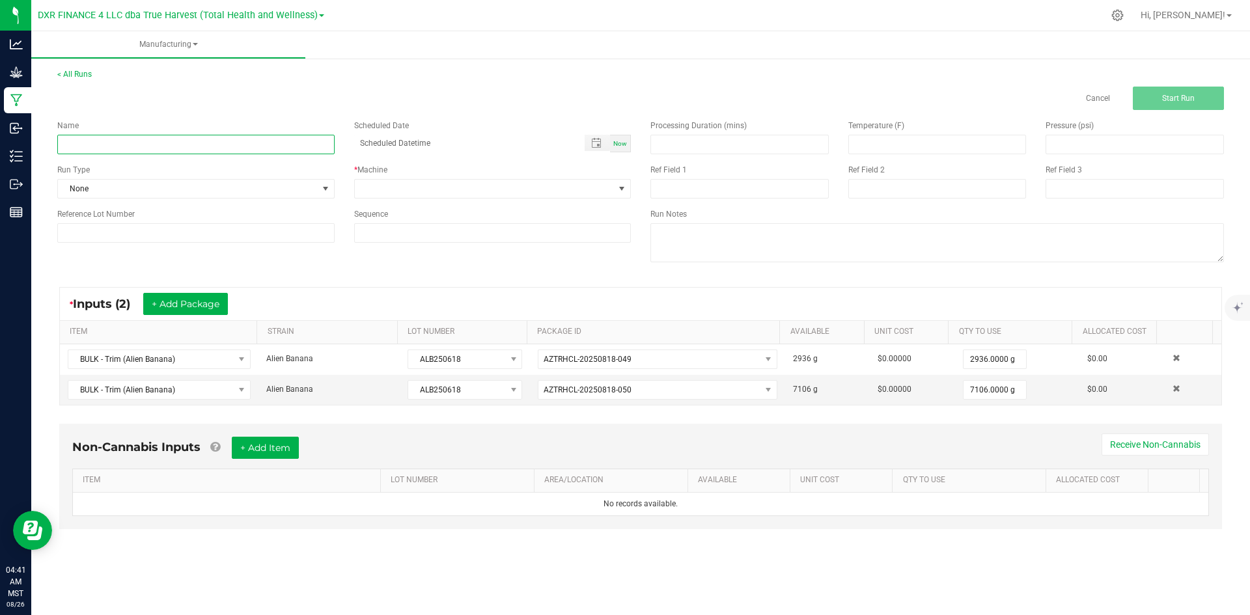
click at [230, 144] on input at bounding box center [195, 145] width 277 height 20
type input "Alien Banana - 14G SOCIAL"
click at [404, 181] on span at bounding box center [485, 189] width 260 height 18
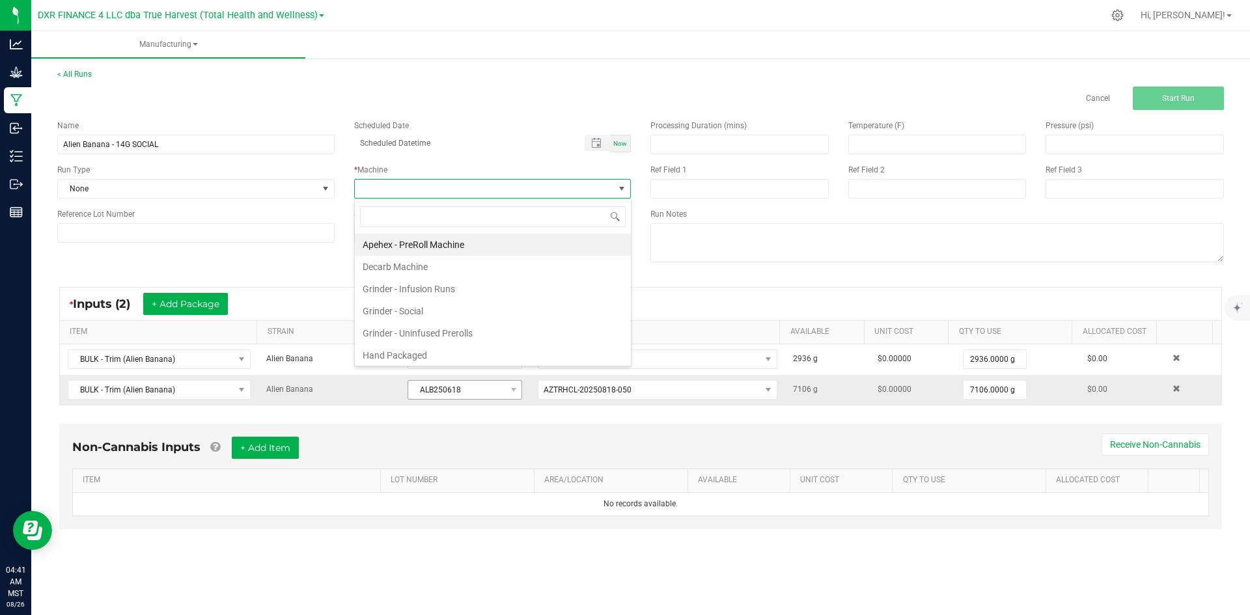
scroll to position [20, 277]
click at [423, 344] on li "Hand Packaged" at bounding box center [493, 355] width 276 height 22
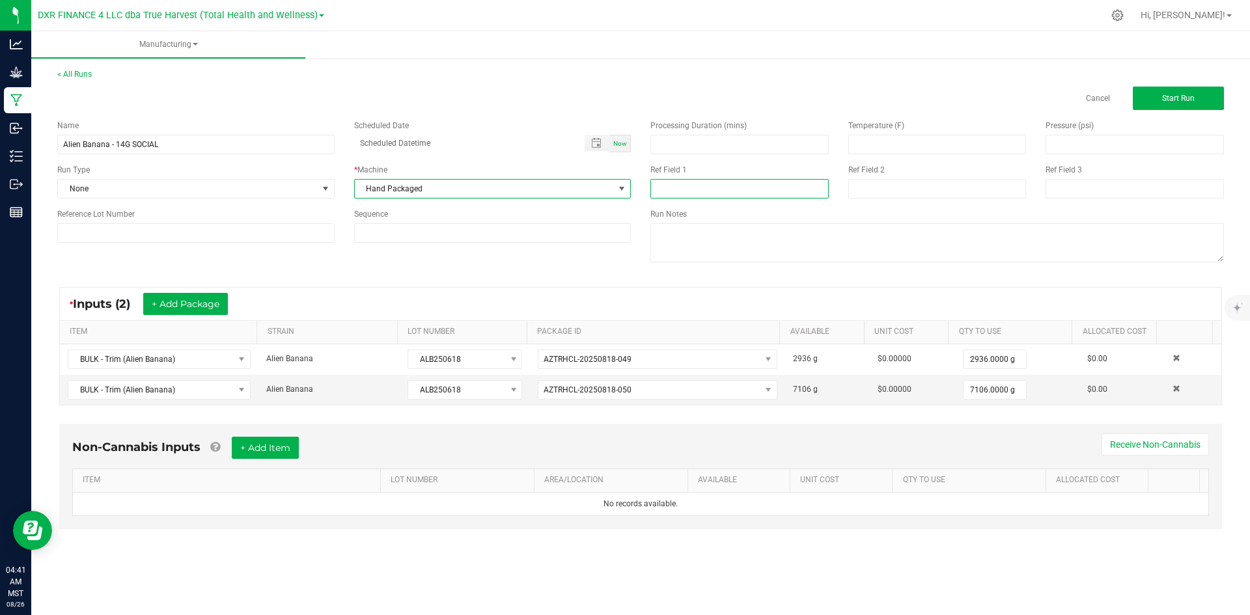
click at [703, 182] on input at bounding box center [739, 189] width 178 height 20
type input "14G SOCIAL"
click at [871, 195] on input at bounding box center [937, 189] width 178 height 20
type input "[DATE]"
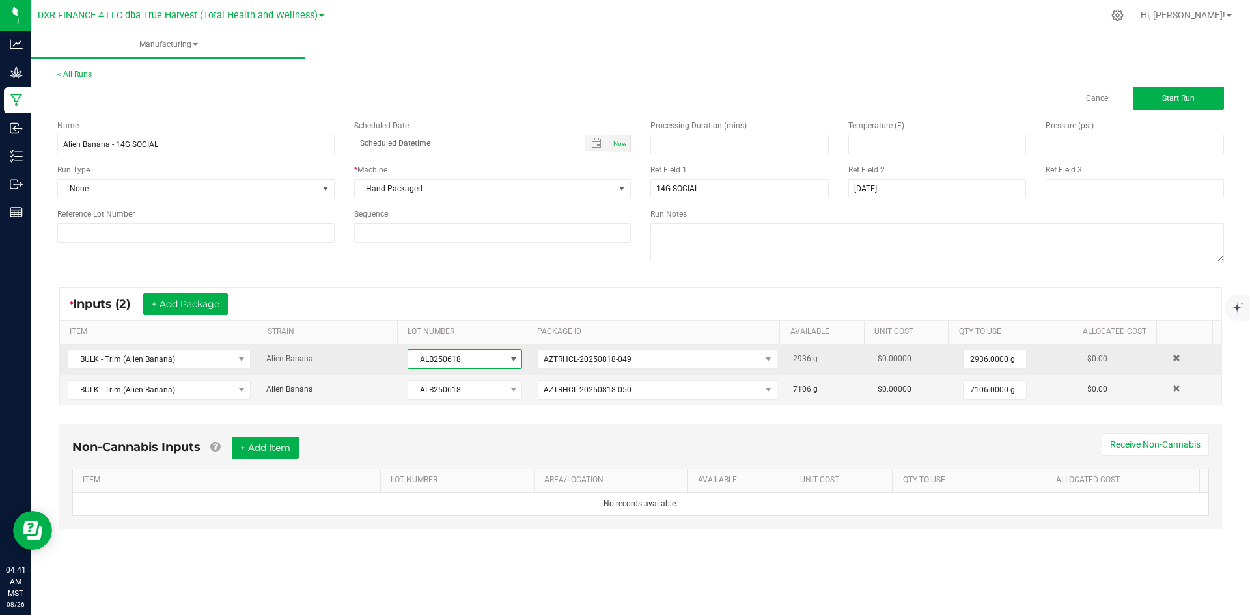
drag, startPoint x: 485, startPoint y: 358, endPoint x: 363, endPoint y: 356, distance: 122.4
click at [363, 356] on tr "BULK - Trim (Alien Banana) Alien Banana ALB250618 AZTRHCL-20250818-049 2936 g $…" at bounding box center [641, 359] width 1162 height 31
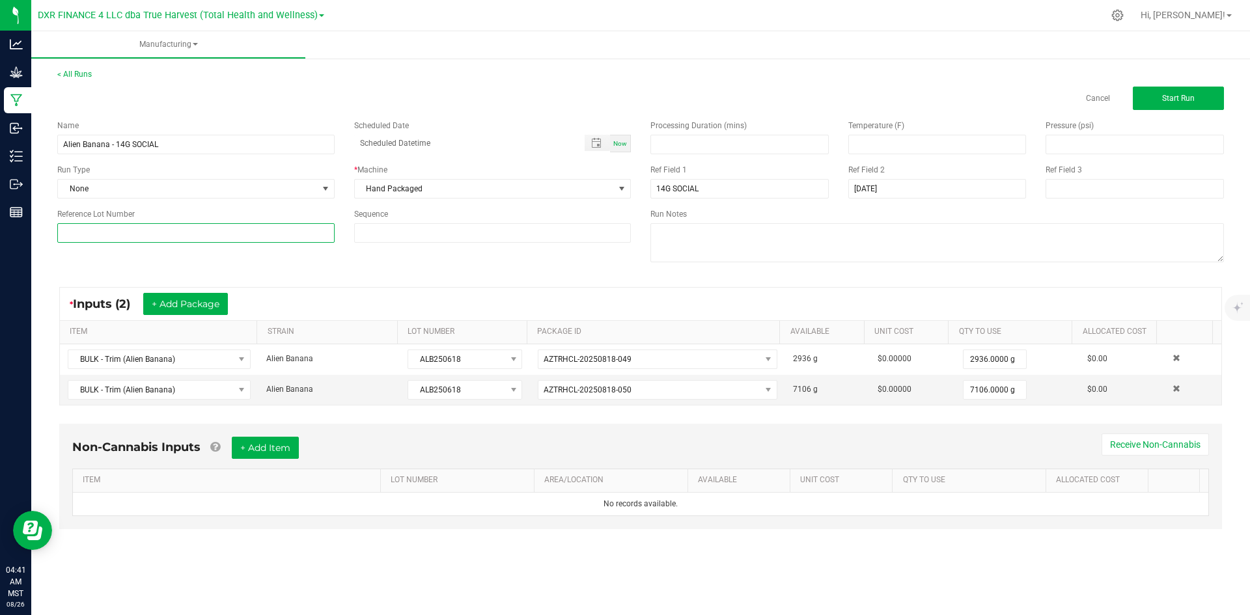
click at [210, 229] on input at bounding box center [195, 233] width 277 height 20
paste input "ALB250618"
click at [74, 235] on input "ALB250618" at bounding box center [195, 233] width 277 height 20
type input "ALB250618"
click at [186, 145] on input "Alien Banana - 14G SOCIAL" at bounding box center [195, 145] width 277 height 20
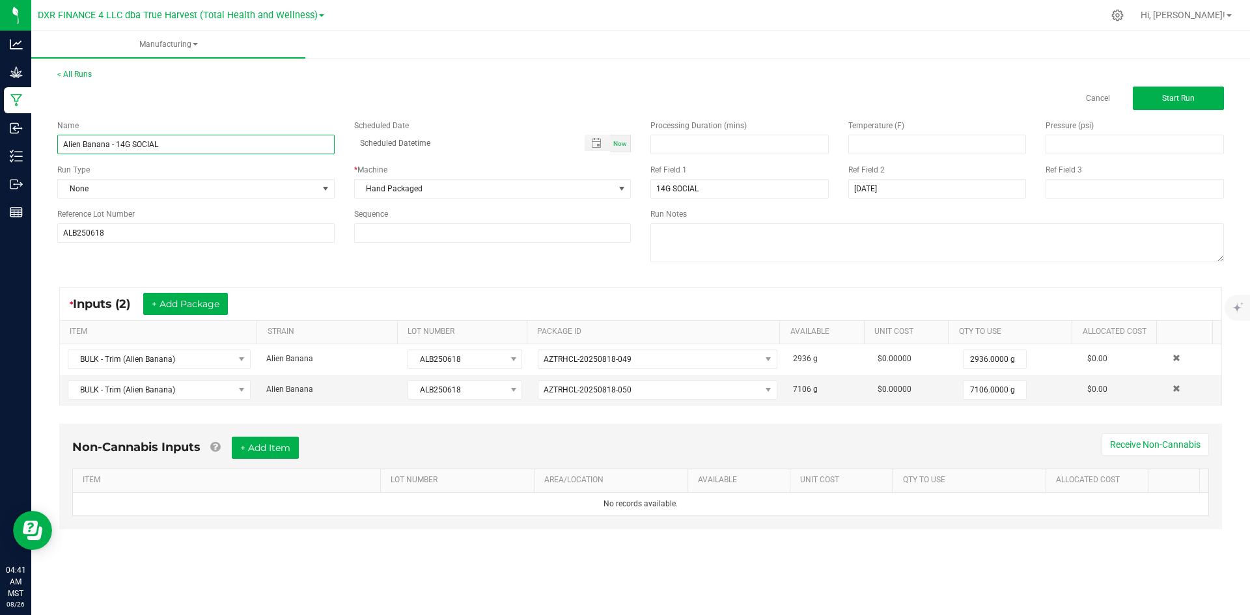
click at [186, 145] on input "Alien Banana - 14G SOCIAL" at bounding box center [195, 145] width 277 height 20
click at [229, 233] on input "ALB250618" at bounding box center [195, 233] width 277 height 20
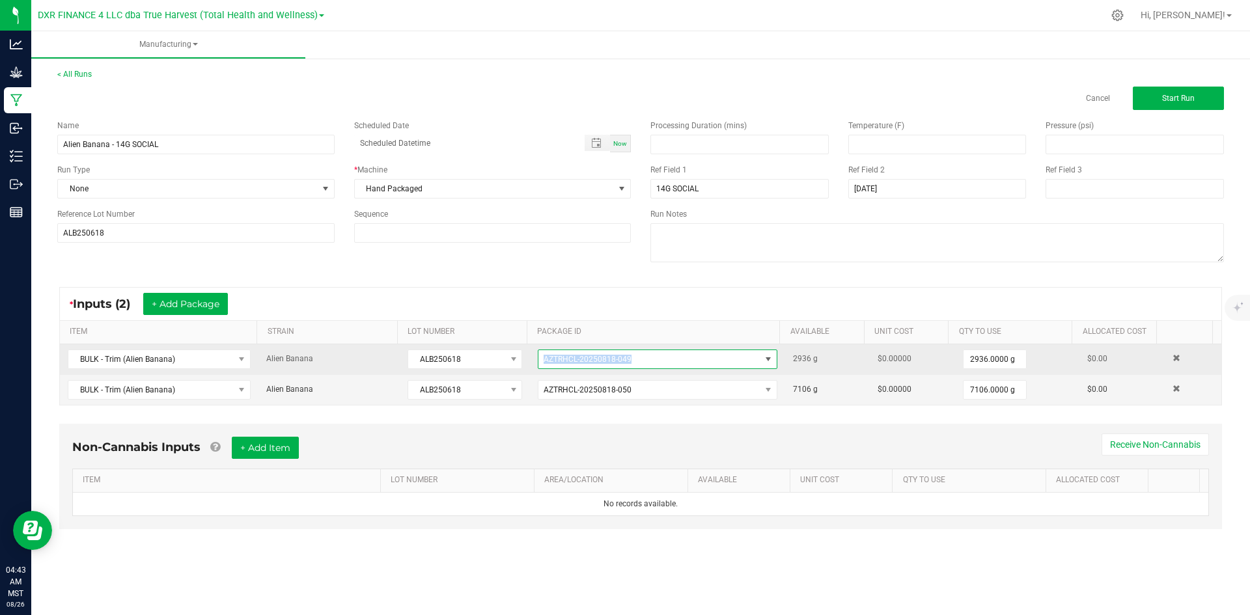
drag, startPoint x: 646, startPoint y: 361, endPoint x: 532, endPoint y: 358, distance: 114.0
click at [532, 358] on td "AZTRHCL-20250818-049" at bounding box center [657, 359] width 255 height 31
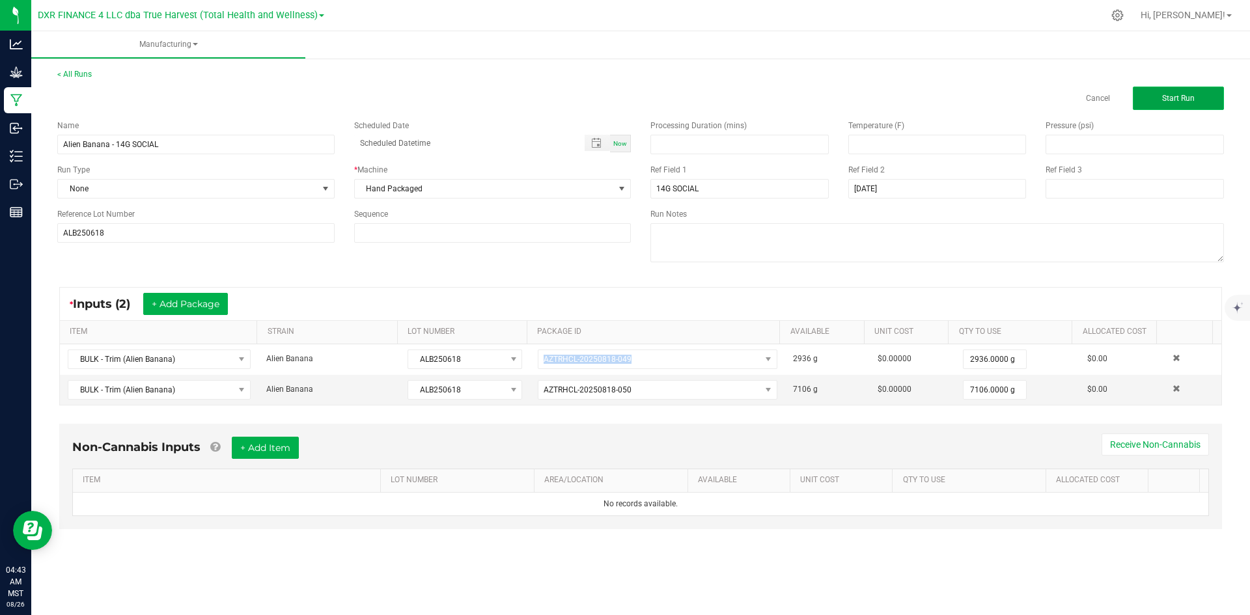
click at [1151, 101] on button "Start Run" at bounding box center [1178, 98] width 91 height 23
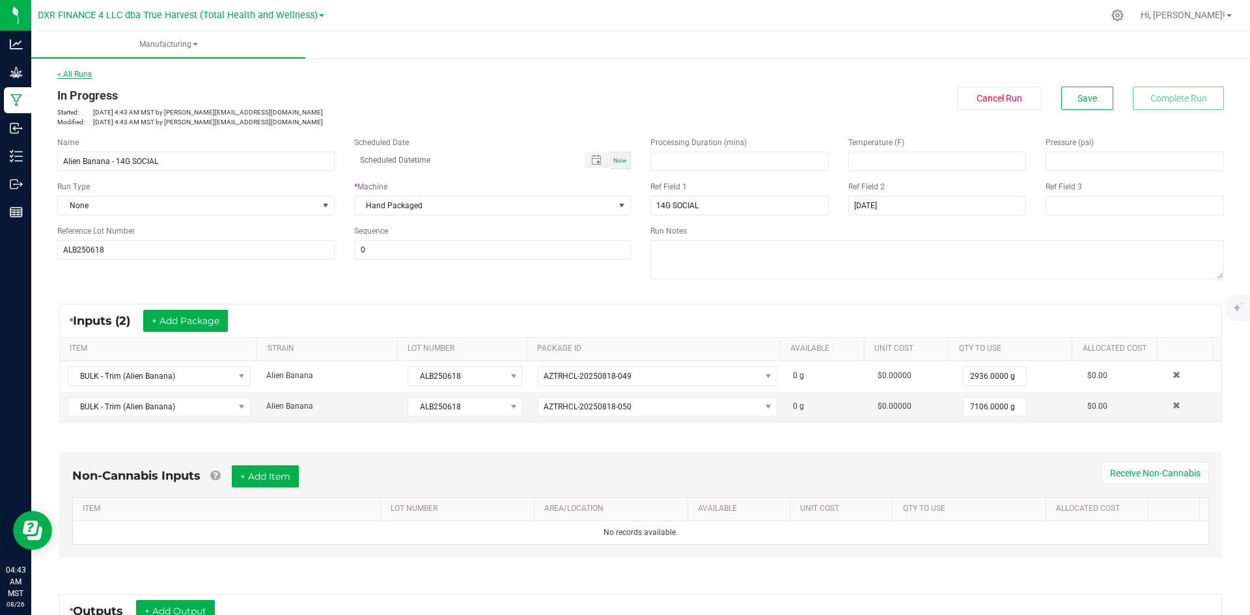
click at [63, 74] on link "< All Runs" at bounding box center [74, 74] width 35 height 9
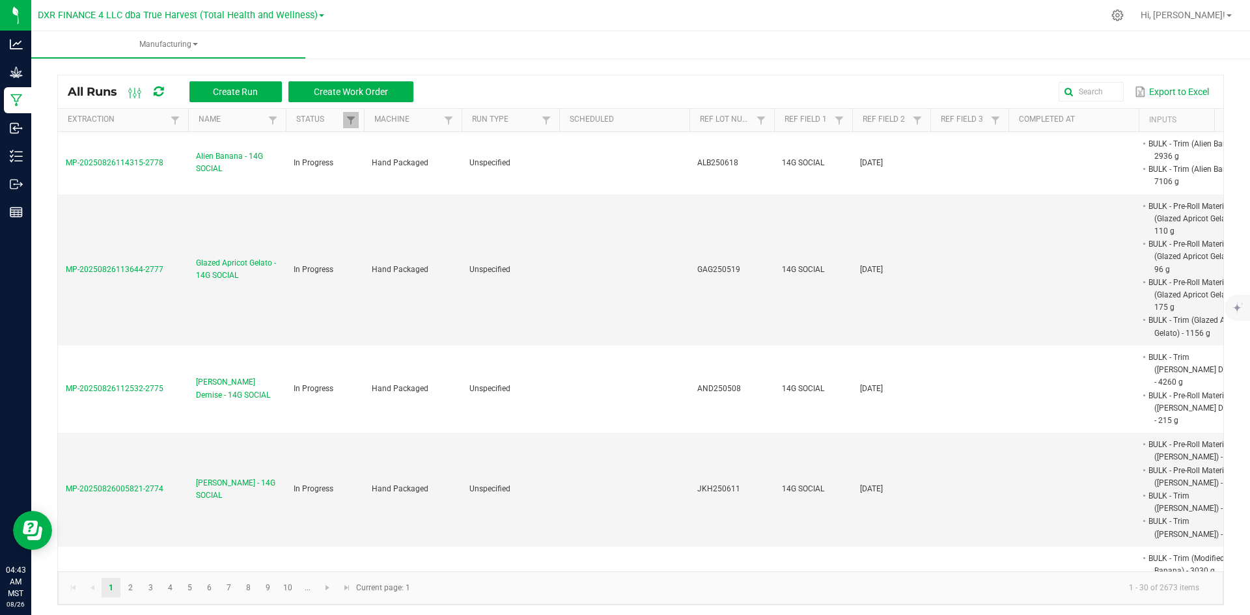
drag, startPoint x: 169, startPoint y: 165, endPoint x: 40, endPoint y: 160, distance: 129.0
click at [40, 160] on div "All Runs Create Run Create Work Order Export to Excel Extraction Name Status Ma…" at bounding box center [640, 336] width 1219 height 563
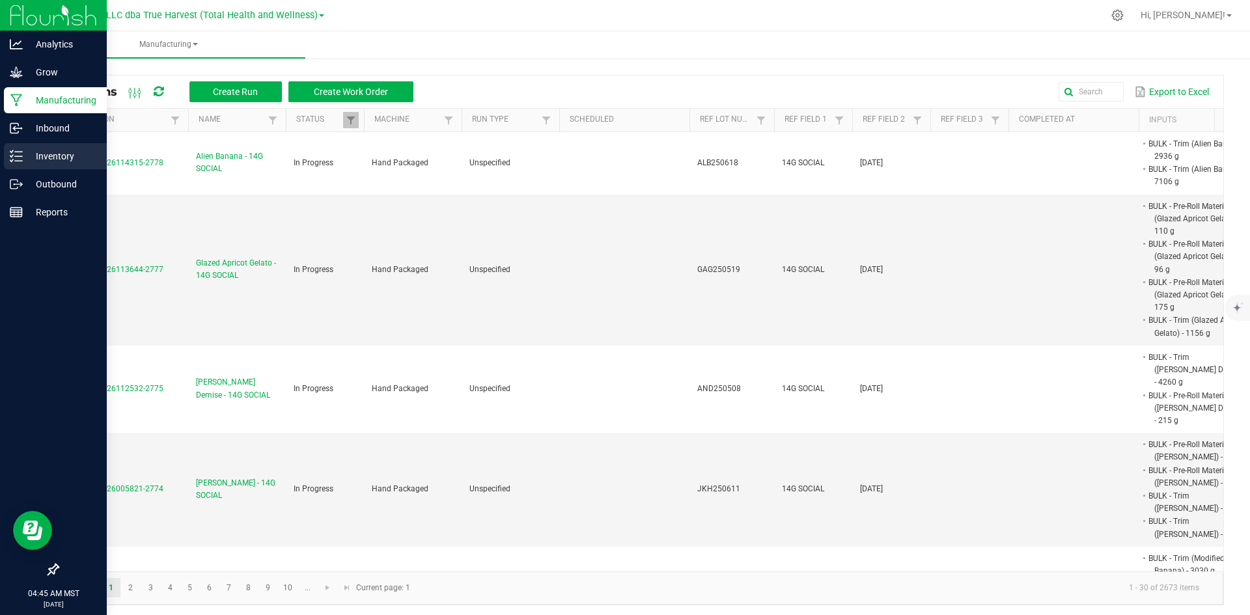
click at [41, 161] on p "Inventory" at bounding box center [62, 156] width 78 height 16
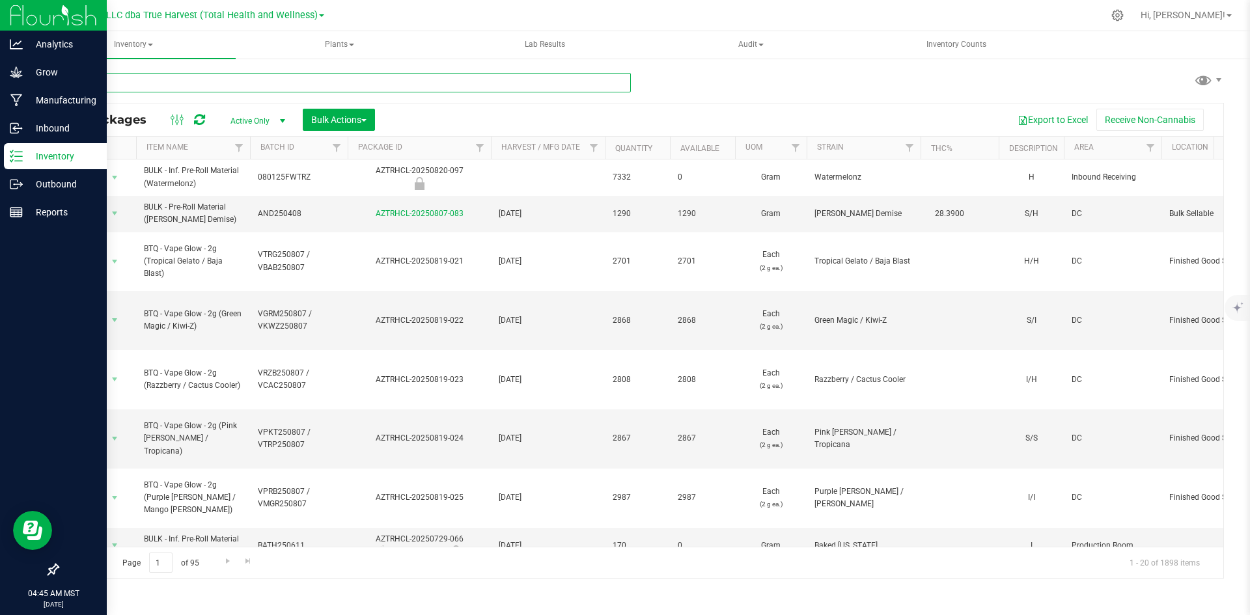
click at [260, 86] on input "text" at bounding box center [344, 83] width 574 height 20
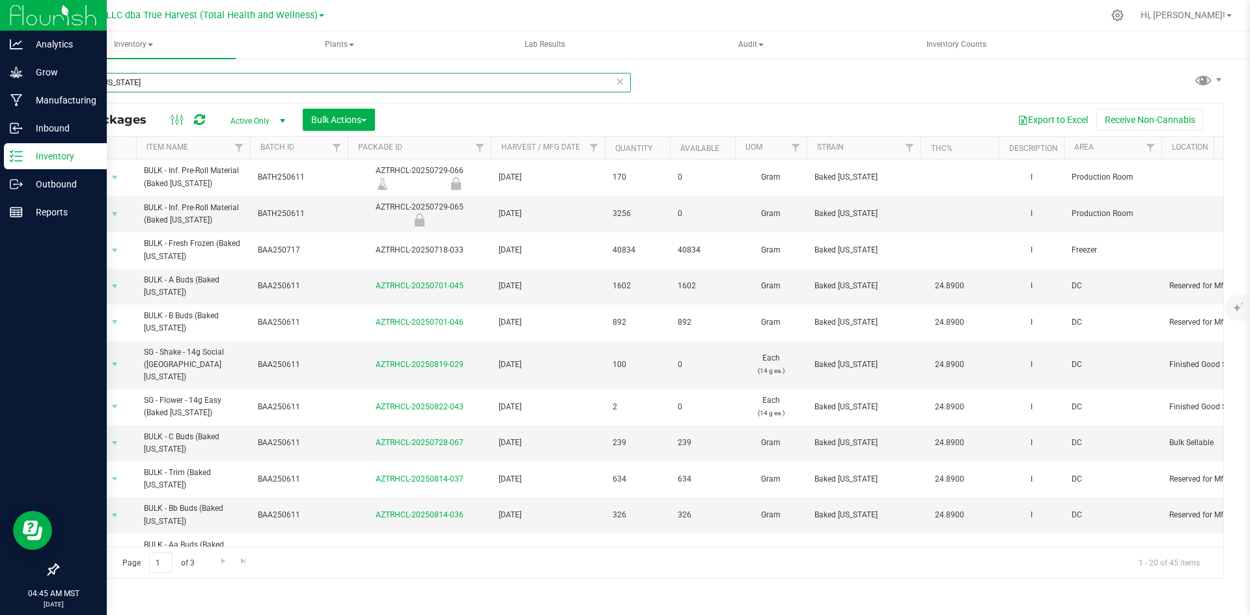
click at [192, 80] on input "baked alaska" at bounding box center [344, 83] width 574 height 20
paste input "BATH250611"
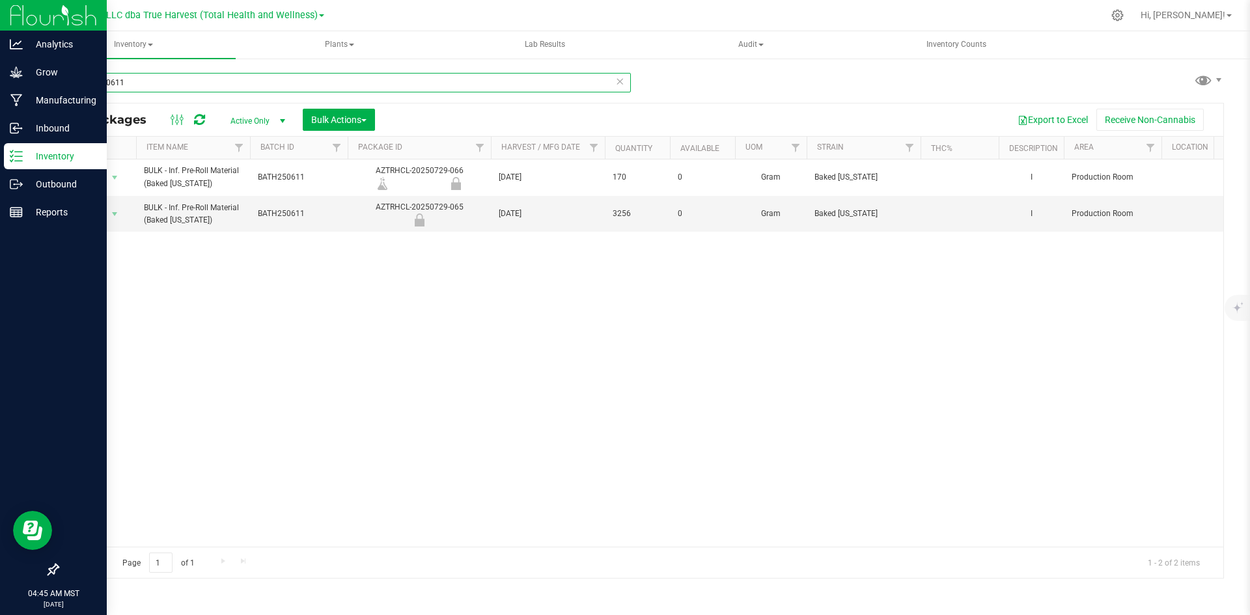
type input "BATH250611"
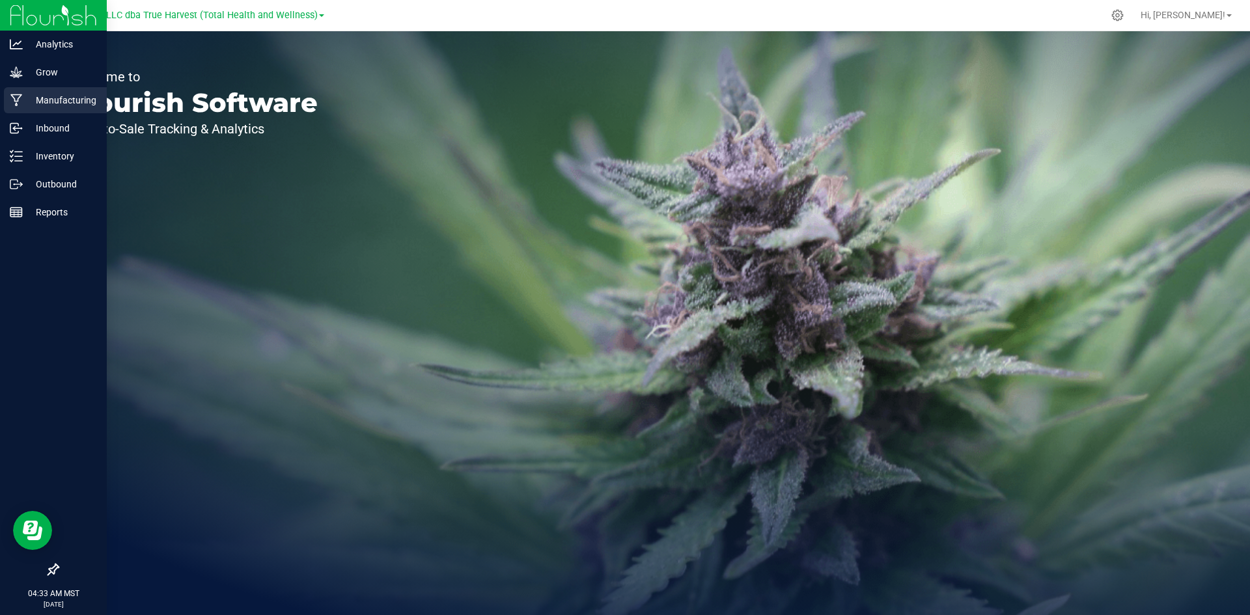
click at [21, 106] on icon at bounding box center [16, 100] width 12 height 13
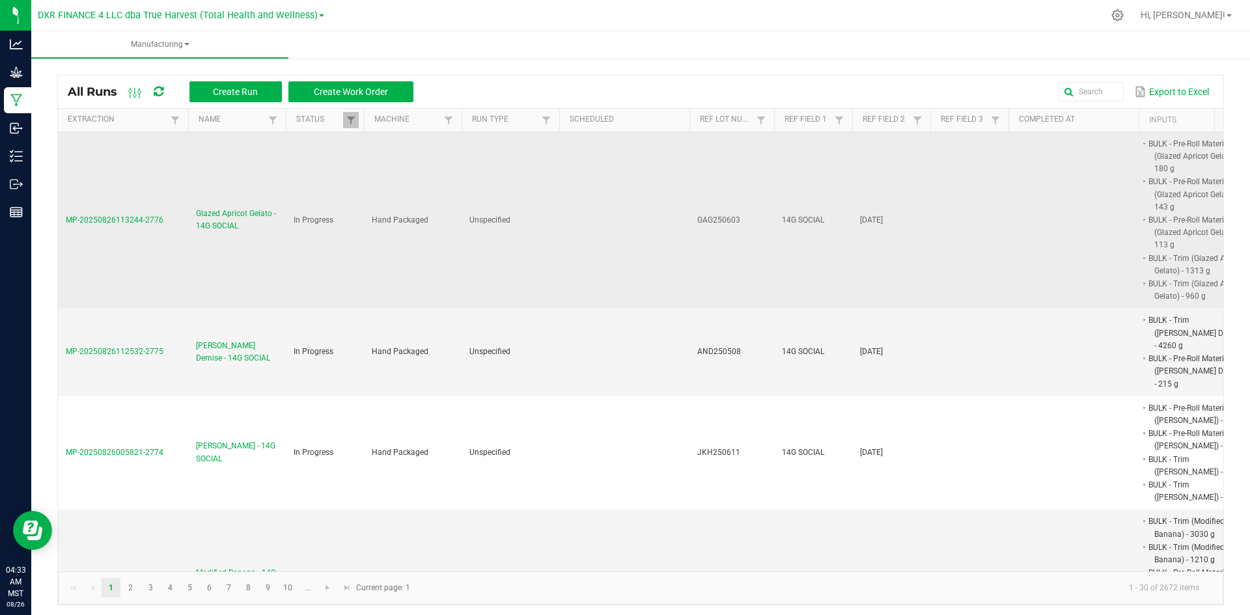
click at [147, 214] on td "MP-20250826113244-2776" at bounding box center [123, 220] width 130 height 177
click at [208, 215] on span "Glazed Apricot Gelato - 14G SOCIAL" at bounding box center [237, 220] width 82 height 25
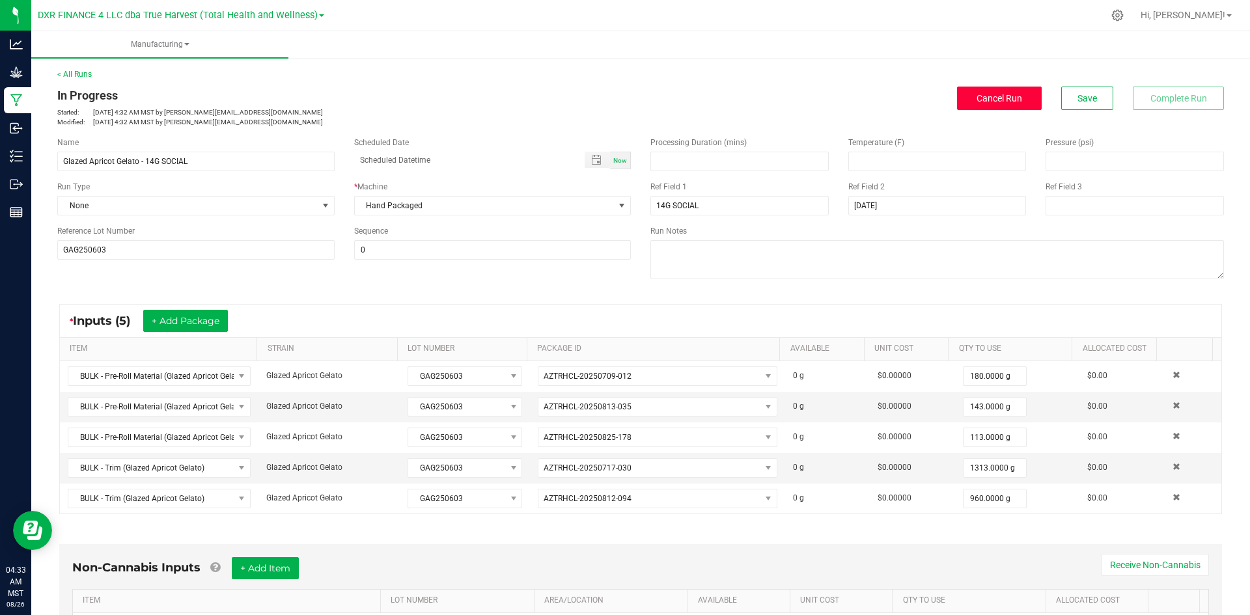
click at [995, 107] on button "Cancel Run" at bounding box center [999, 98] width 85 height 23
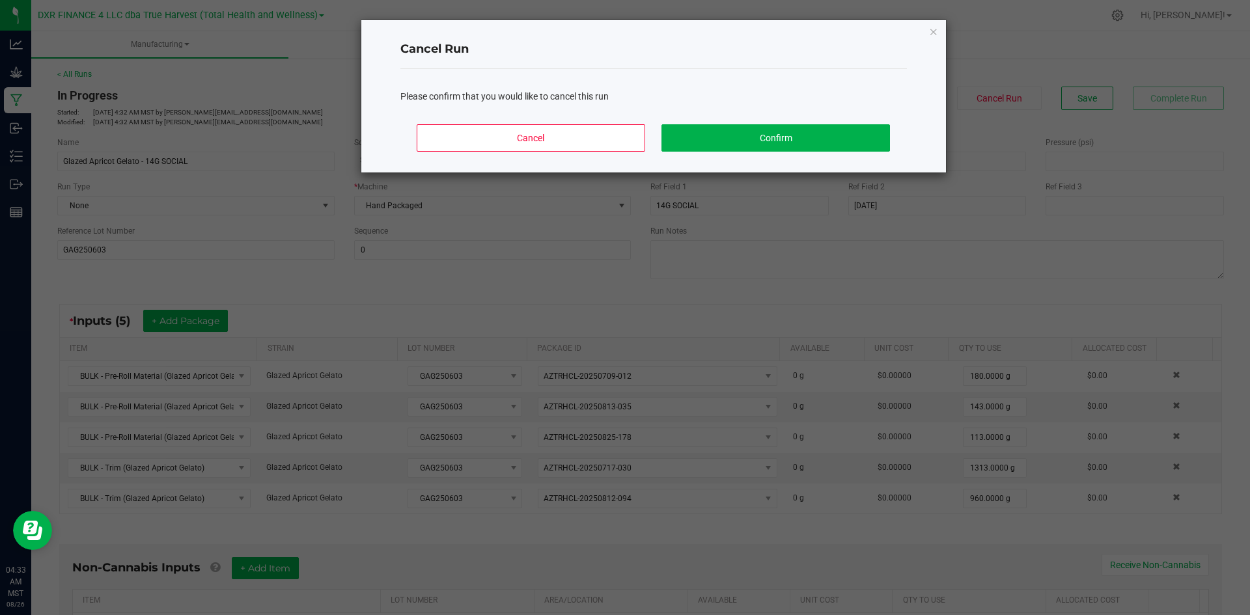
click at [843, 117] on div "Cancel Confirm" at bounding box center [653, 143] width 507 height 59
click at [832, 125] on button "Confirm" at bounding box center [776, 137] width 228 height 27
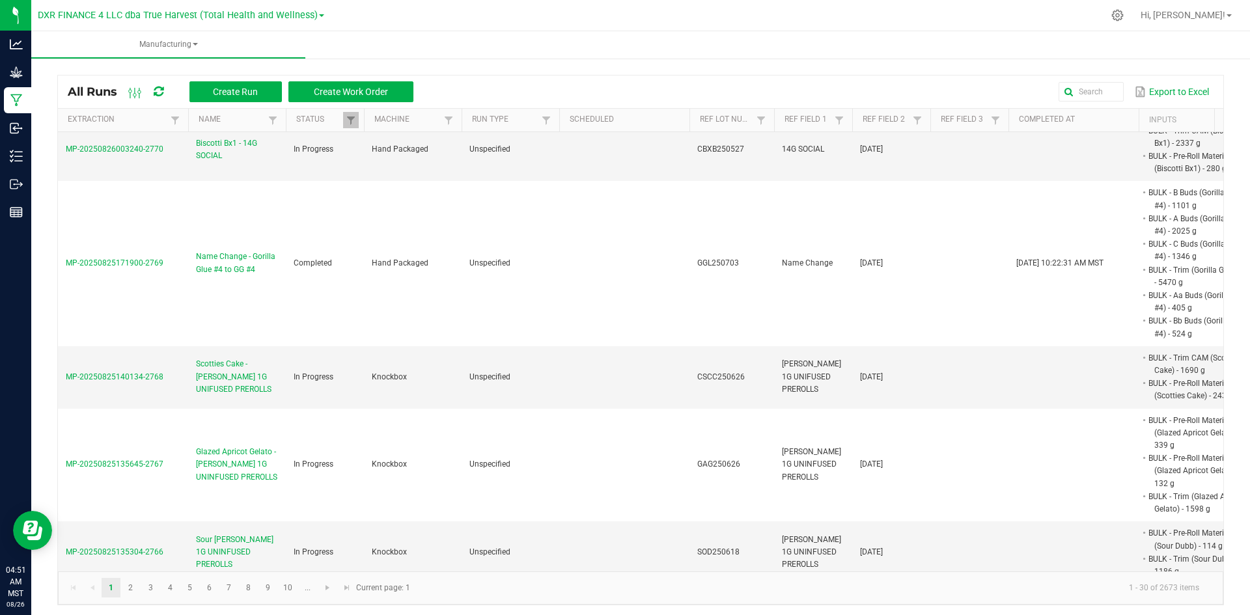
scroll to position [768, 0]
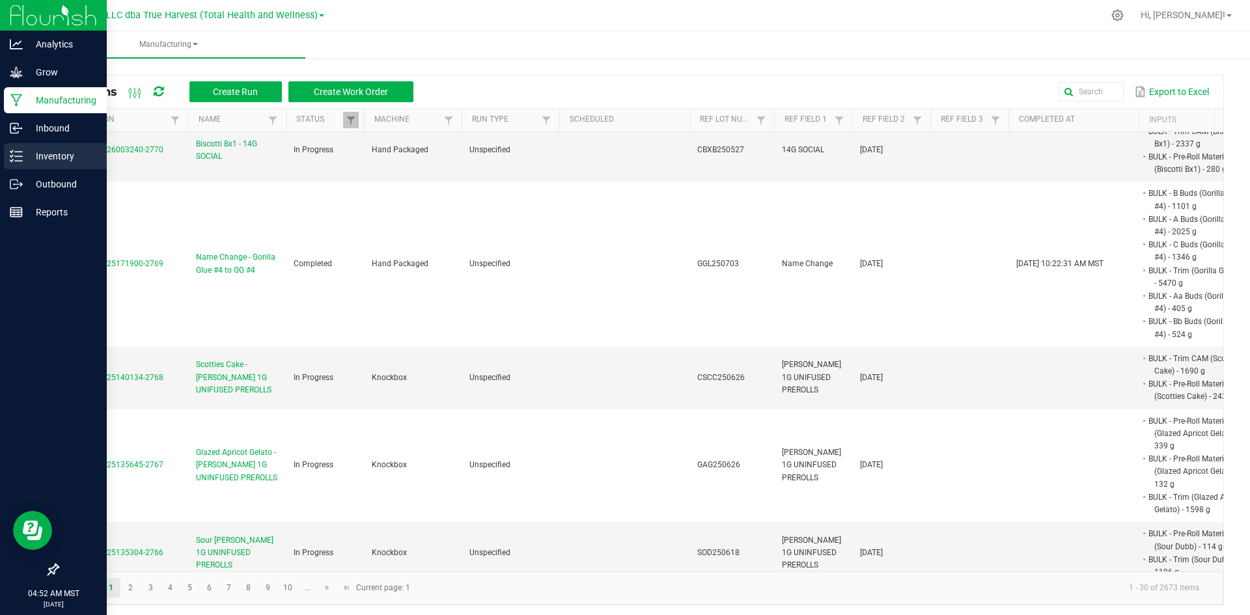
click at [20, 156] on icon at bounding box center [16, 156] width 13 height 13
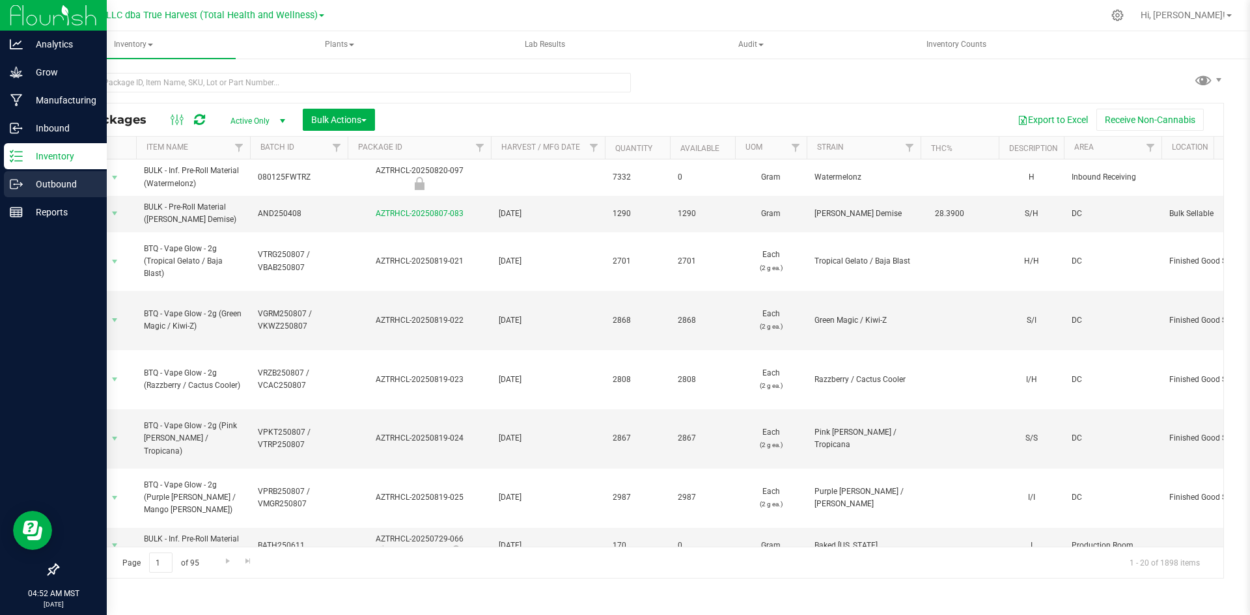
click at [64, 180] on p "Outbound" at bounding box center [62, 184] width 78 height 16
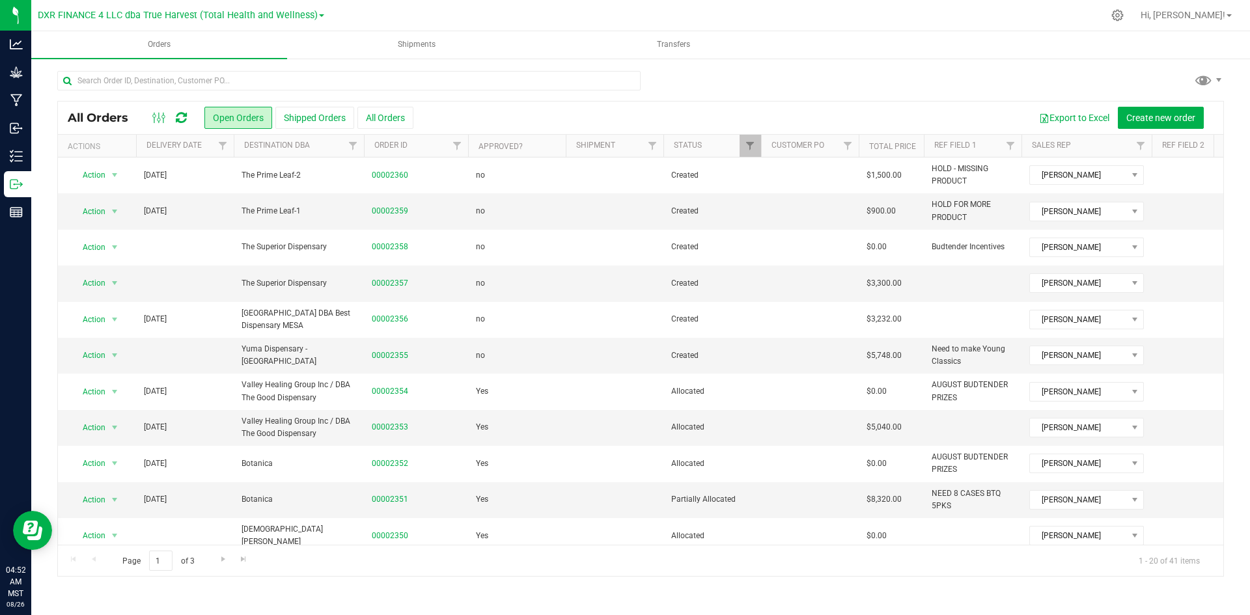
click at [204, 147] on th "Delivery Date" at bounding box center [185, 146] width 98 height 23
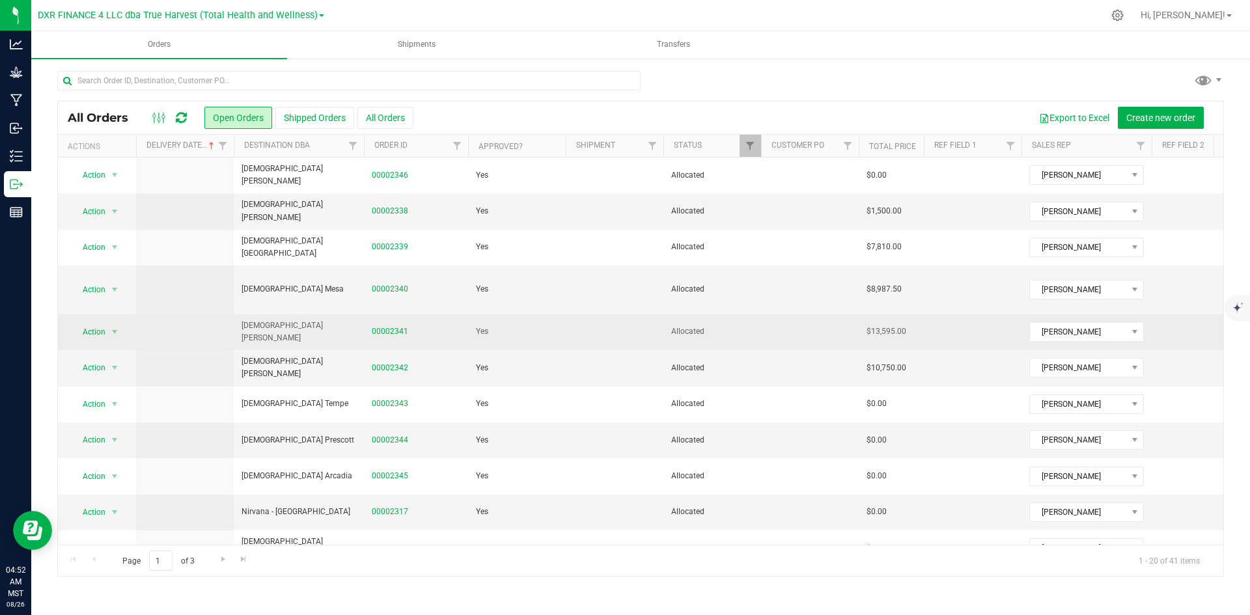
scroll to position [343, 0]
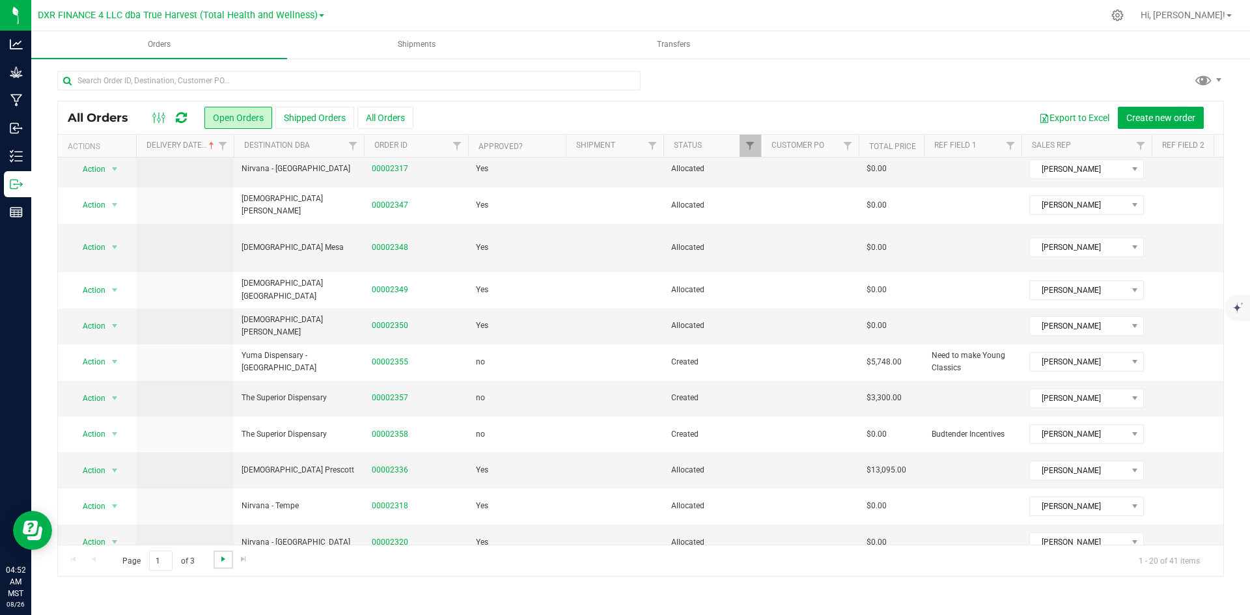
click at [218, 556] on span "Go to the next page" at bounding box center [223, 559] width 10 height 10
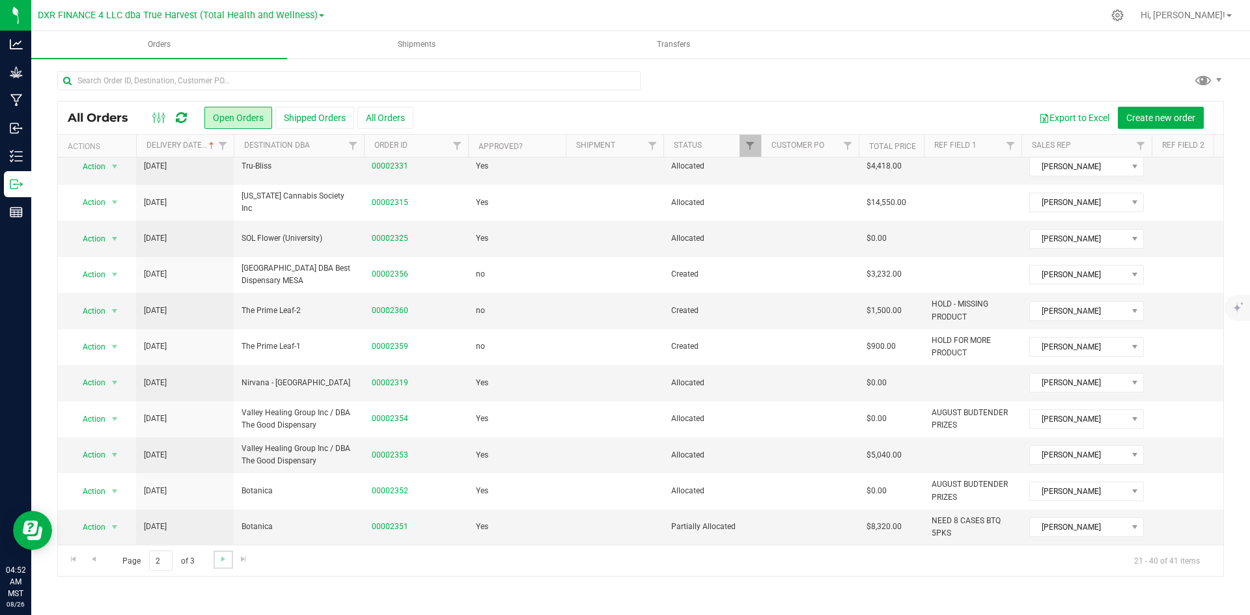
click at [231, 553] on link "Go to the next page" at bounding box center [223, 560] width 19 height 18
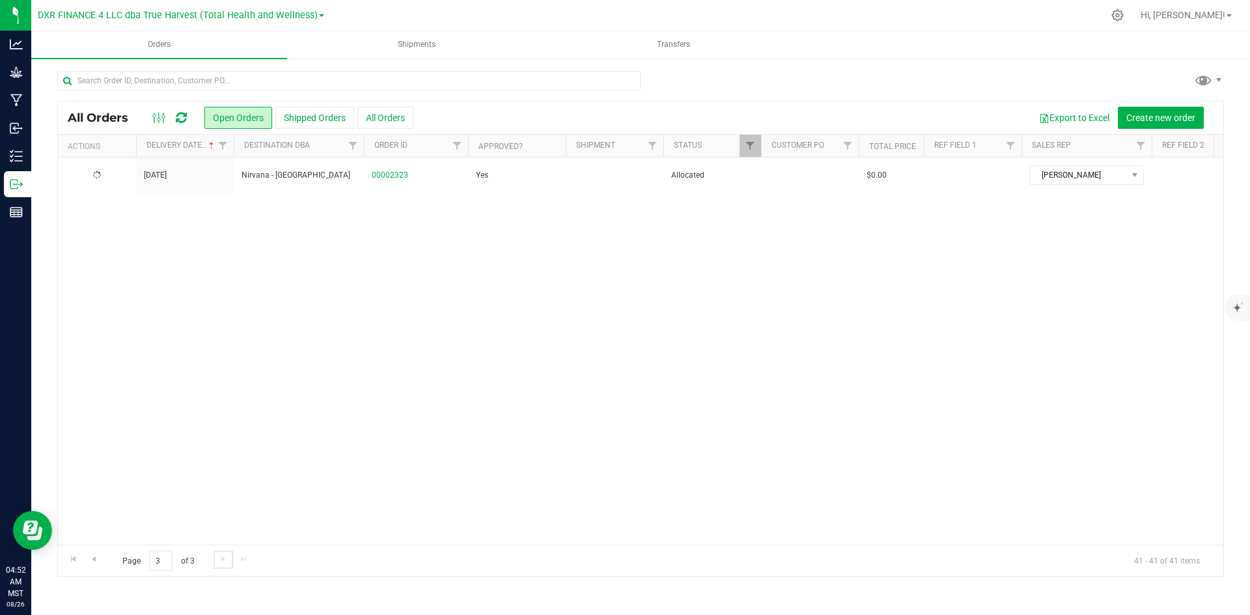
scroll to position [0, 0]
click at [96, 562] on span "Go to the previous page" at bounding box center [94, 559] width 10 height 10
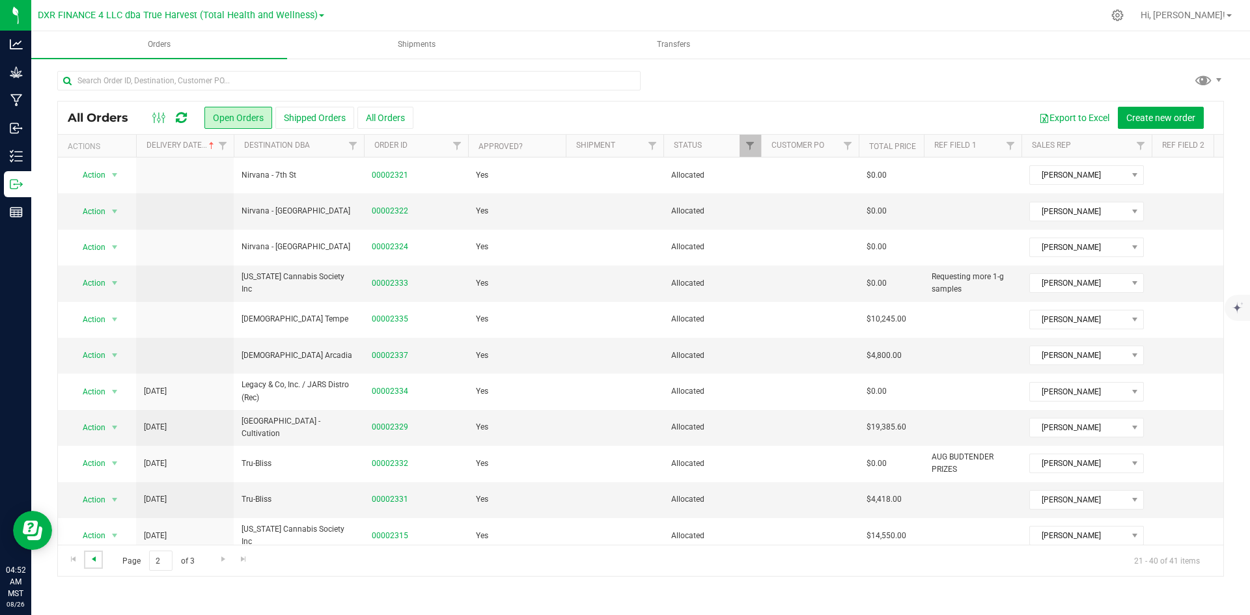
click at [96, 562] on span "Go to the previous page" at bounding box center [94, 559] width 10 height 10
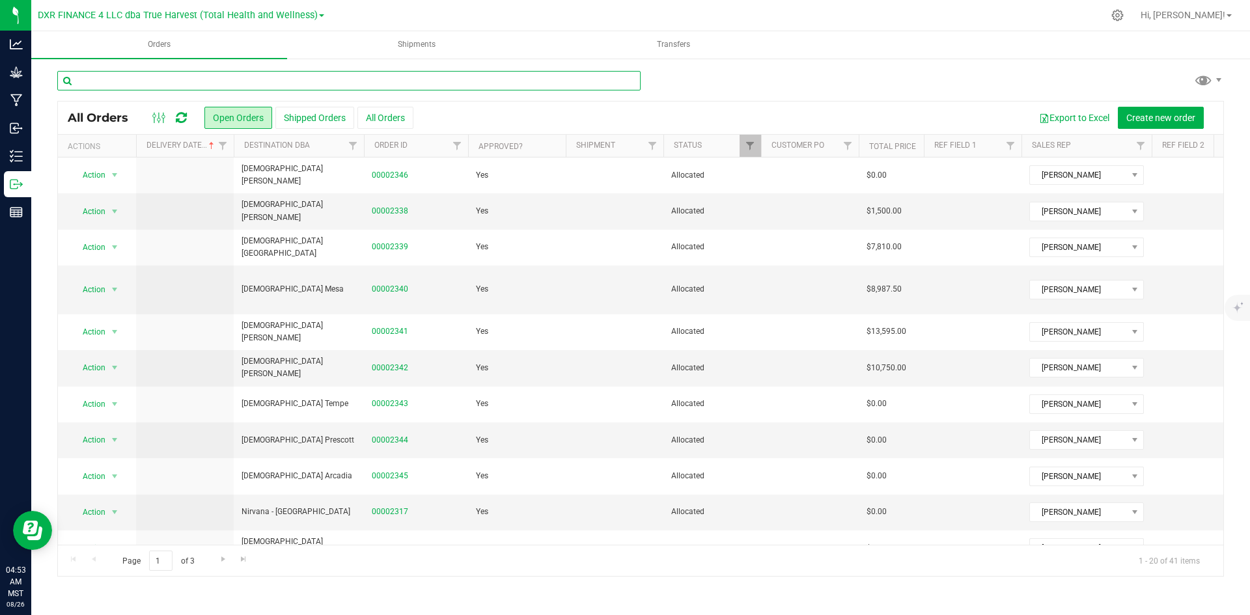
click at [287, 83] on input "text" at bounding box center [348, 81] width 583 height 20
type input "2316"
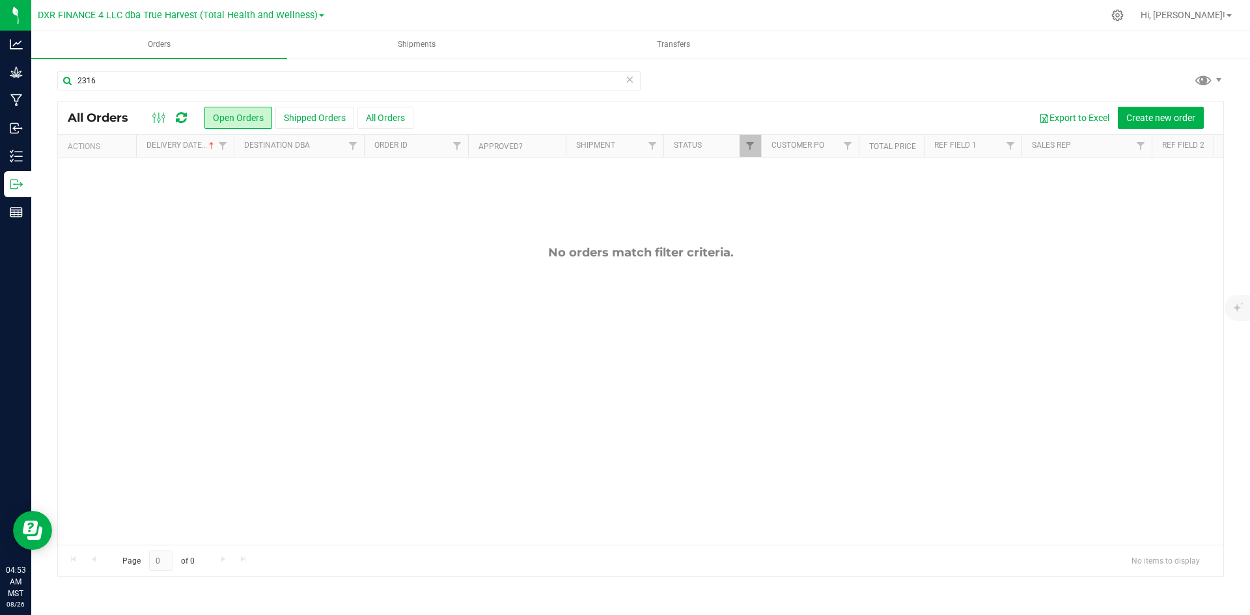
click at [628, 80] on icon at bounding box center [629, 79] width 9 height 16
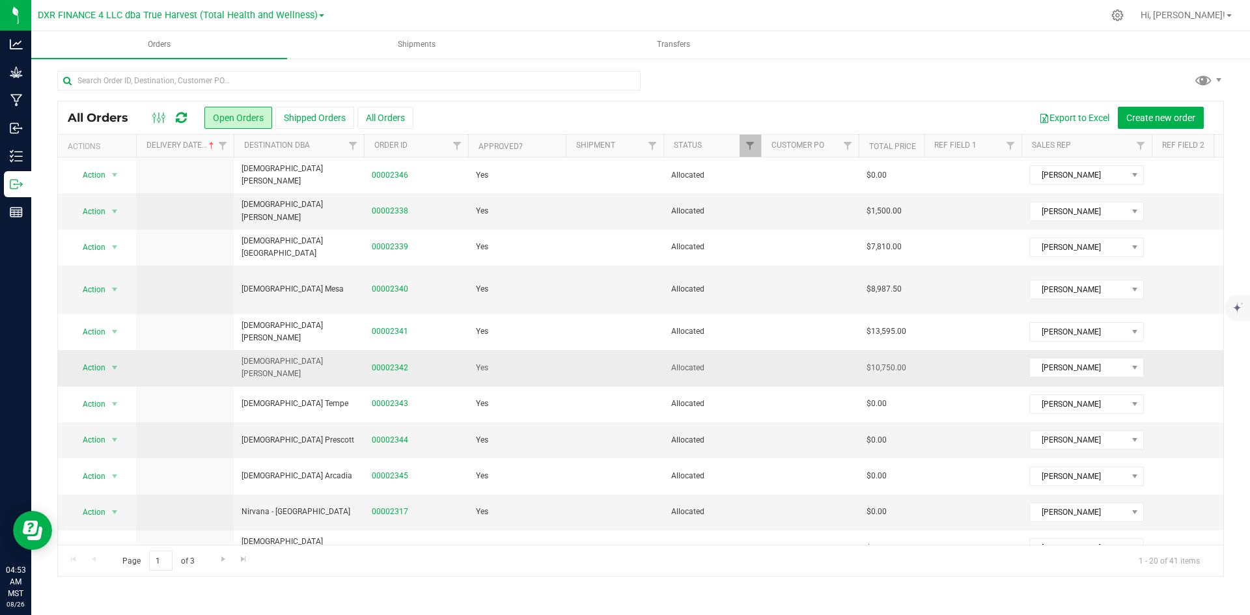
scroll to position [343, 0]
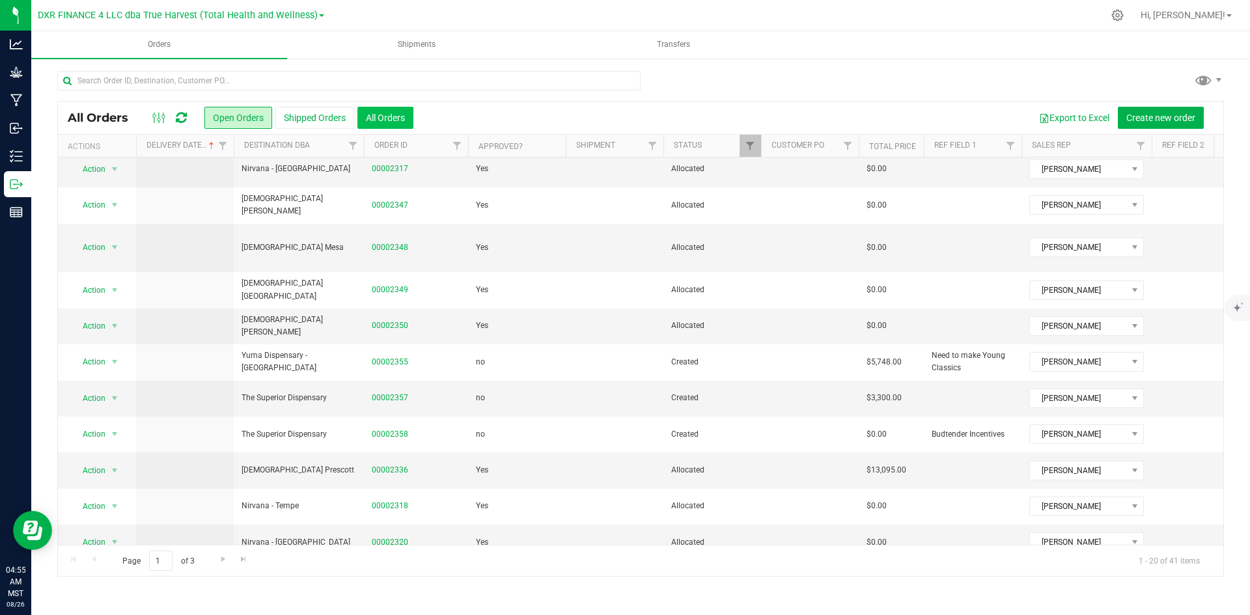
click at [389, 115] on button "All Orders" at bounding box center [385, 118] width 56 height 22
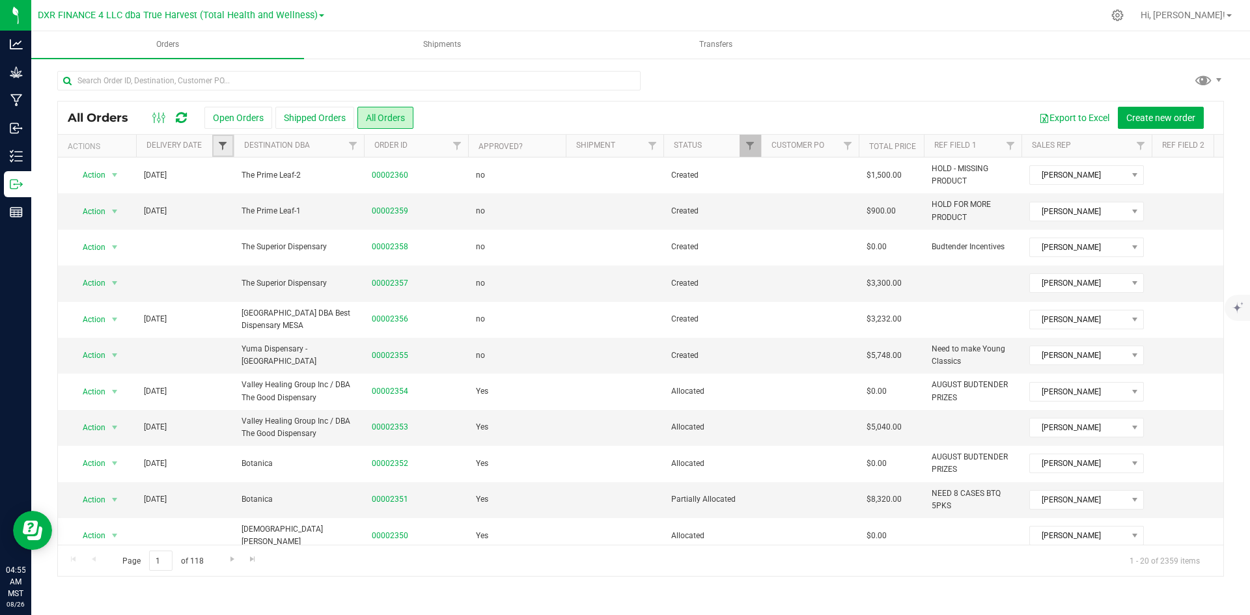
click at [220, 150] on span "Filter" at bounding box center [222, 146] width 10 height 10
click at [238, 192] on span "Equal to" at bounding box center [279, 192] width 117 height 18
click at [249, 241] on li "Is after" at bounding box center [287, 233] width 133 height 20
click at [238, 119] on button "Open Orders" at bounding box center [238, 118] width 68 height 22
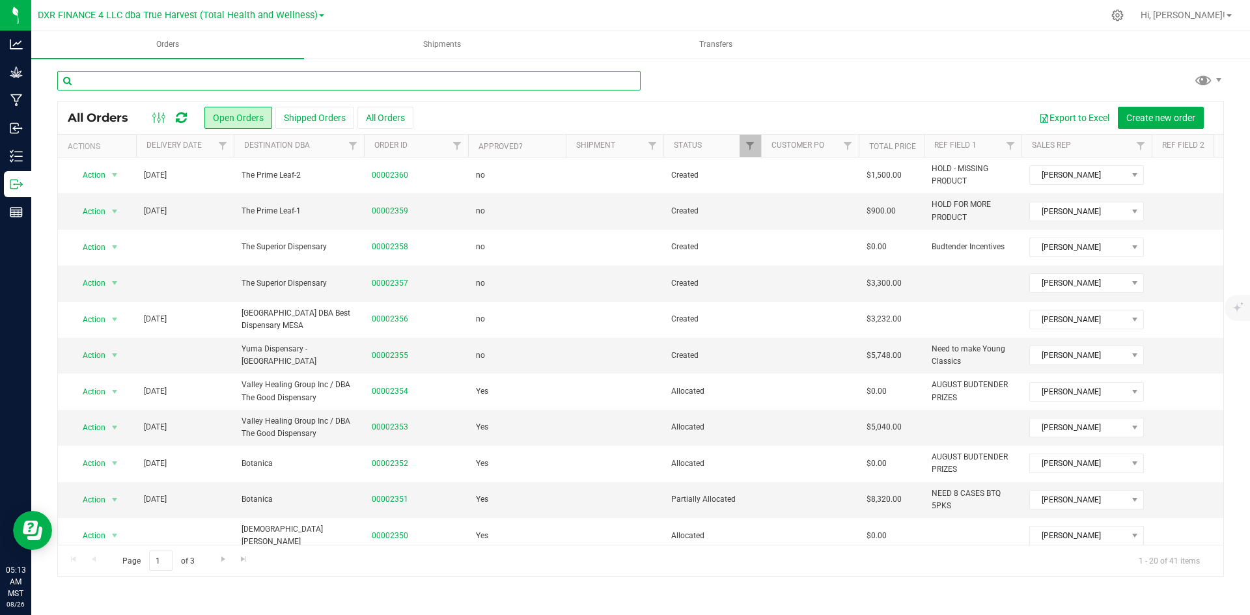
click at [269, 80] on input "text" at bounding box center [348, 81] width 583 height 20
type input "zenleaf dunlap"
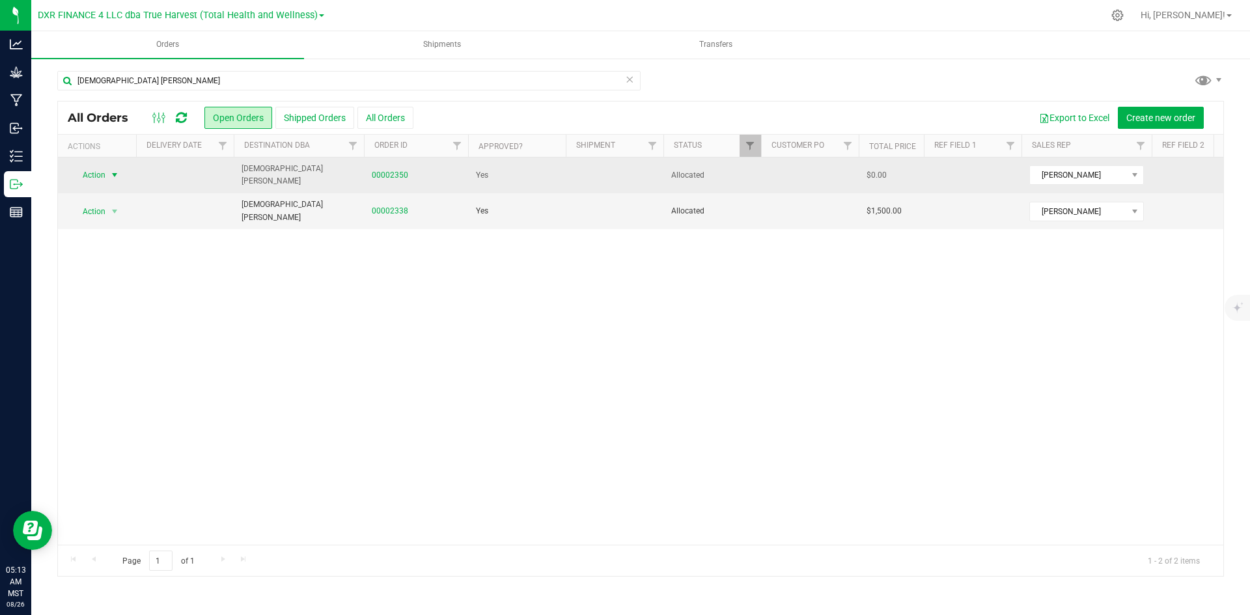
click at [96, 176] on span "Action" at bounding box center [88, 175] width 35 height 18
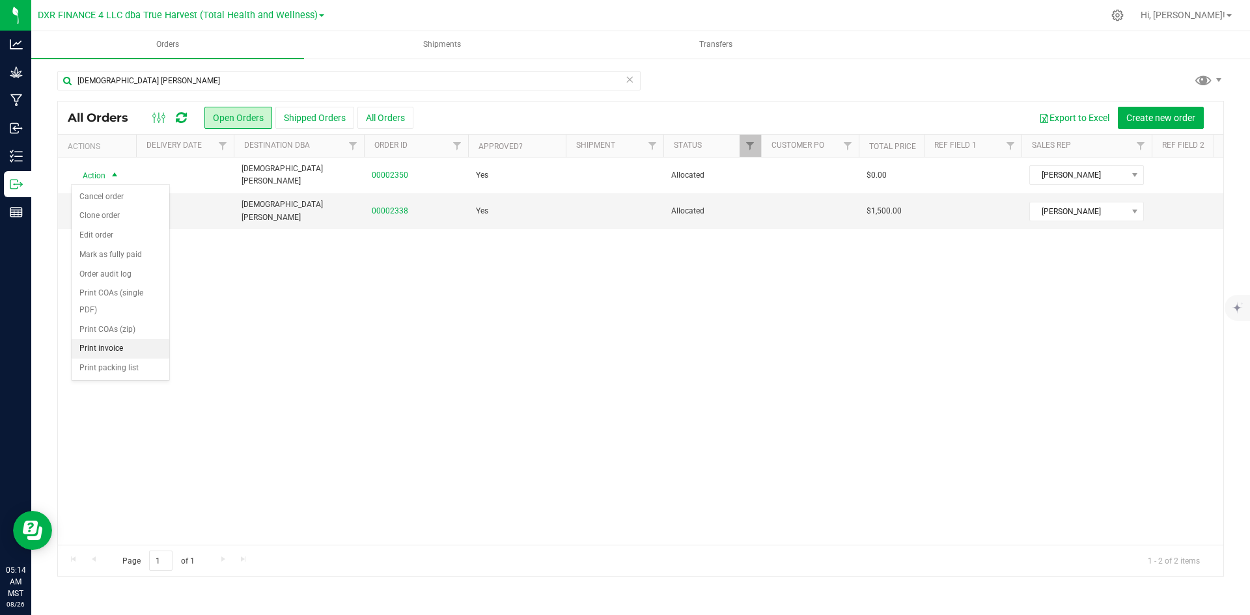
click at [112, 342] on li "Print invoice" at bounding box center [121, 349] width 98 height 20
click at [96, 213] on span "Action" at bounding box center [88, 212] width 35 height 18
click at [107, 389] on li "Print invoice" at bounding box center [121, 386] width 98 height 20
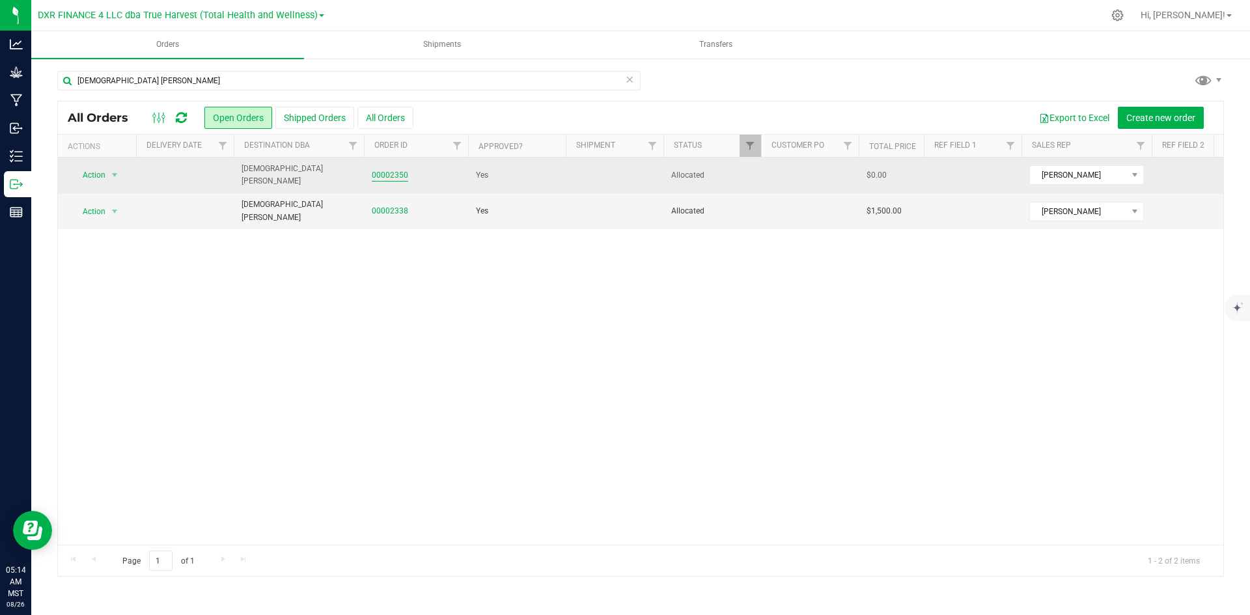
click at [393, 174] on link "00002350" at bounding box center [390, 175] width 36 height 12
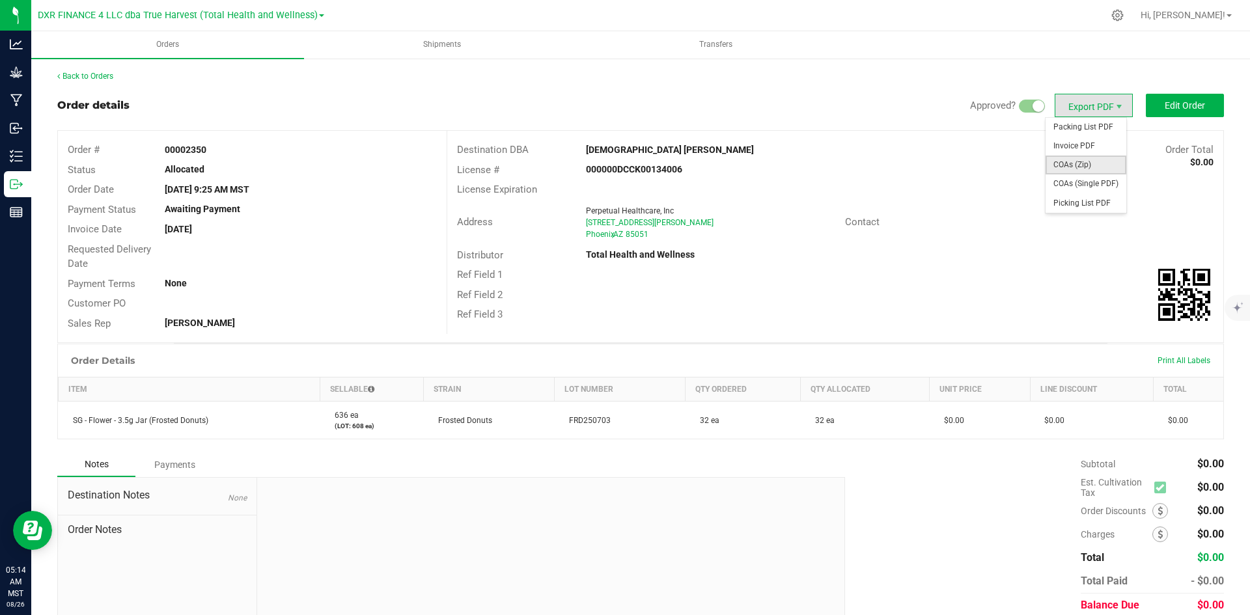
click at [1067, 159] on span "COAs (Zip)" at bounding box center [1086, 165] width 81 height 19
click at [104, 77] on link "Back to Orders" at bounding box center [85, 76] width 56 height 9
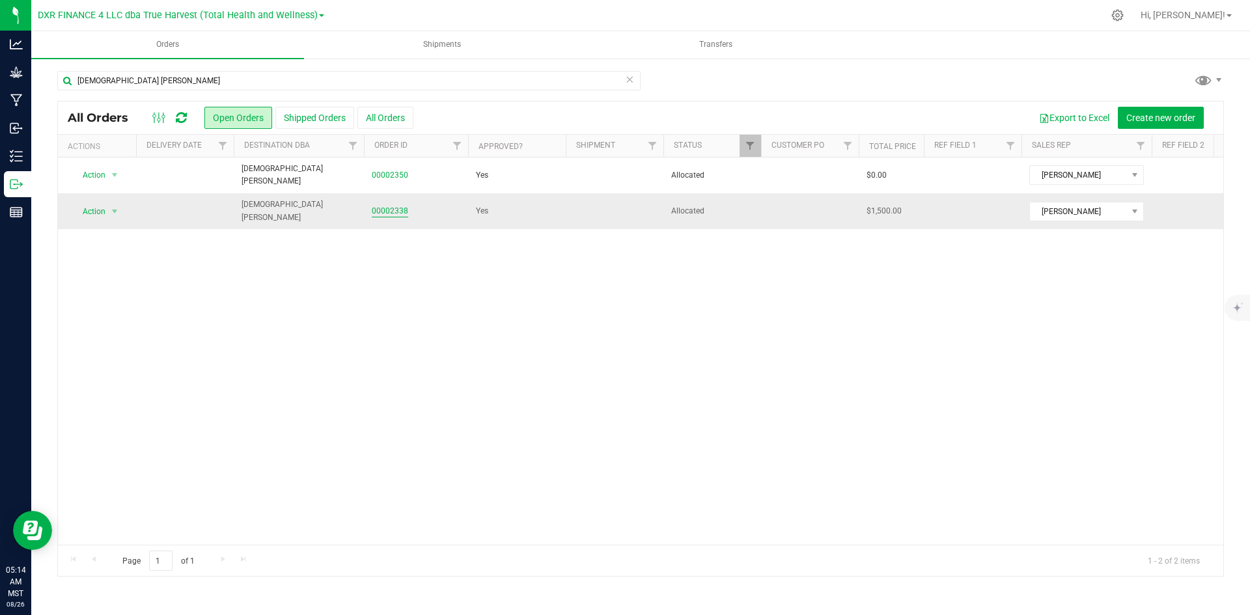
click at [389, 210] on link "00002338" at bounding box center [390, 211] width 36 height 12
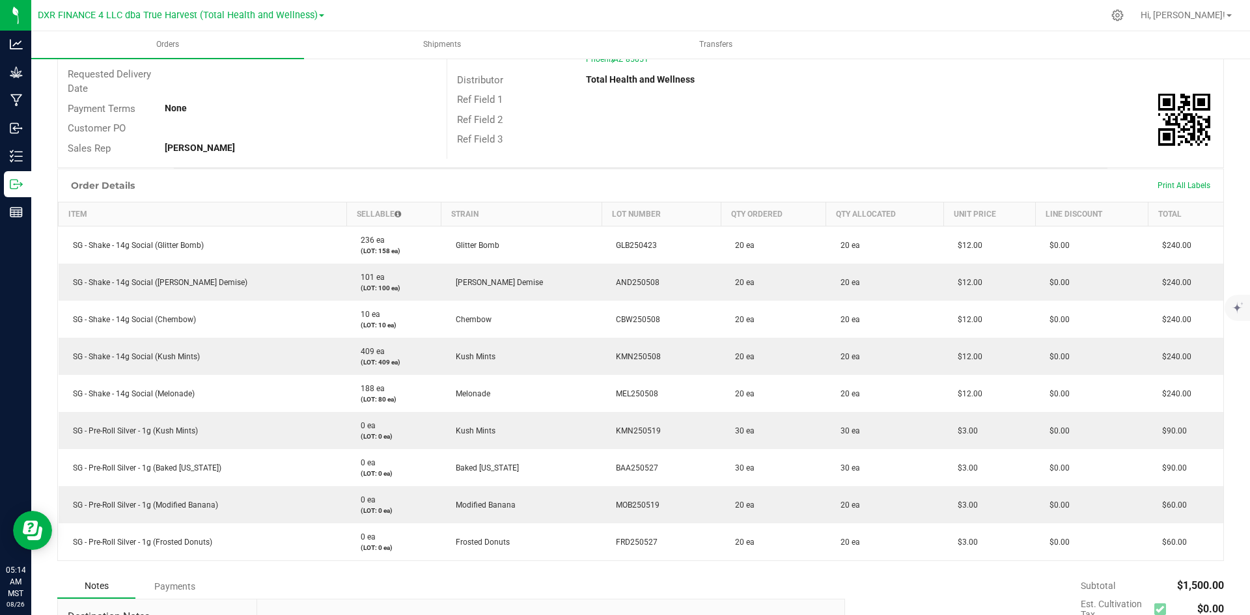
scroll to position [176, 0]
click at [891, 141] on div "Ref Field 3" at bounding box center [835, 139] width 776 height 20
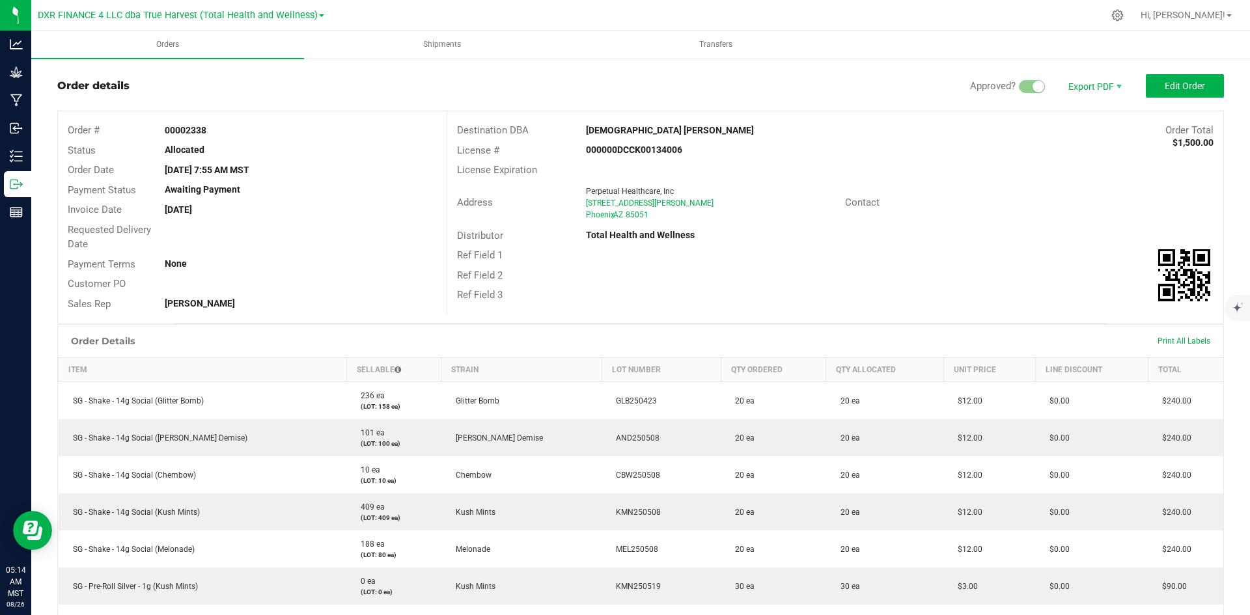
scroll to position [0, 0]
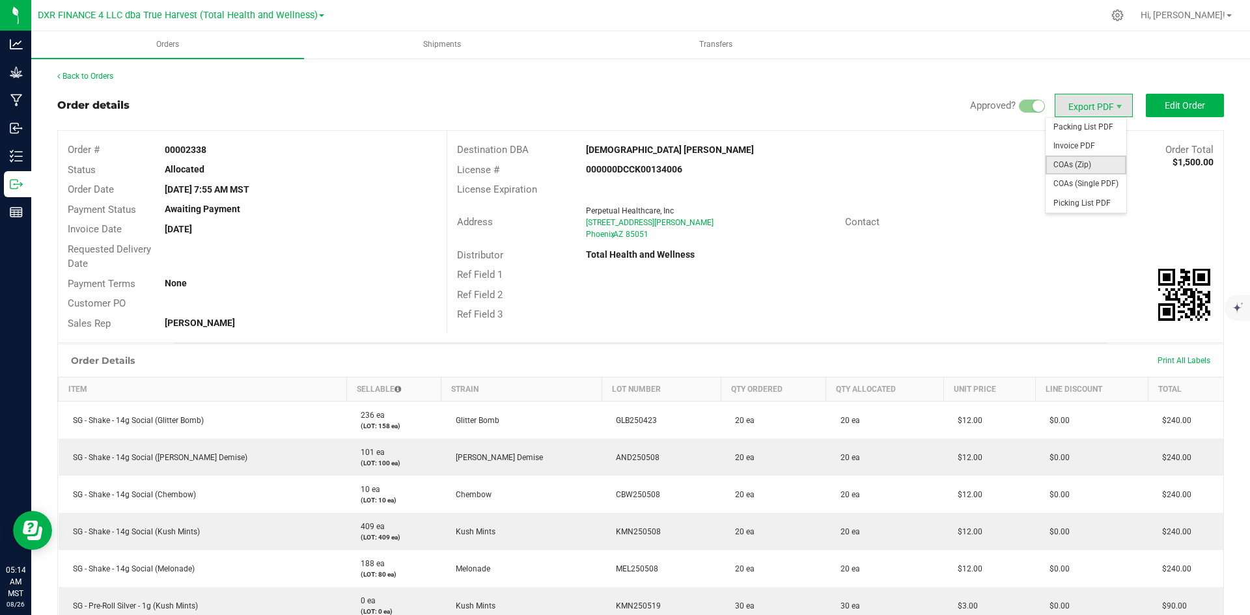
click at [1095, 160] on span "COAs (Zip)" at bounding box center [1086, 165] width 81 height 19
click at [80, 78] on link "Back to Orders" at bounding box center [85, 76] width 56 height 9
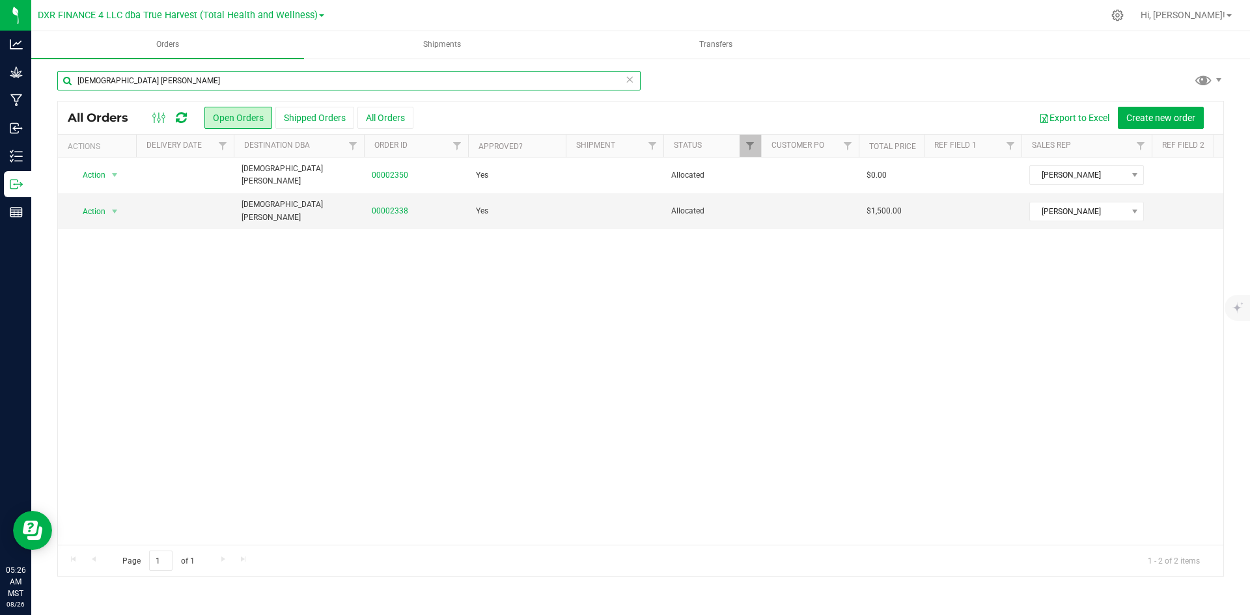
click at [475, 87] on input "zenleaf dunlap" at bounding box center [348, 81] width 583 height 20
type input "zenleaf tempe"
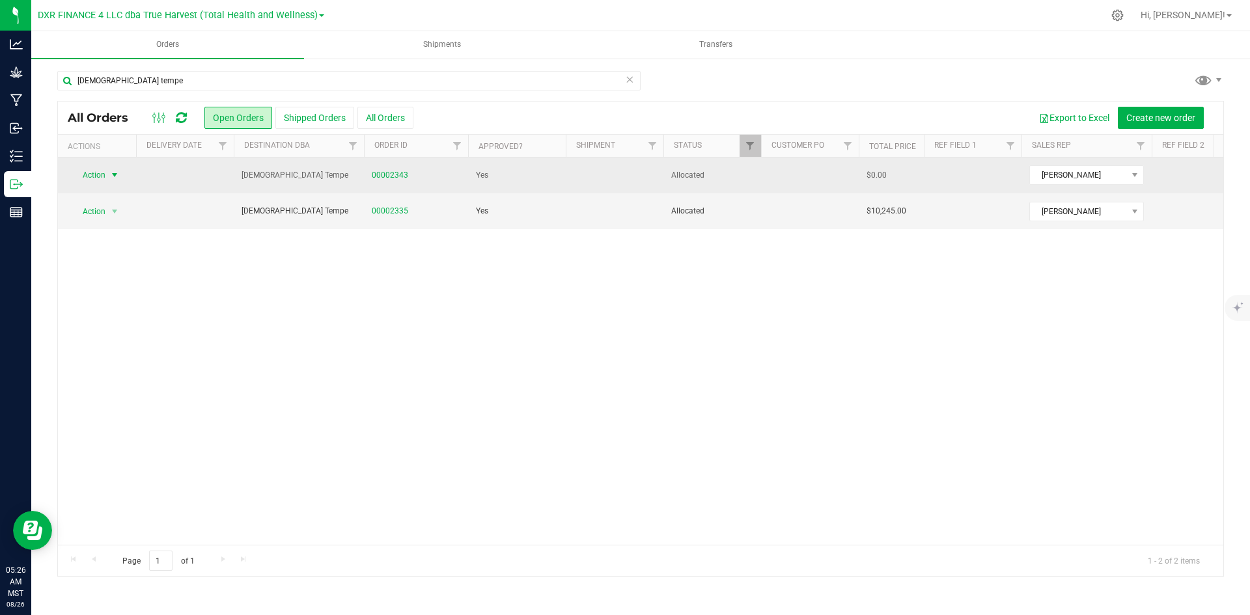
click at [85, 179] on span "Action" at bounding box center [88, 175] width 35 height 18
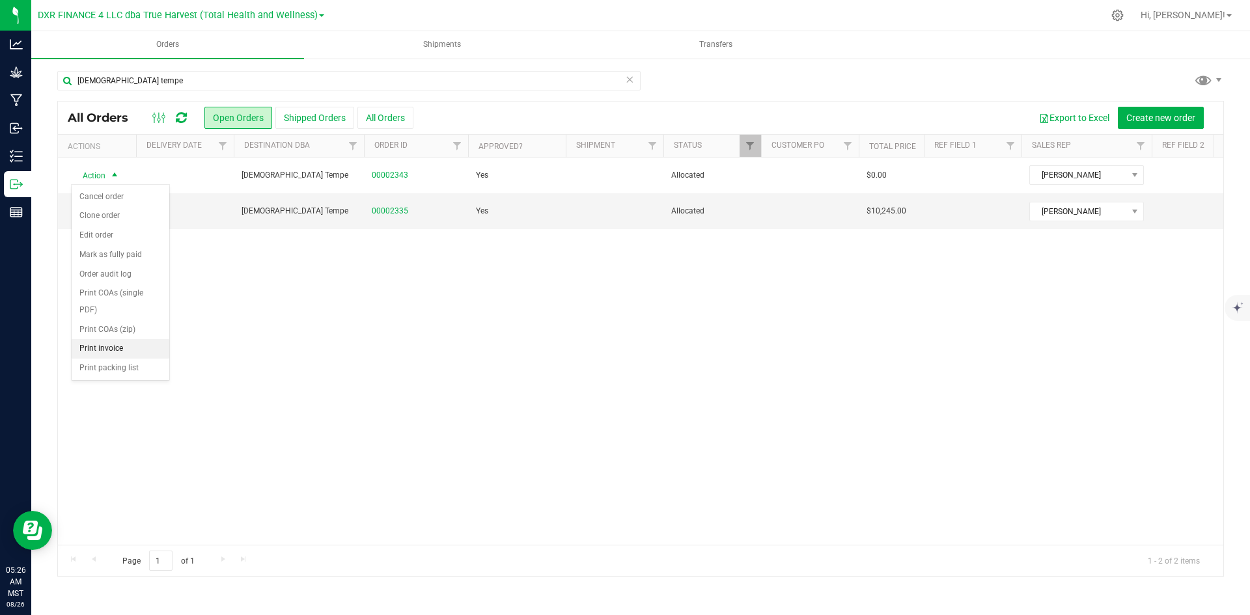
click at [119, 346] on li "Print invoice" at bounding box center [121, 349] width 98 height 20
click at [102, 212] on span "Action" at bounding box center [88, 212] width 35 height 18
click at [118, 379] on li "Print invoice" at bounding box center [121, 386] width 98 height 20
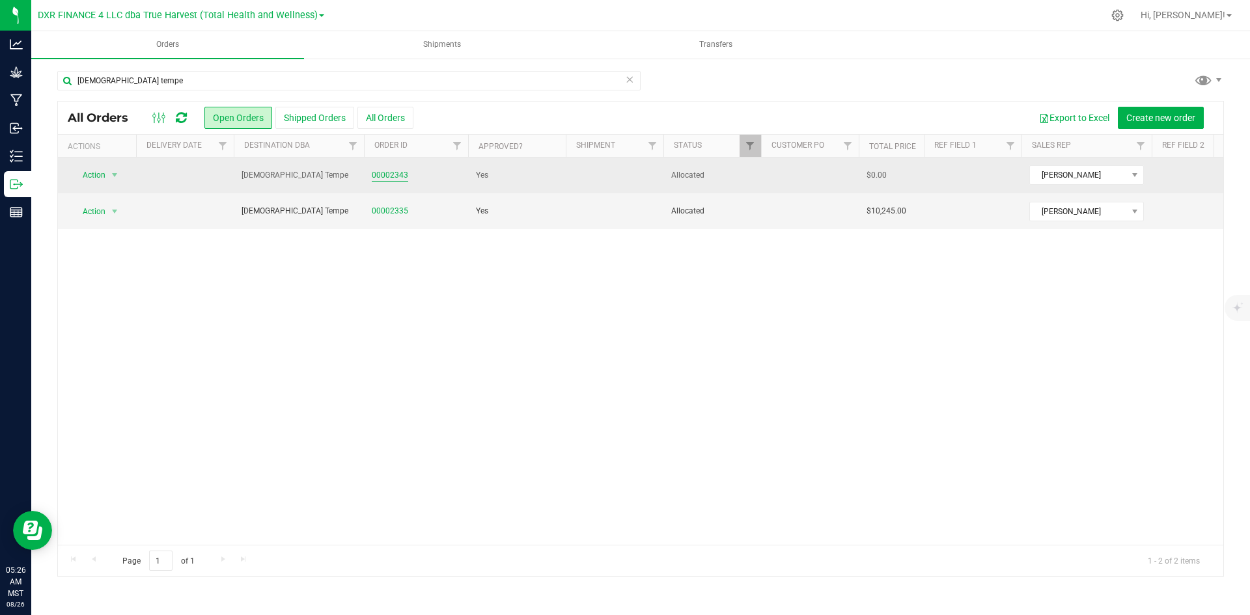
click at [394, 175] on link "00002343" at bounding box center [390, 175] width 36 height 12
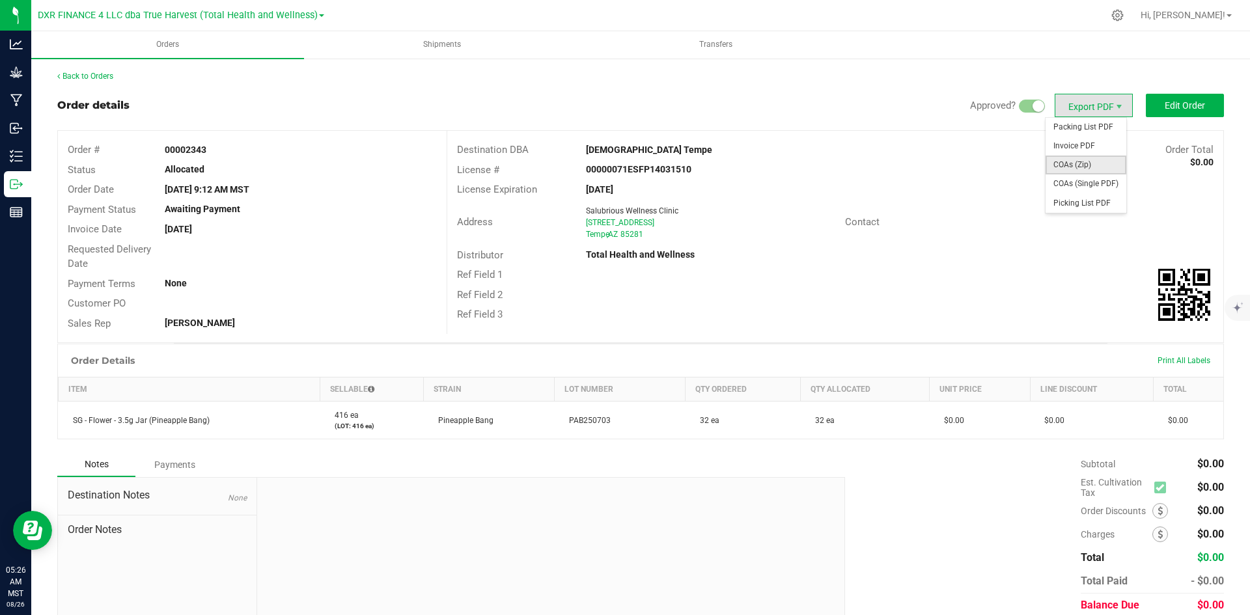
click at [1084, 161] on span "COAs (Zip)" at bounding box center [1086, 165] width 81 height 19
click at [102, 78] on link "Back to Orders" at bounding box center [85, 76] width 56 height 9
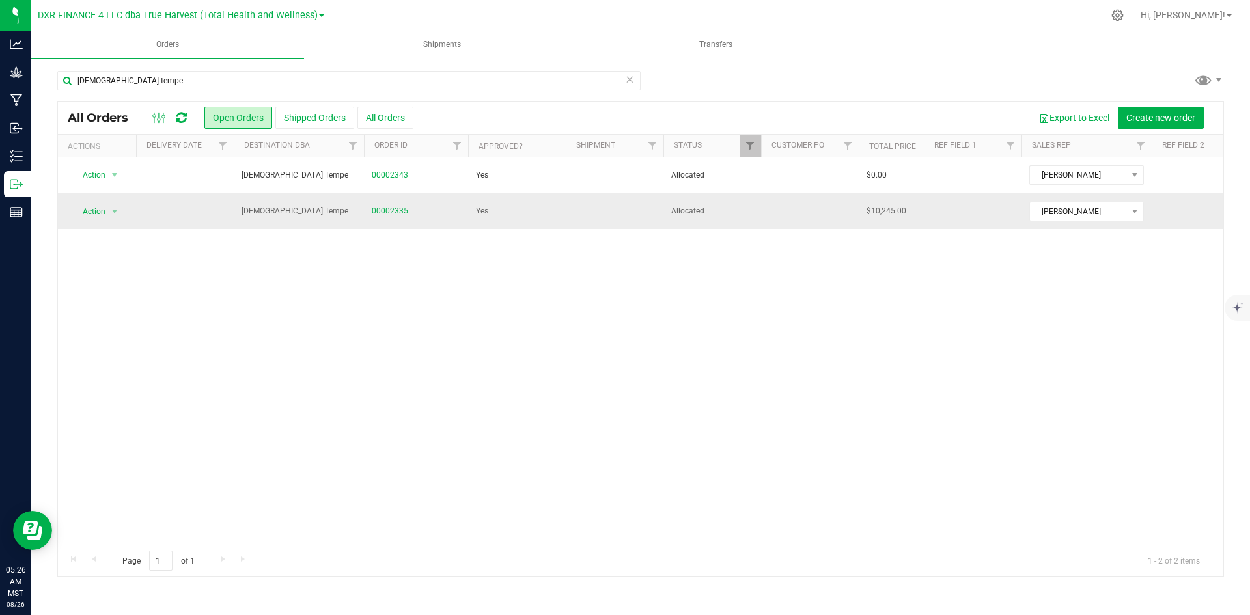
click at [380, 217] on link "00002335" at bounding box center [390, 211] width 36 height 12
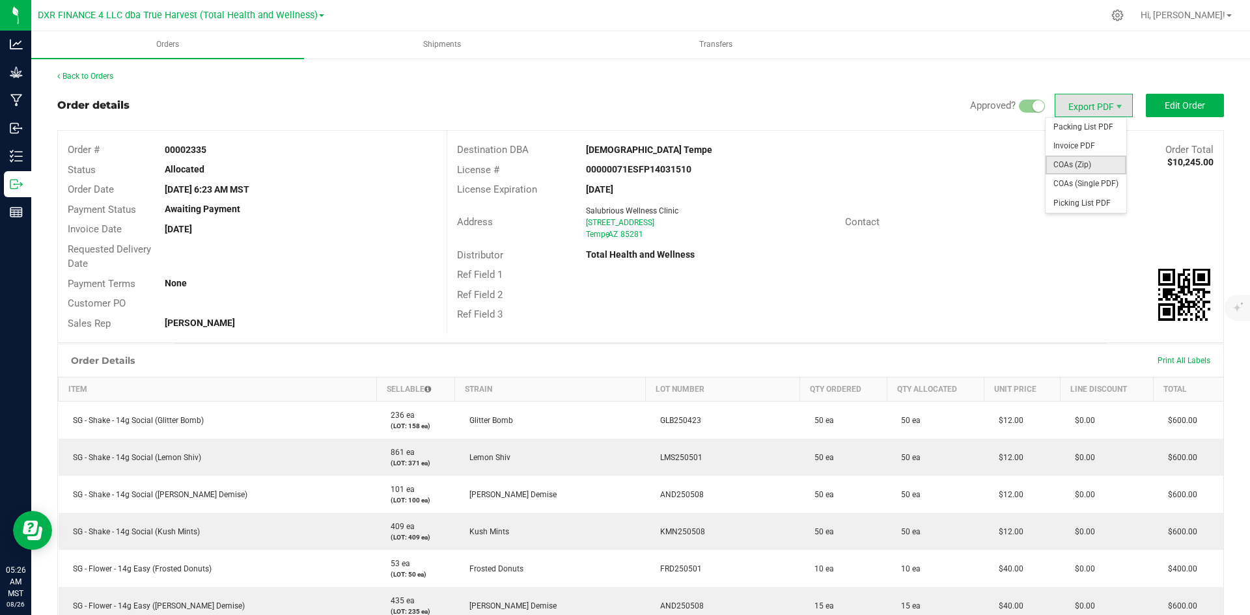
click at [1080, 160] on span "COAs (Zip)" at bounding box center [1086, 165] width 81 height 19
